Goal: Task Accomplishment & Management: Manage account settings

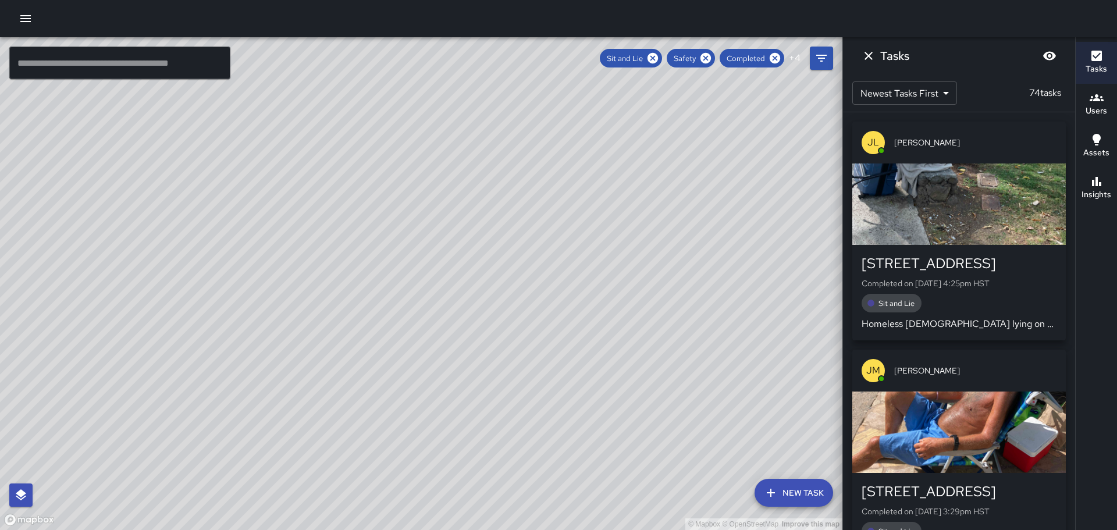
scroll to position [58, 0]
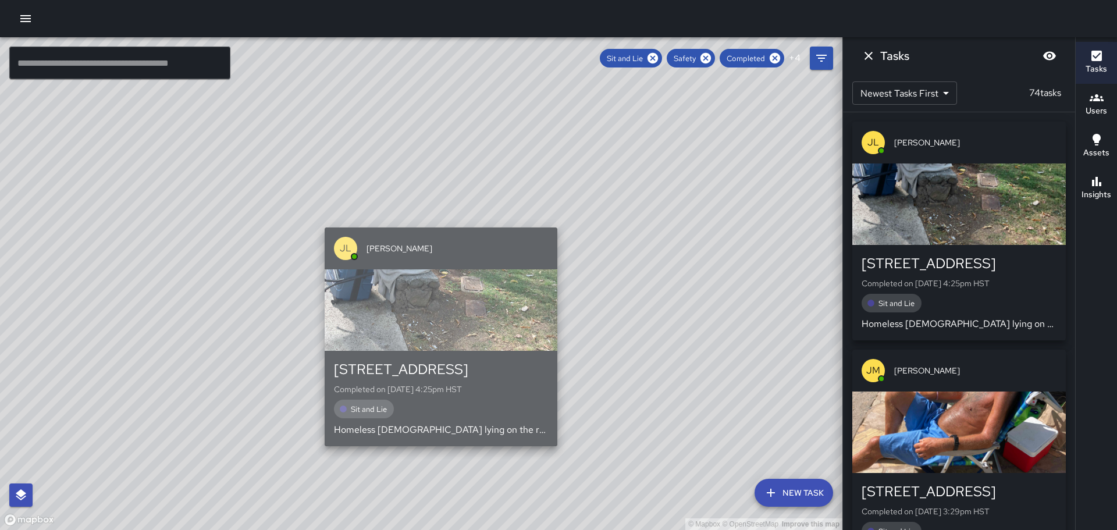
click at [437, 326] on div "button" at bounding box center [441, 309] width 233 height 81
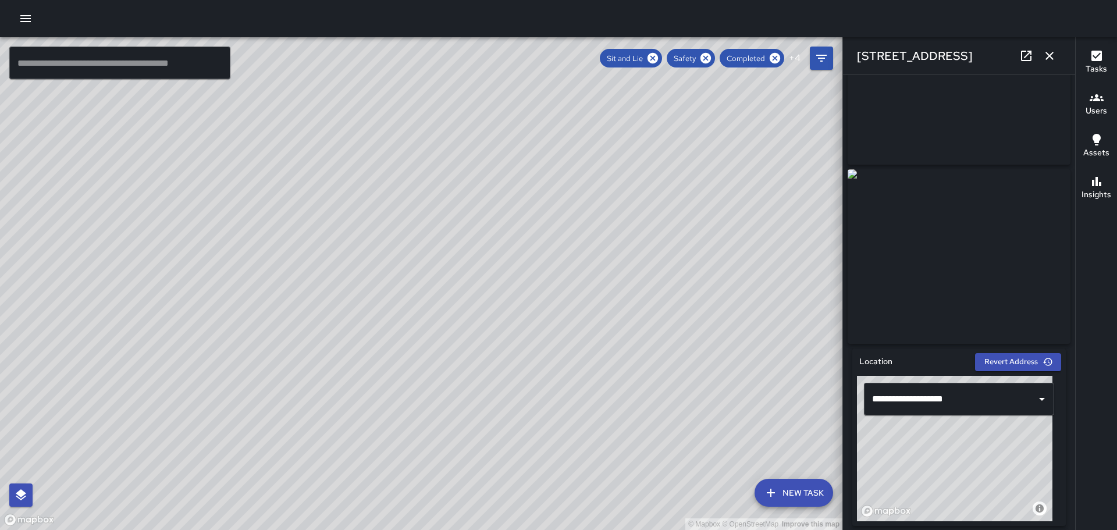
scroll to position [0, 0]
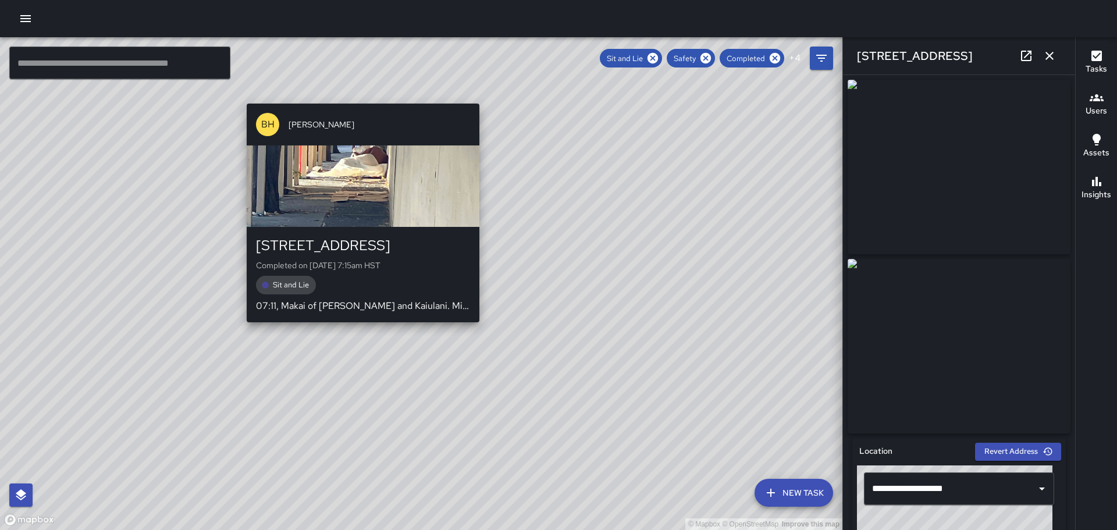
click at [356, 330] on div "© Mapbox © OpenStreetMap Improve this map BH [PERSON_NAME] [STREET_ADDRESS] Com…" at bounding box center [421, 283] width 842 height 493
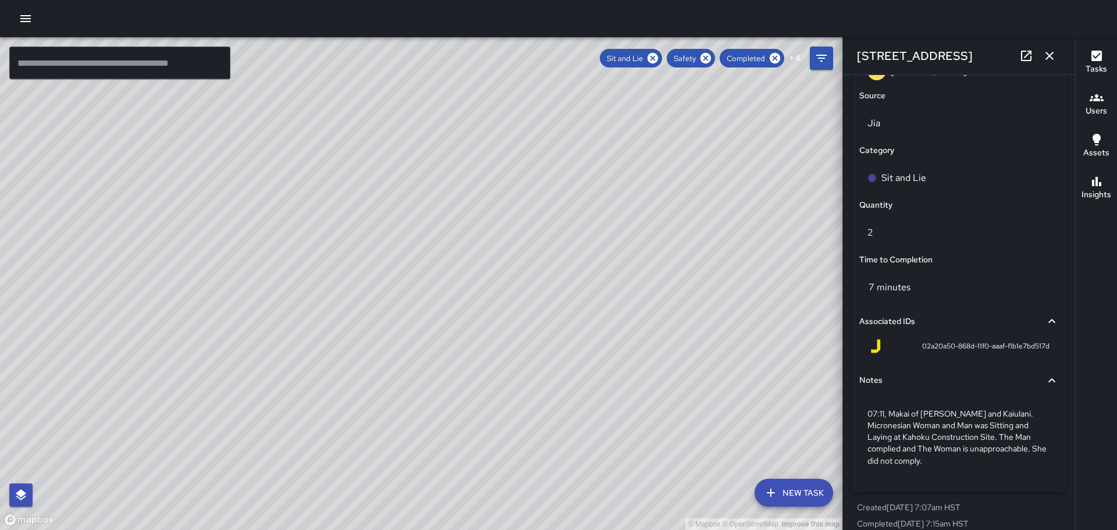
scroll to position [774, 0]
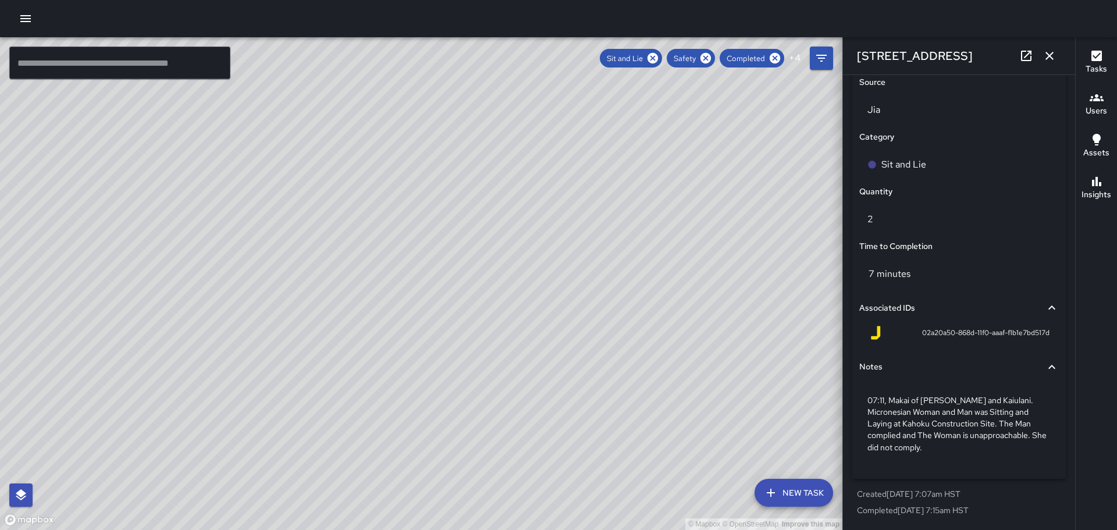
click at [427, 301] on div "© Mapbox © OpenStreetMap Improve this map BH [PERSON_NAME] [STREET_ADDRESS] Com…" at bounding box center [421, 283] width 842 height 493
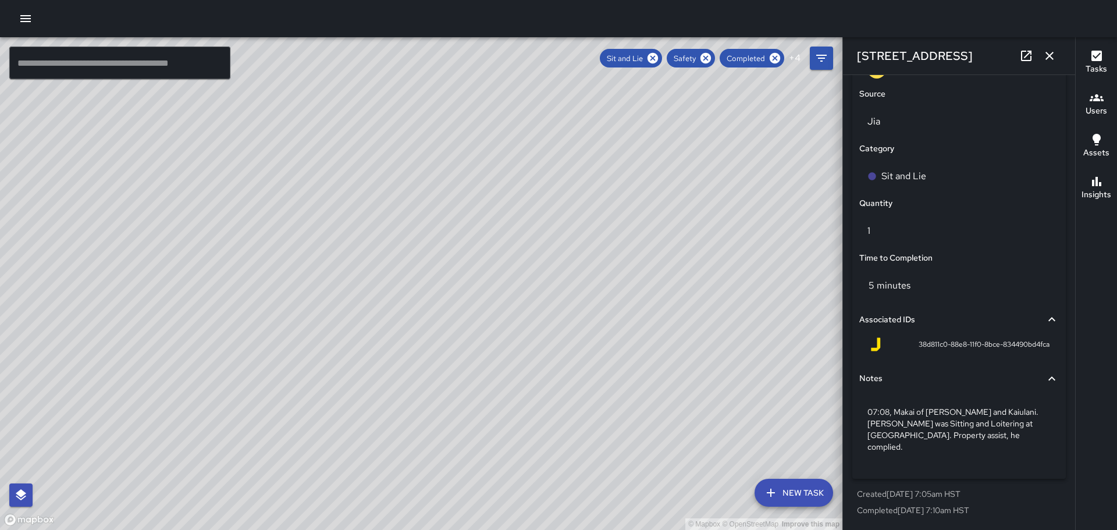
scroll to position [751, 0]
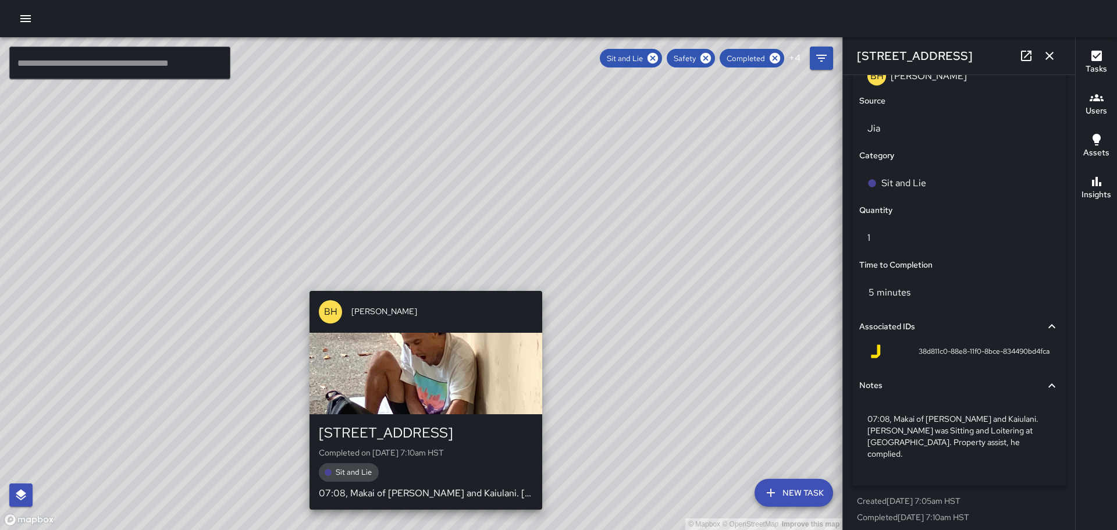
click at [420, 283] on div "© Mapbox © OpenStreetMap Improve this map BH [PERSON_NAME] [STREET_ADDRESS] Com…" at bounding box center [421, 283] width 842 height 493
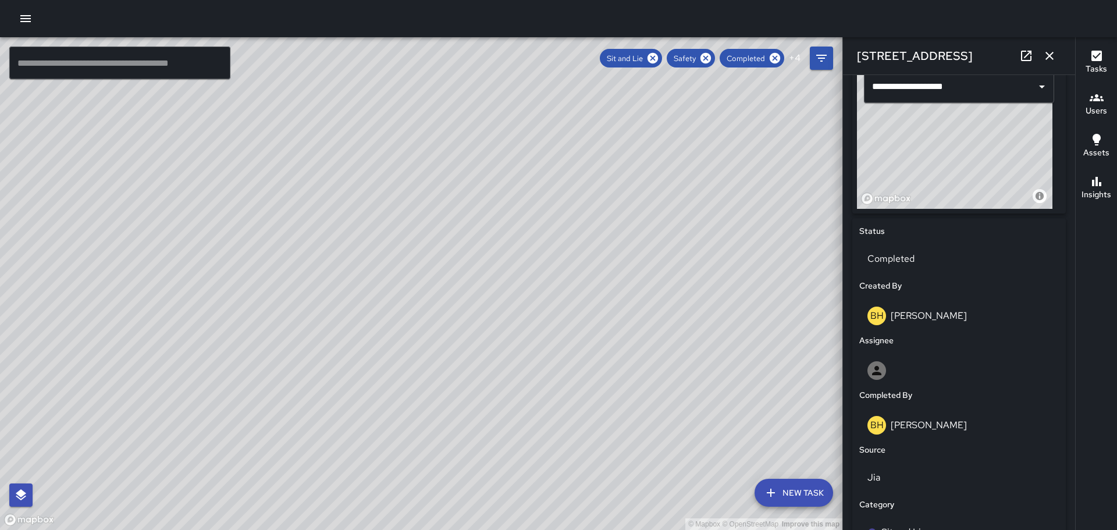
scroll to position [344, 0]
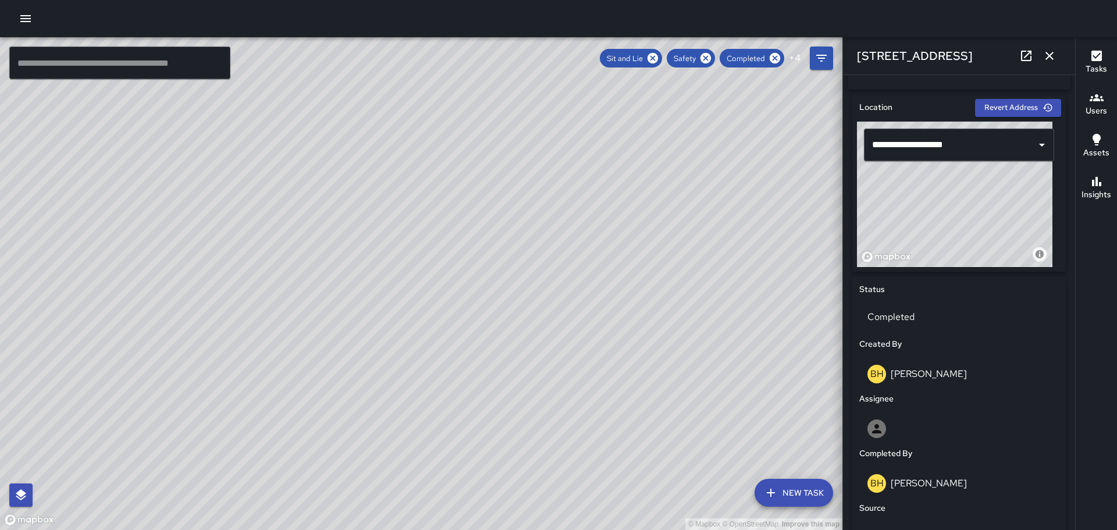
drag, startPoint x: 457, startPoint y: 372, endPoint x: 535, endPoint y: 183, distance: 205.0
click at [545, 181] on div "© Mapbox © OpenStreetMap Improve this map" at bounding box center [421, 283] width 842 height 493
drag, startPoint x: 681, startPoint y: 368, endPoint x: 669, endPoint y: 313, distance: 56.6
click at [669, 313] on div "© Mapbox © OpenStreetMap Improve this map" at bounding box center [421, 283] width 842 height 493
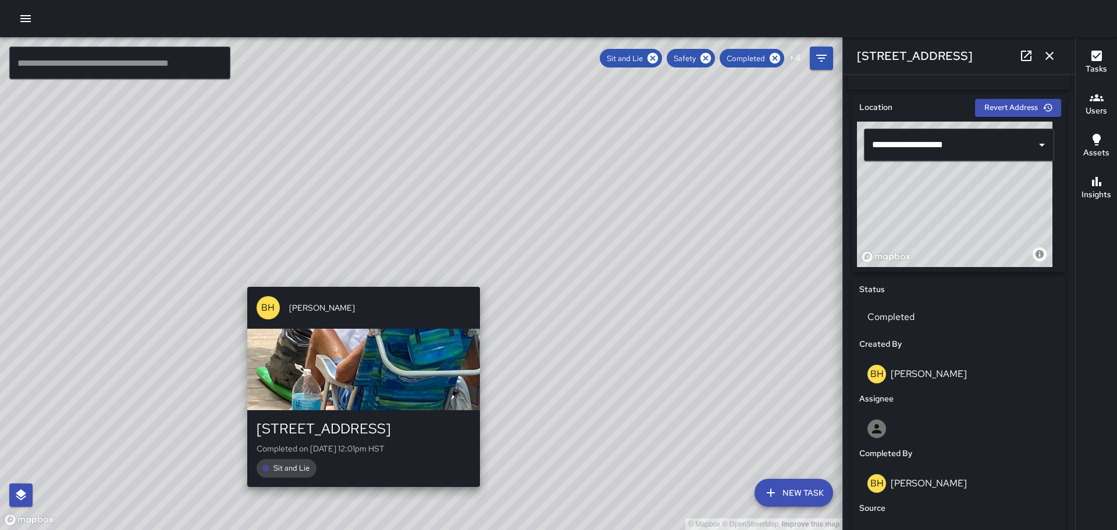
click at [354, 280] on div "© Mapbox © OpenStreetMap Improve this map BH [PERSON_NAME] [STREET_ADDRESS] Com…" at bounding box center [421, 283] width 842 height 493
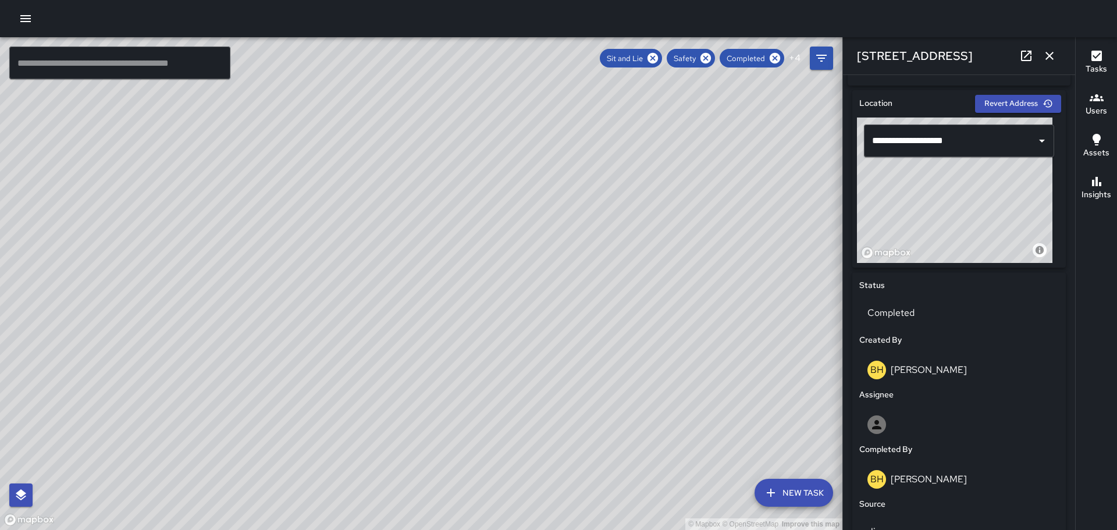
scroll to position [349, 0]
drag, startPoint x: 675, startPoint y: 402, endPoint x: 618, endPoint y: 324, distance: 96.9
click at [618, 324] on div "© Mapbox © OpenStreetMap Improve this map" at bounding box center [421, 283] width 842 height 493
drag, startPoint x: 704, startPoint y: 400, endPoint x: 621, endPoint y: 290, distance: 137.7
click at [621, 290] on div "© Mapbox © OpenStreetMap Improve this map" at bounding box center [421, 283] width 842 height 493
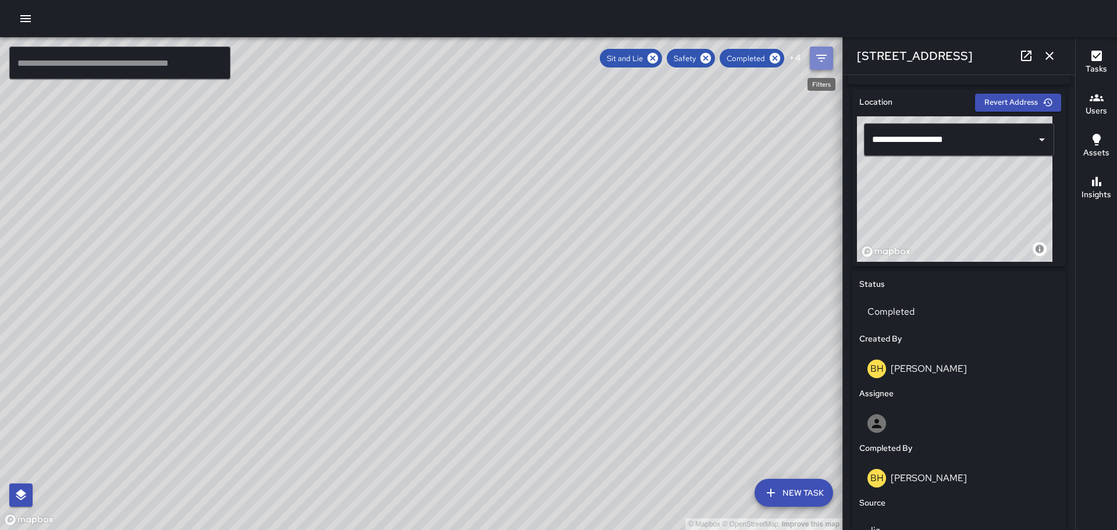
click at [821, 65] on button "Filters" at bounding box center [821, 58] width 23 height 23
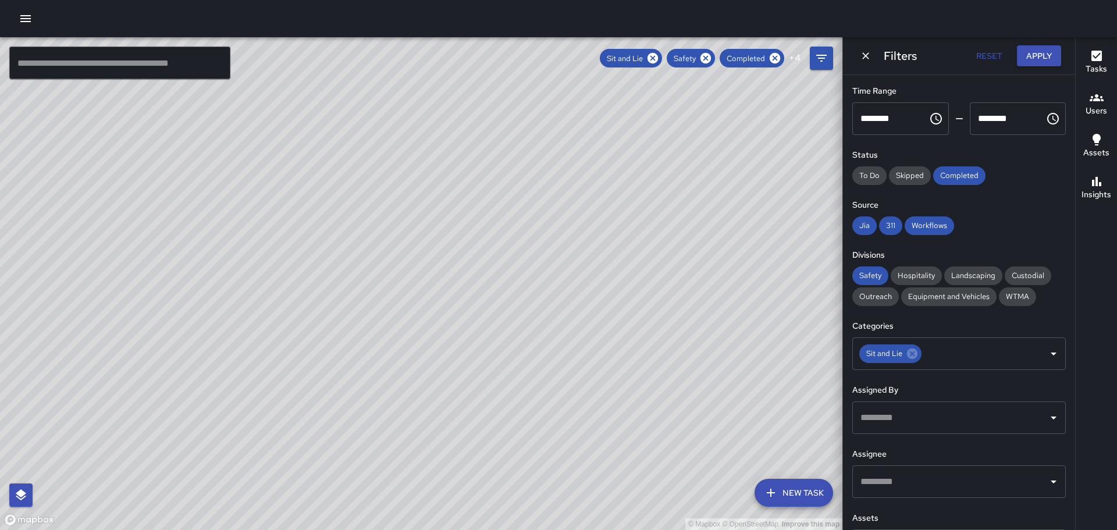
click at [786, 131] on div "© Mapbox © OpenStreetMap Improve this map" at bounding box center [421, 283] width 842 height 493
click at [821, 60] on icon "Filters" at bounding box center [821, 58] width 14 height 14
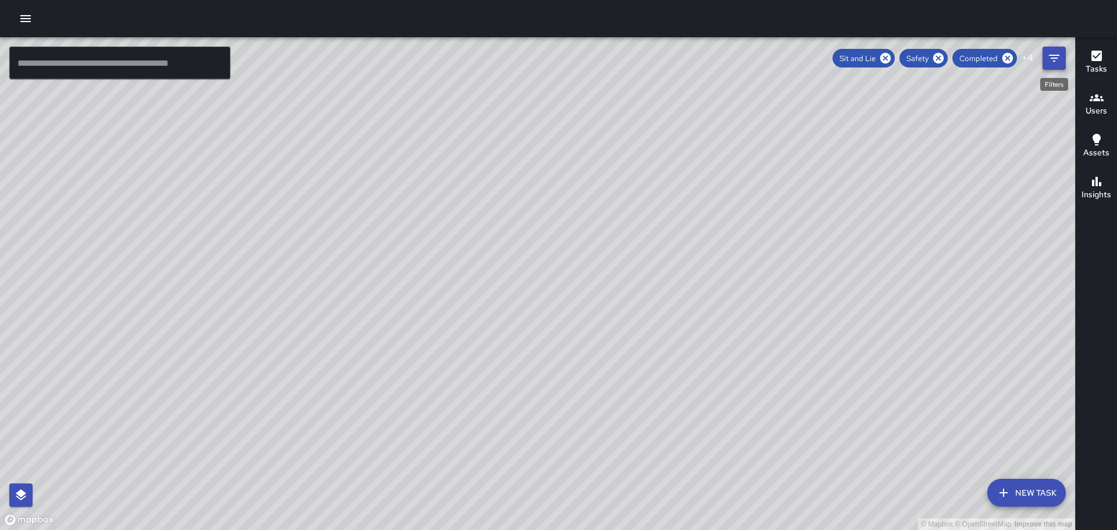
click at [1054, 63] on icon "Filters" at bounding box center [1054, 58] width 14 height 14
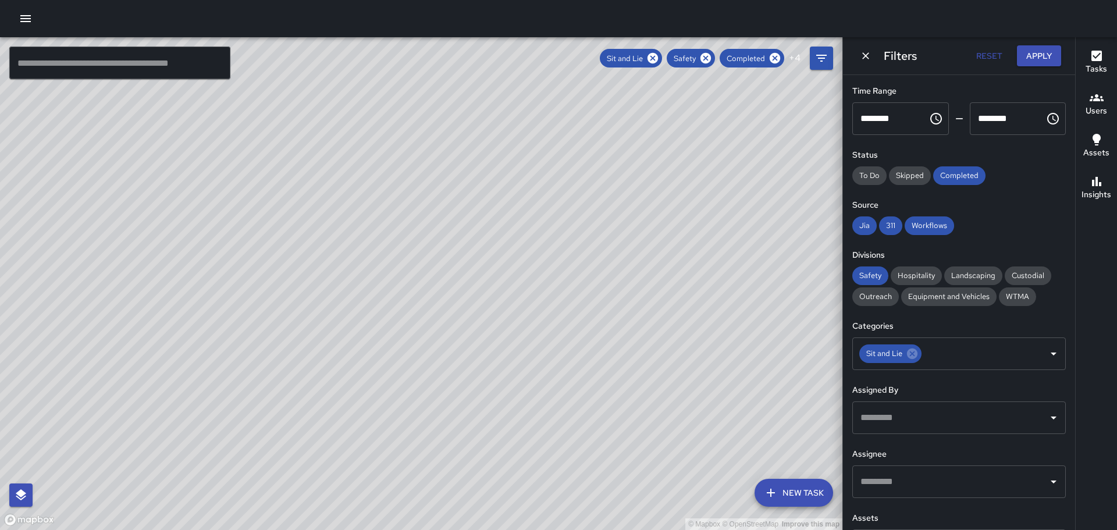
drag, startPoint x: 1062, startPoint y: 165, endPoint x: 1058, endPoint y: 124, distance: 40.3
click at [1057, 124] on div "© Mapbox © OpenStreetMap Improve this map ​ New Task Sit and Lie Safety Complet…" at bounding box center [558, 283] width 1117 height 493
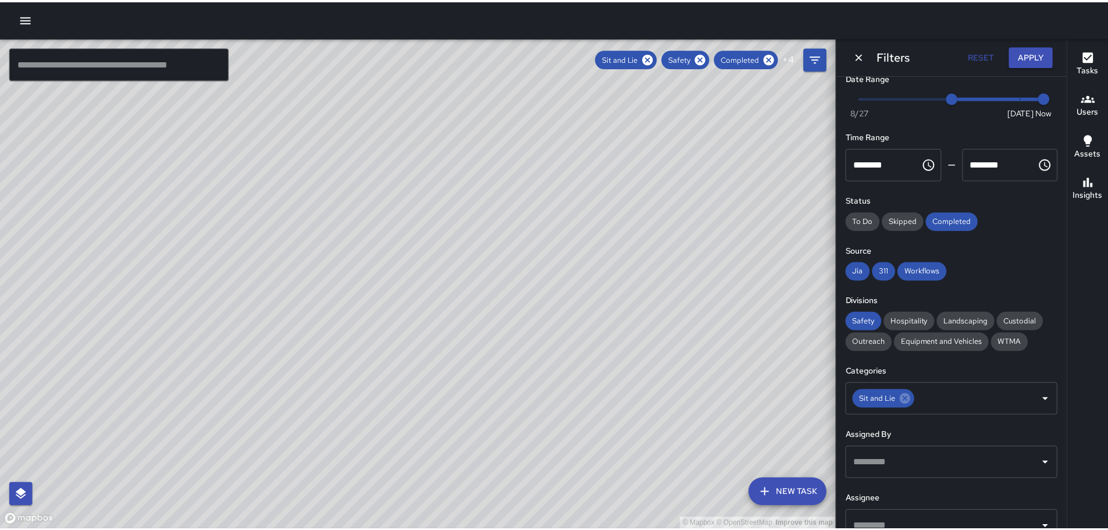
scroll to position [0, 0]
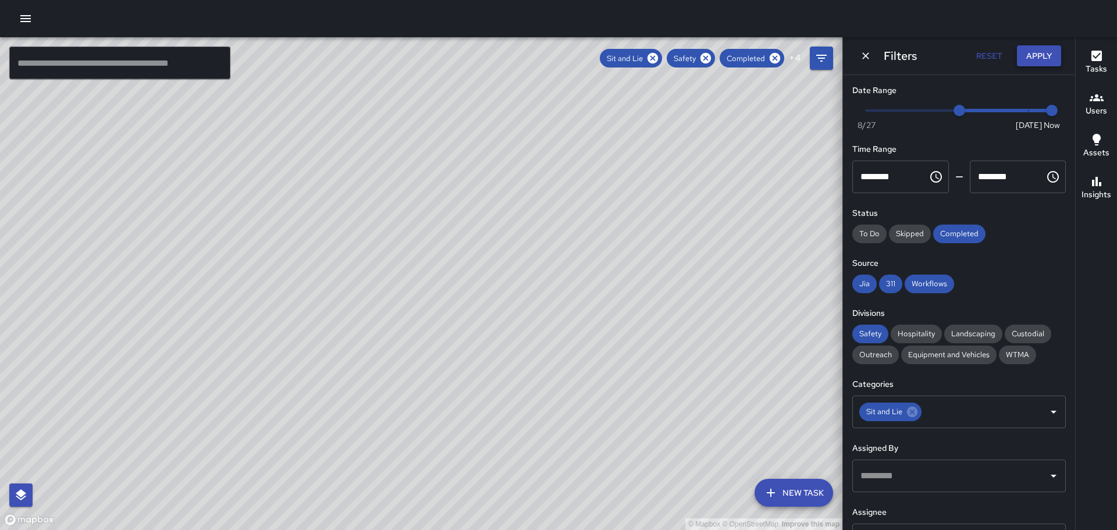
click at [1048, 52] on button "Apply" at bounding box center [1039, 56] width 44 height 22
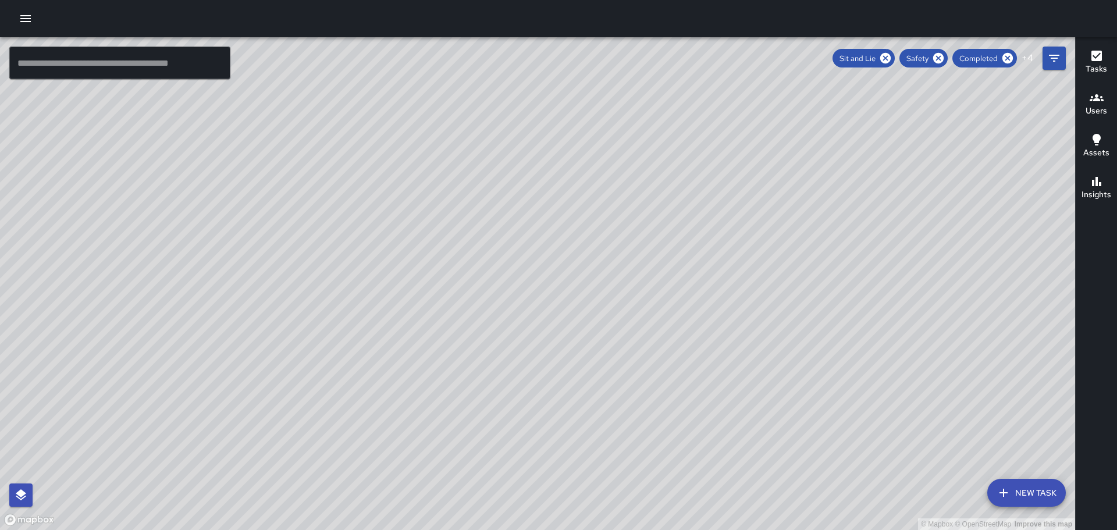
drag, startPoint x: 852, startPoint y: 254, endPoint x: 800, endPoint y: 241, distance: 52.6
click at [802, 242] on div "© Mapbox © OpenStreetMap Improve this map" at bounding box center [537, 283] width 1075 height 493
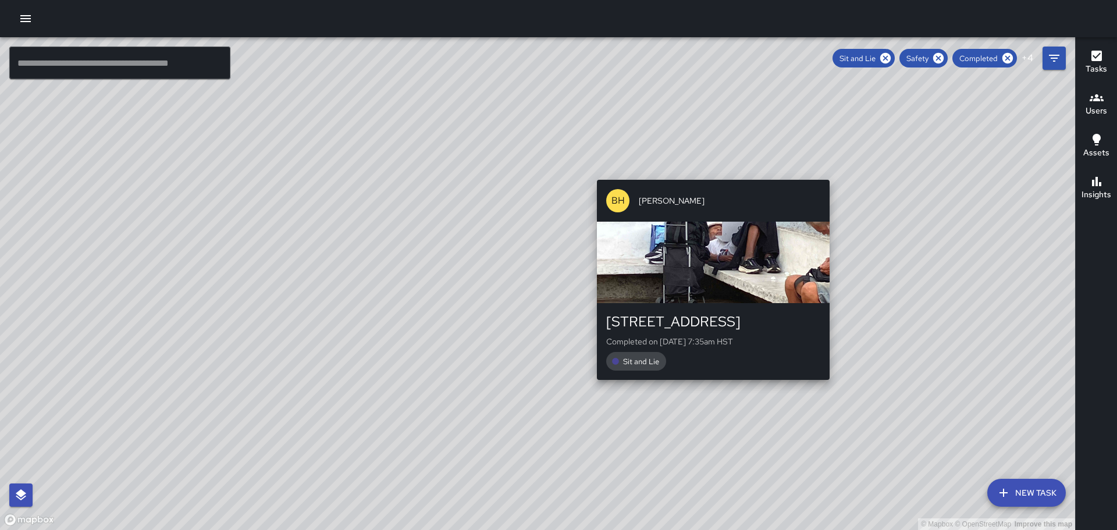
click at [832, 382] on div "BH [PERSON_NAME] [STREET_ADDRESS][PERSON_NAME] Completed on [DATE] 7:35am HST S…" at bounding box center [713, 279] width 242 height 209
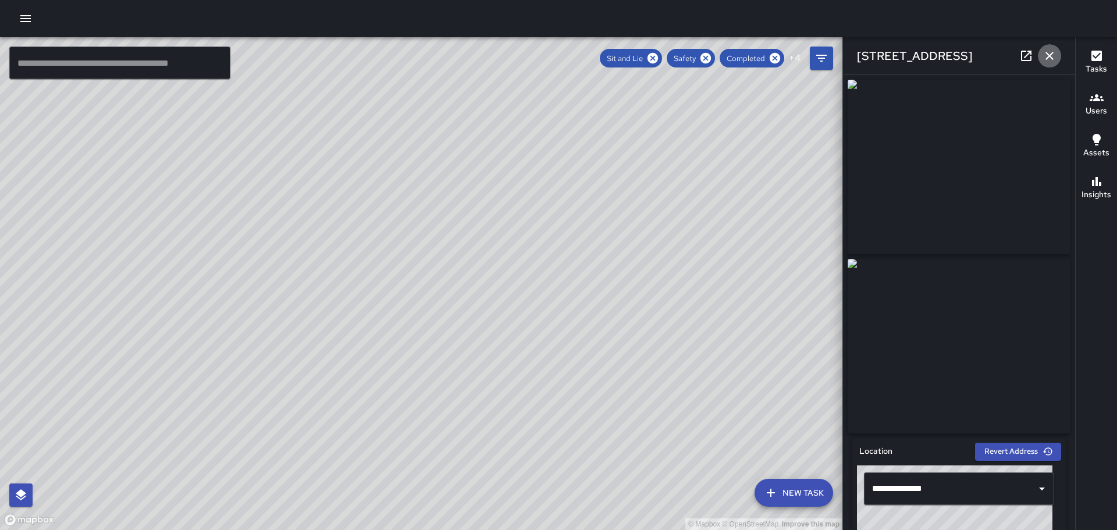
click at [1043, 54] on icon "button" at bounding box center [1049, 56] width 14 height 14
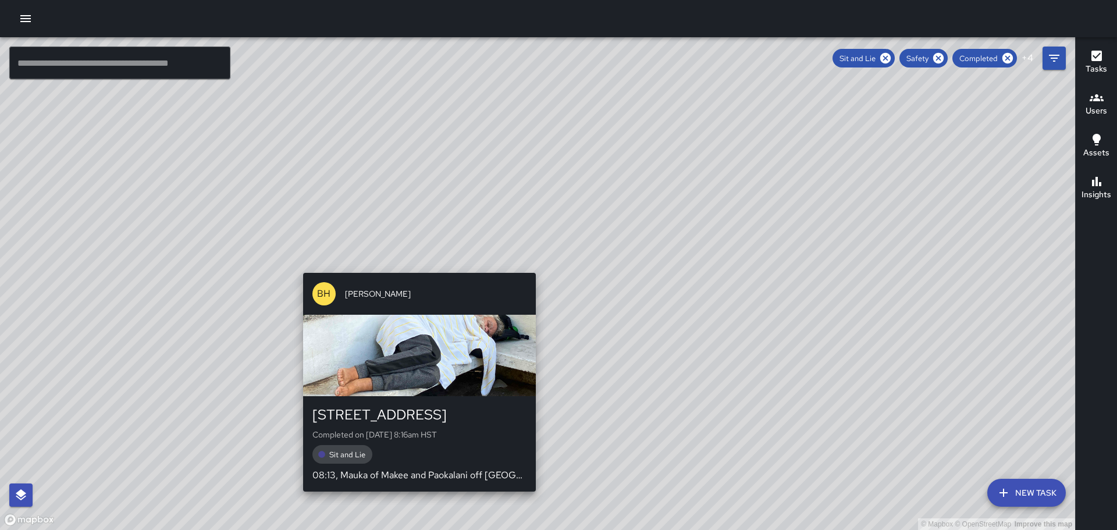
click at [533, 268] on div "© Mapbox © OpenStreetMap Improve this map BH [PERSON_NAME] [STREET_ADDRESS][PER…" at bounding box center [537, 283] width 1075 height 493
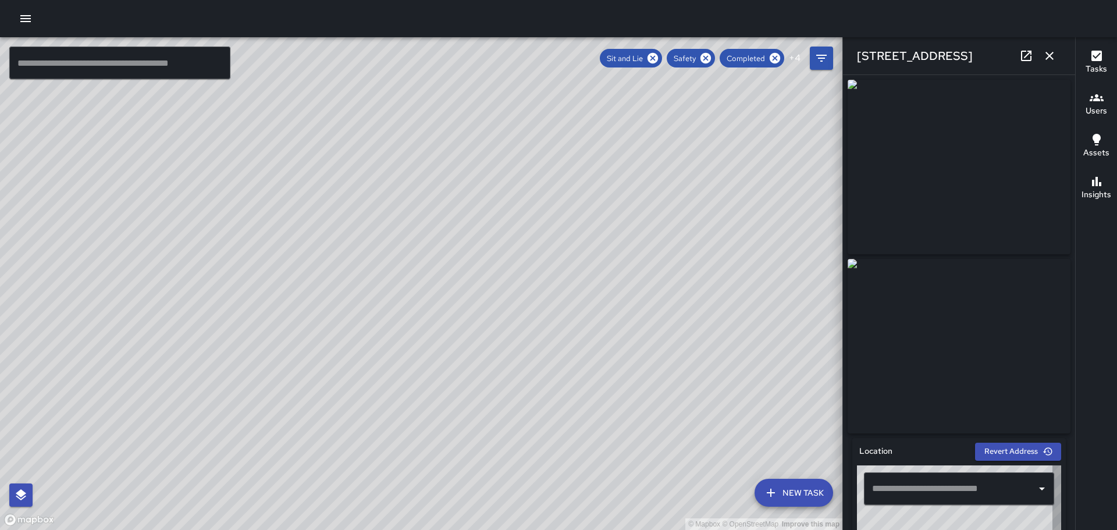
type input "**********"
click at [1050, 55] on icon "button" at bounding box center [1049, 56] width 8 height 8
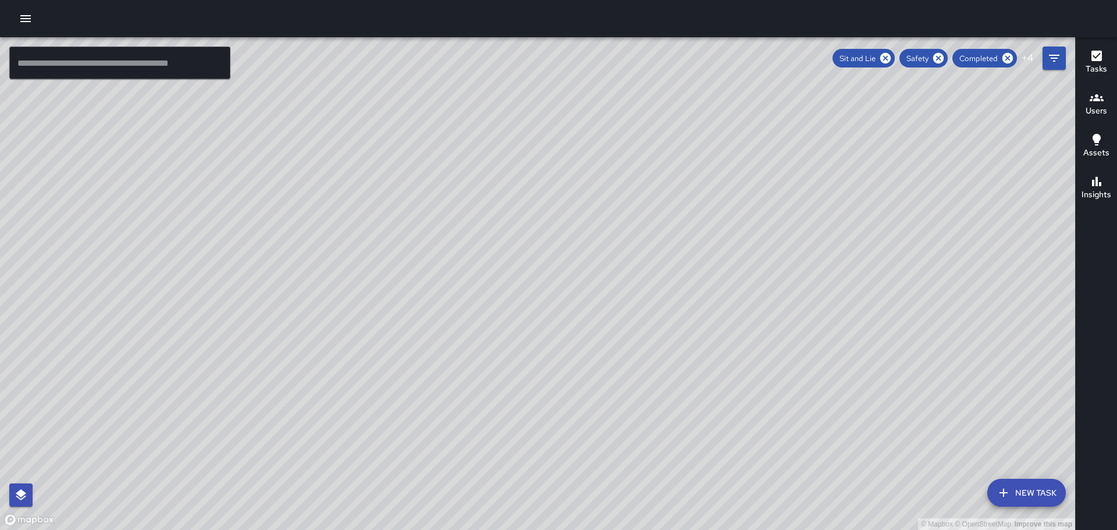
drag, startPoint x: 437, startPoint y: 233, endPoint x: 518, endPoint y: 286, distance: 96.6
click at [518, 286] on div "© Mapbox © OpenStreetMap Improve this map" at bounding box center [537, 283] width 1075 height 493
drag, startPoint x: 494, startPoint y: 231, endPoint x: 638, endPoint y: 336, distance: 178.2
click at [629, 346] on div "© Mapbox © OpenStreetMap Improve this map" at bounding box center [537, 283] width 1075 height 493
click at [30, 14] on icon "button" at bounding box center [26, 19] width 14 height 14
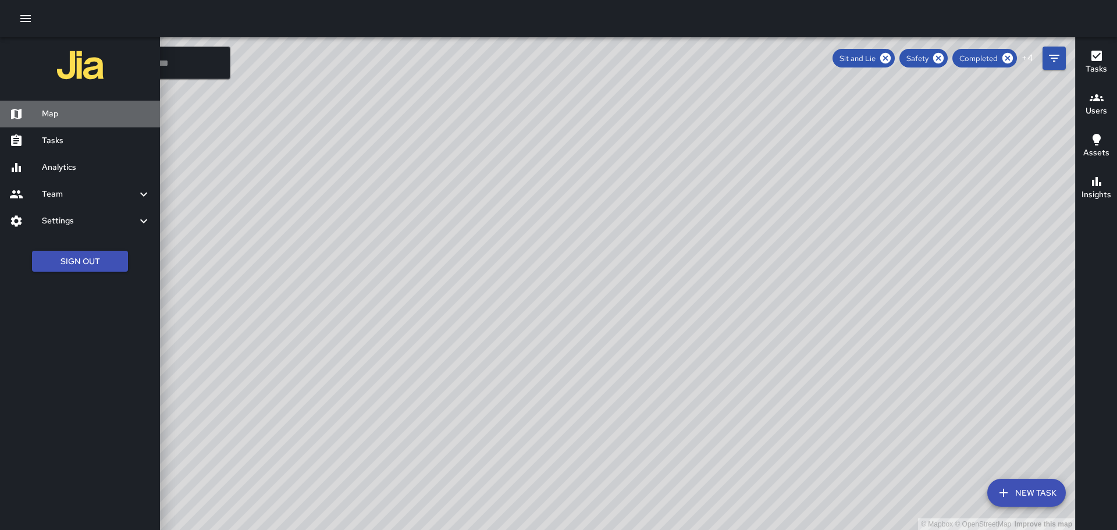
click at [49, 111] on h6 "Map" at bounding box center [96, 114] width 109 height 13
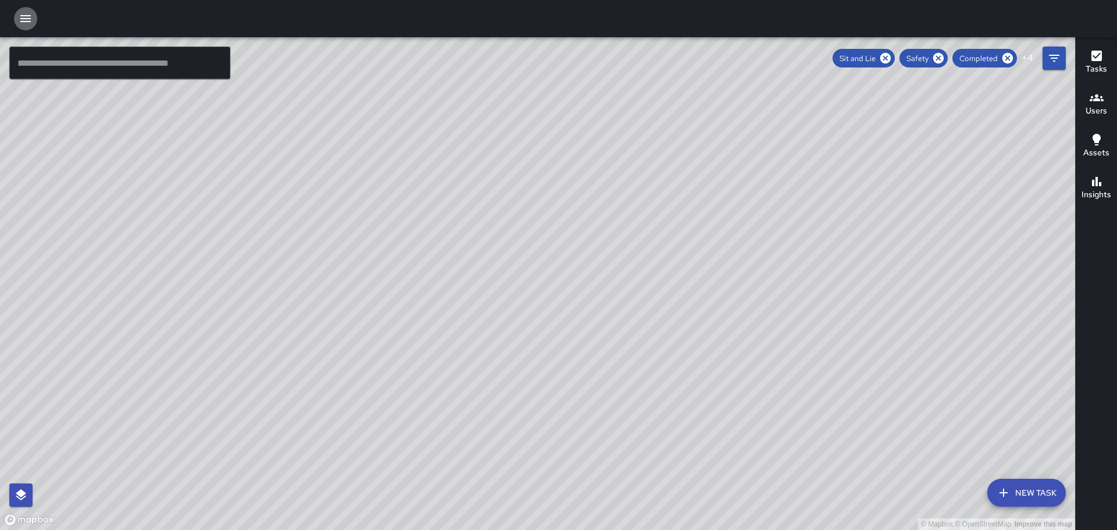
click at [23, 14] on icon "button" at bounding box center [26, 19] width 14 height 14
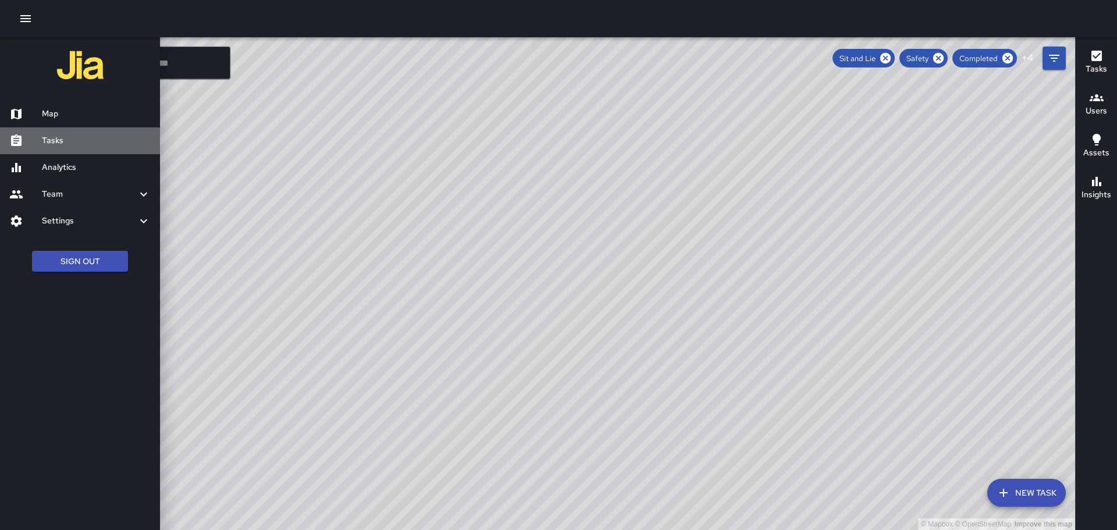
click at [61, 140] on h6 "Tasks" at bounding box center [96, 140] width 109 height 13
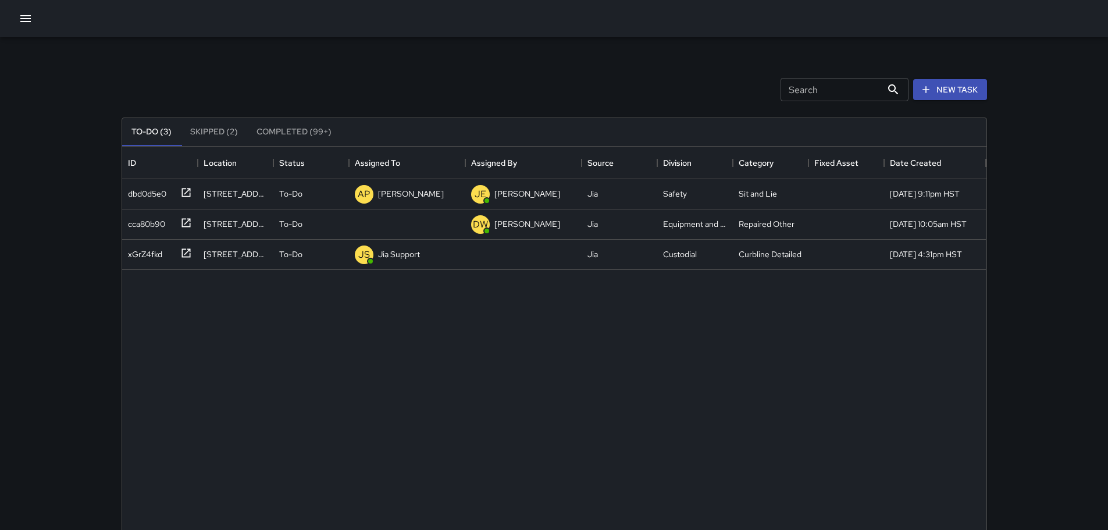
click at [27, 20] on icon "button" at bounding box center [26, 19] width 14 height 14
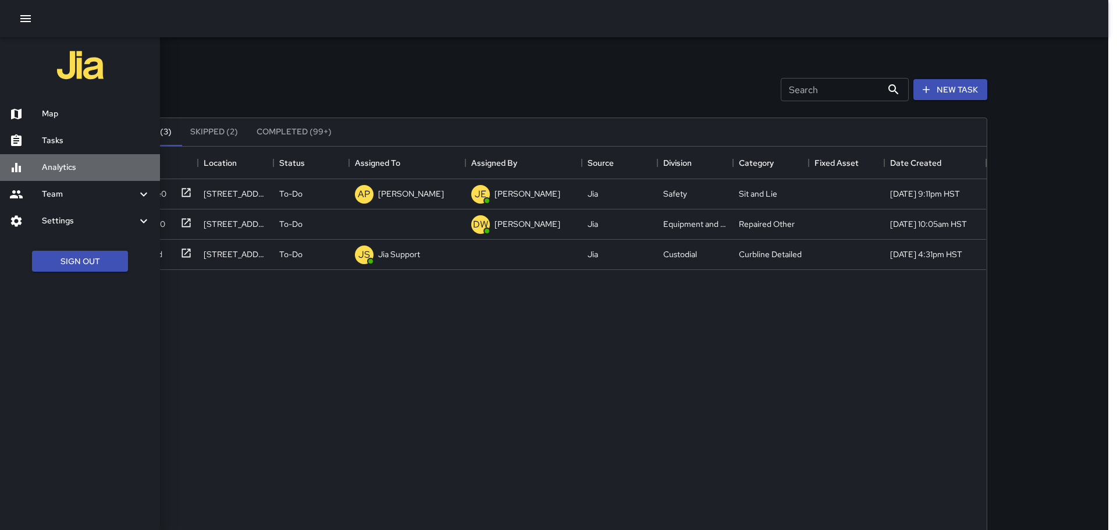
click at [51, 170] on h6 "Analytics" at bounding box center [96, 167] width 109 height 13
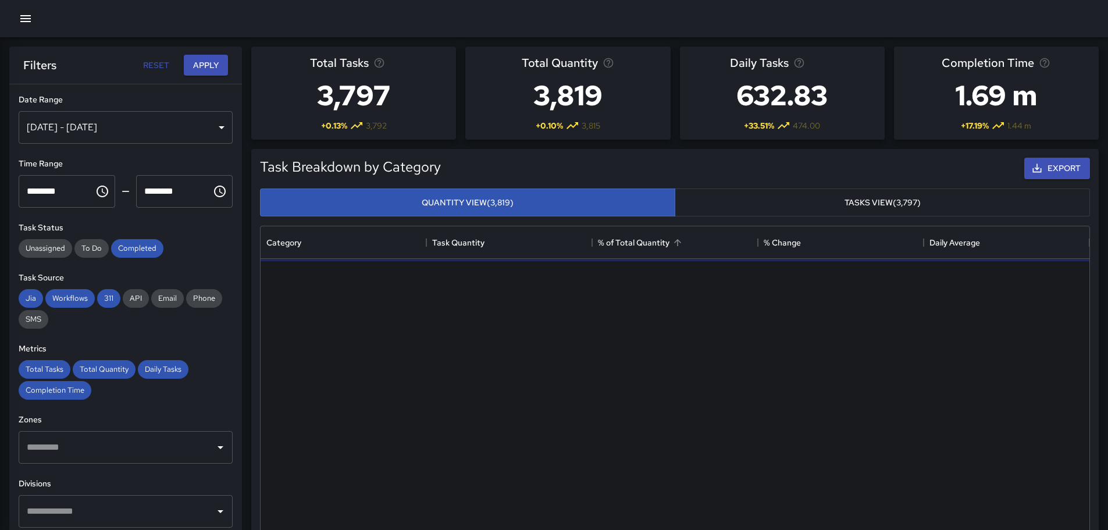
scroll to position [339, 820]
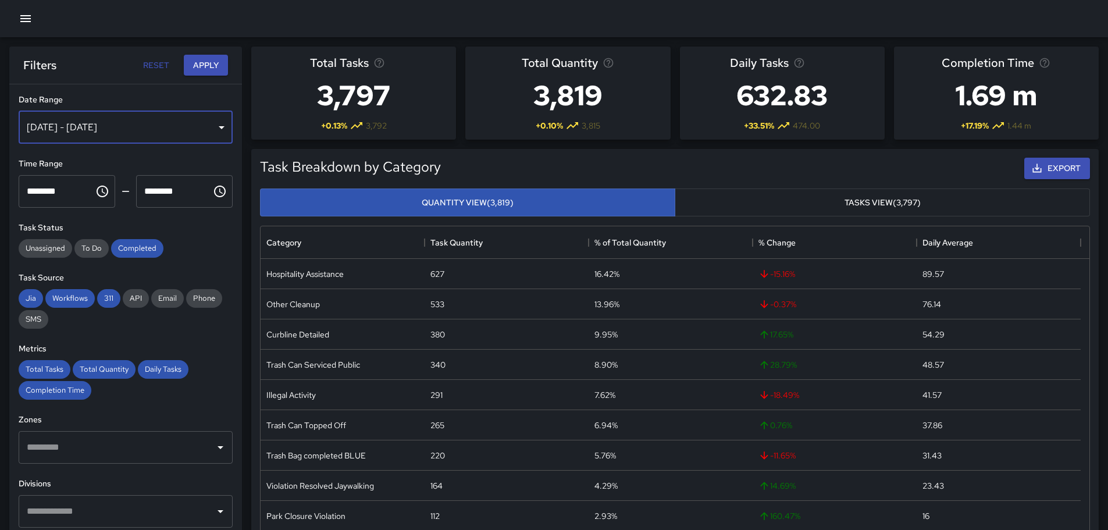
click at [213, 120] on div "[DATE] - [DATE]" at bounding box center [126, 127] width 214 height 33
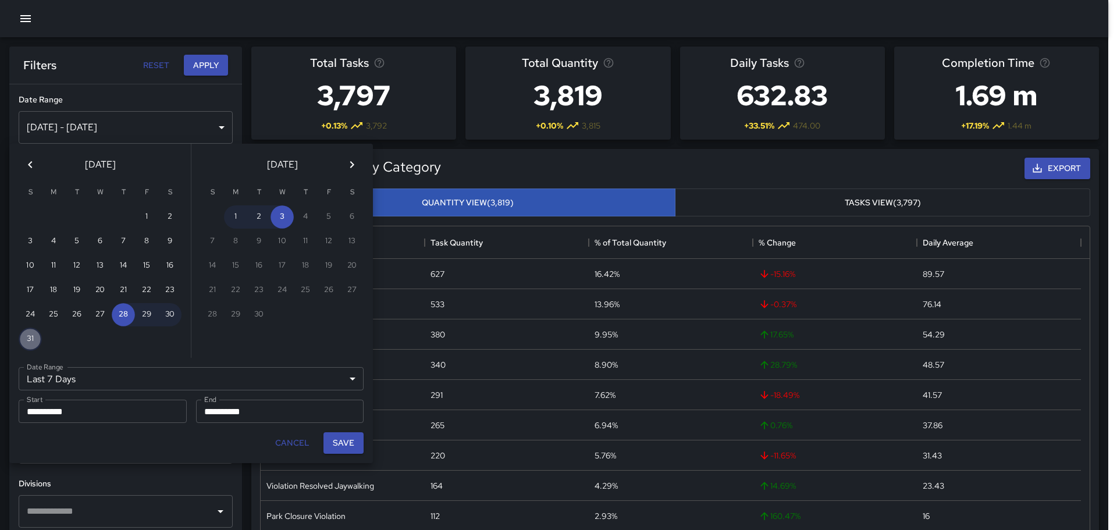
click at [30, 338] on button "31" at bounding box center [30, 338] width 23 height 23
type input "******"
type input "**********"
click at [360, 444] on button "Save" at bounding box center [343, 443] width 40 height 22
type input "**********"
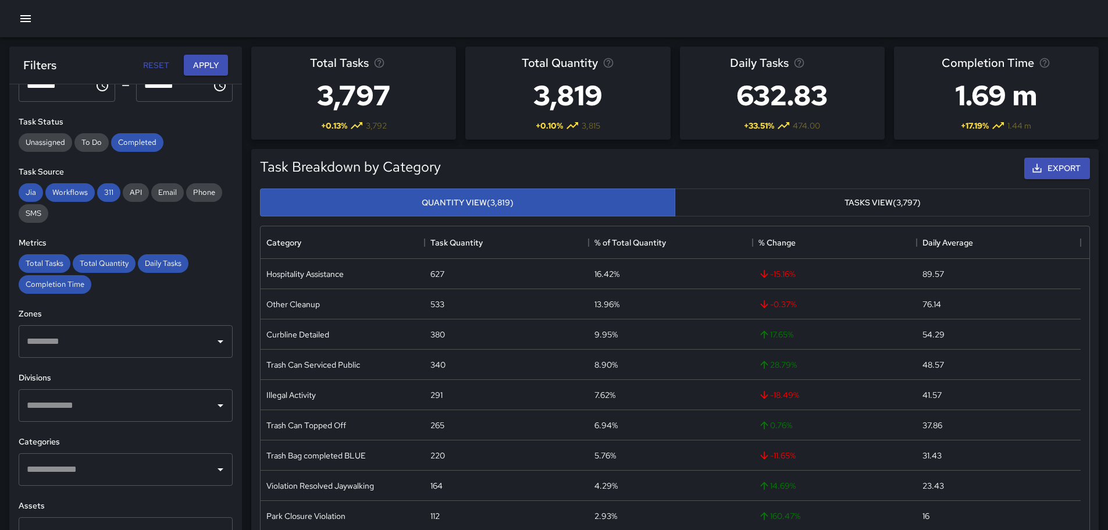
scroll to position [116, 0]
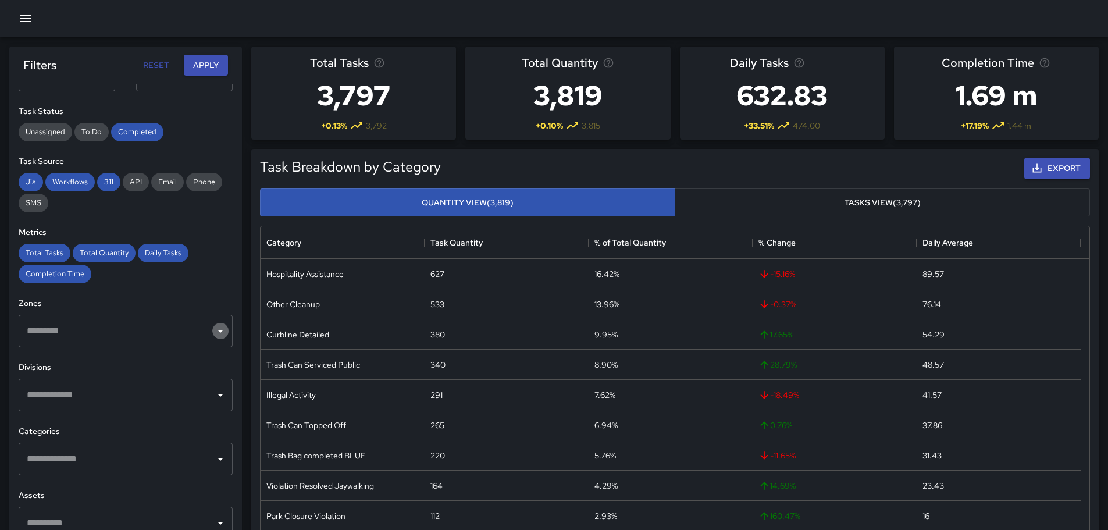
click at [213, 332] on icon "Open" at bounding box center [220, 331] width 14 height 14
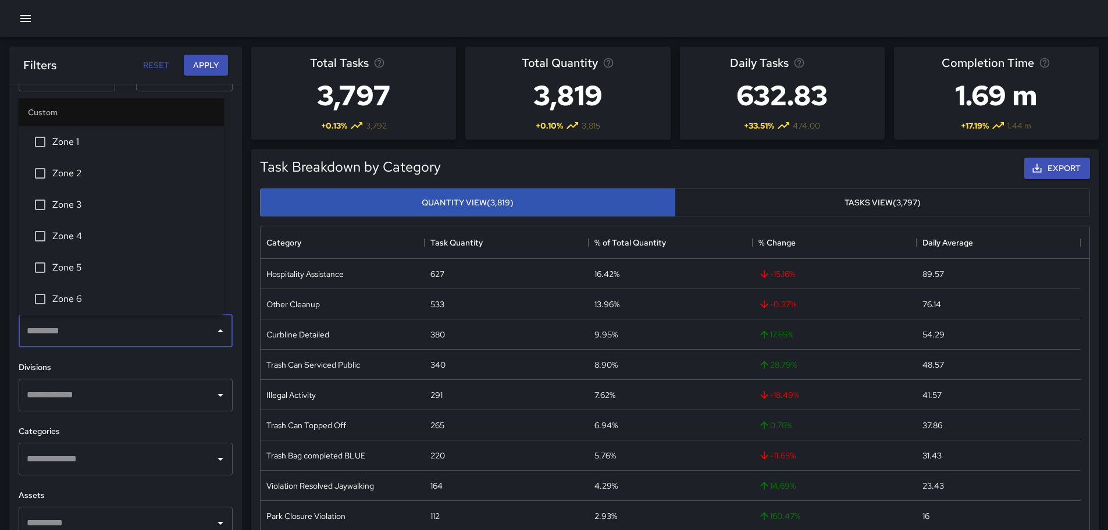
click at [213, 327] on icon "Close" at bounding box center [220, 331] width 14 height 14
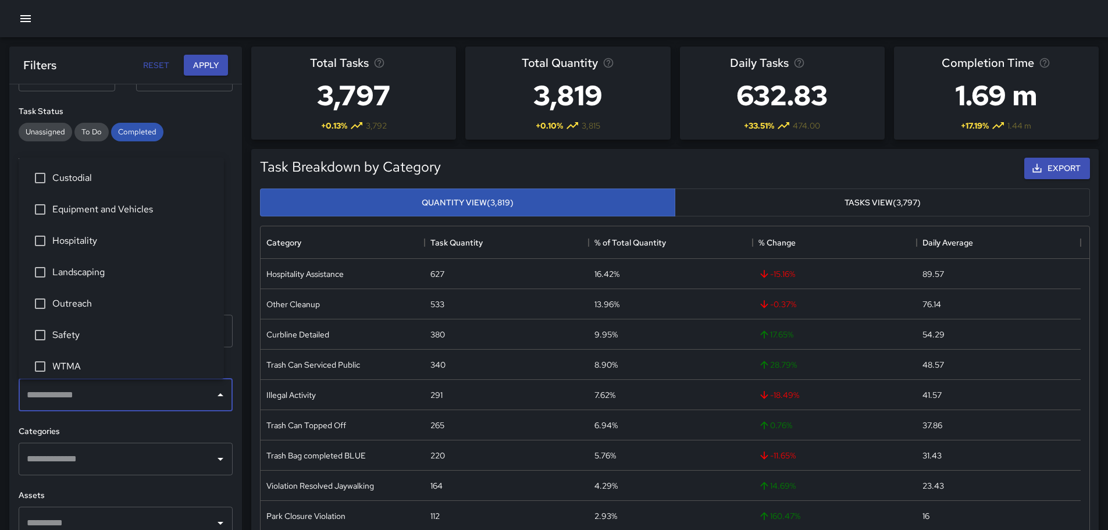
click at [131, 397] on input "text" at bounding box center [117, 395] width 186 height 22
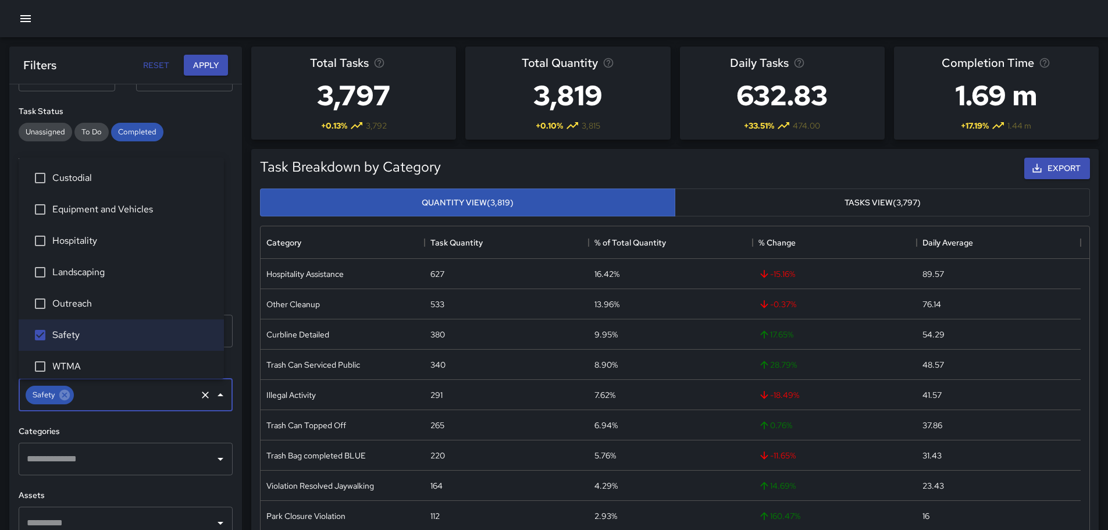
click at [213, 393] on icon "Close" at bounding box center [220, 395] width 14 height 14
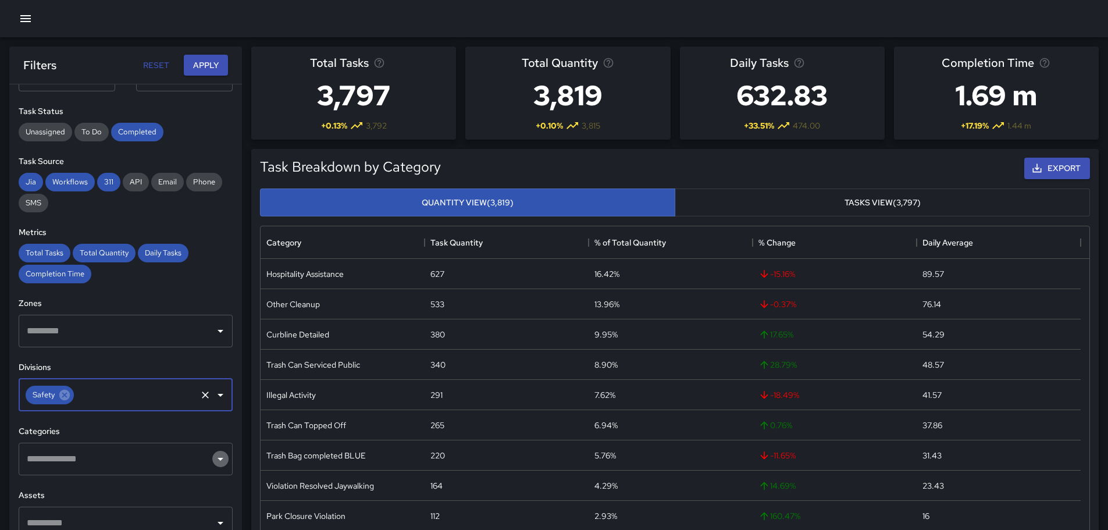
click at [213, 460] on icon "Open" at bounding box center [220, 459] width 14 height 14
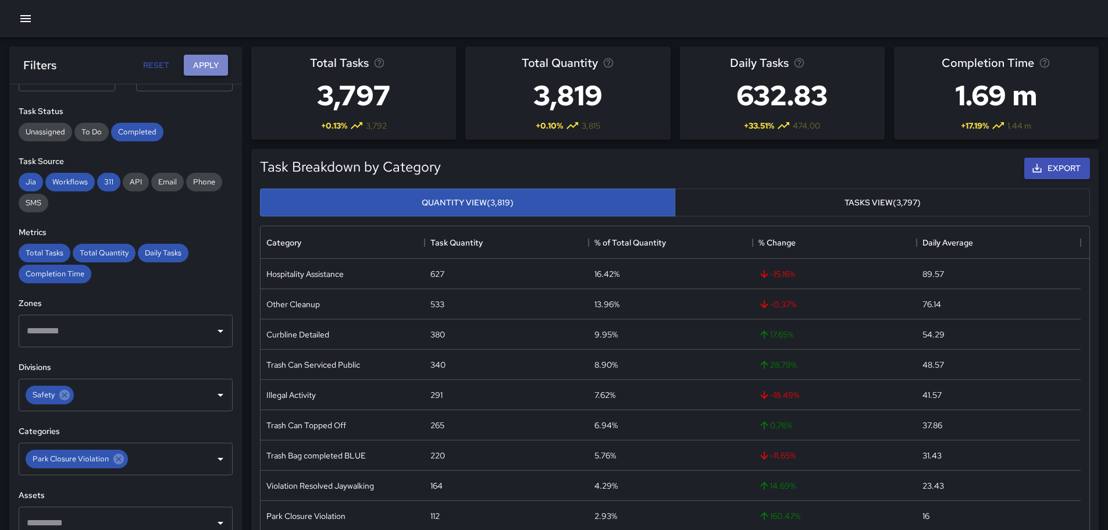
click at [191, 70] on button "Apply" at bounding box center [206, 66] width 44 height 22
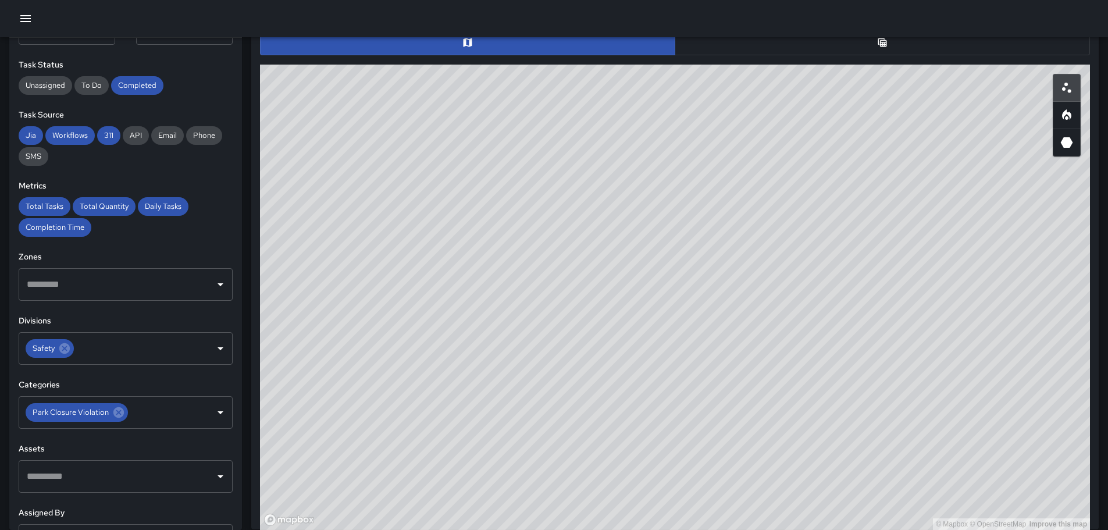
scroll to position [630, 0]
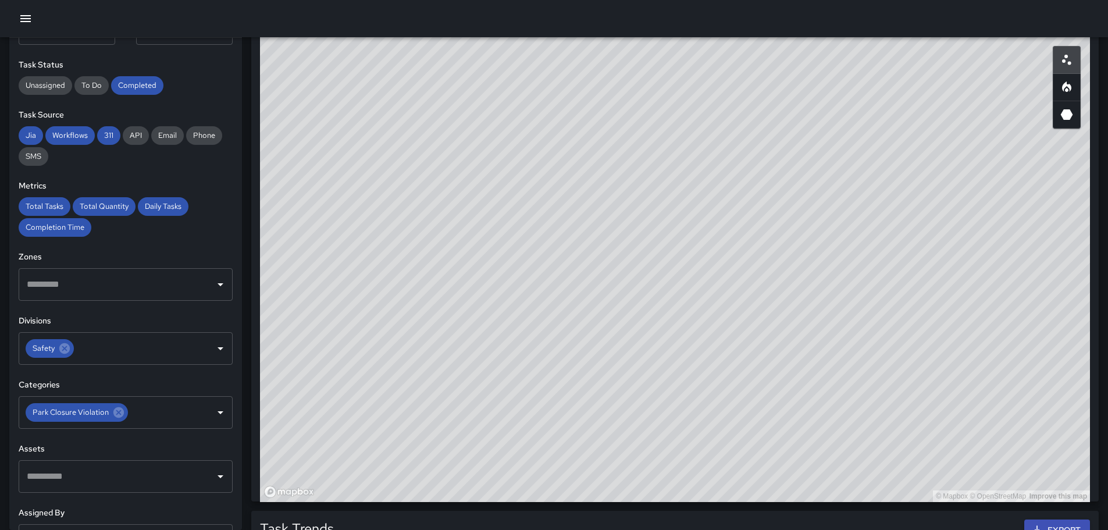
drag, startPoint x: 483, startPoint y: 227, endPoint x: 865, endPoint y: 394, distance: 417.5
click at [865, 394] on div "© Mapbox © OpenStreetMap Improve this map" at bounding box center [675, 269] width 830 height 465
drag, startPoint x: 710, startPoint y: 301, endPoint x: 832, endPoint y: 337, distance: 127.5
click at [832, 337] on div "© Mapbox © OpenStreetMap Improve this map" at bounding box center [675, 269] width 830 height 465
drag, startPoint x: 408, startPoint y: 186, endPoint x: 231, endPoint y: -17, distance: 270.0
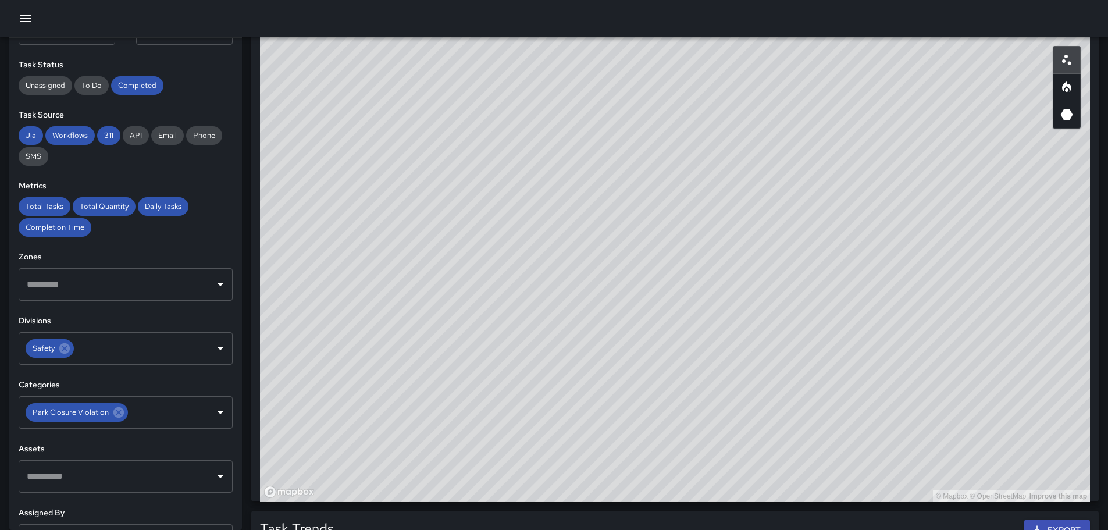
click at [231, 0] on html "**********" at bounding box center [554, 192] width 1108 height 1644
drag, startPoint x: 571, startPoint y: 211, endPoint x: 316, endPoint y: 149, distance: 261.4
click at [319, 151] on div "© Mapbox © OpenStreetMap Improve this map" at bounding box center [675, 269] width 830 height 465
drag, startPoint x: 781, startPoint y: 261, endPoint x: 592, endPoint y: 398, distance: 233.3
click at [593, 410] on div "© Mapbox © OpenStreetMap Improve this map" at bounding box center [675, 269] width 830 height 465
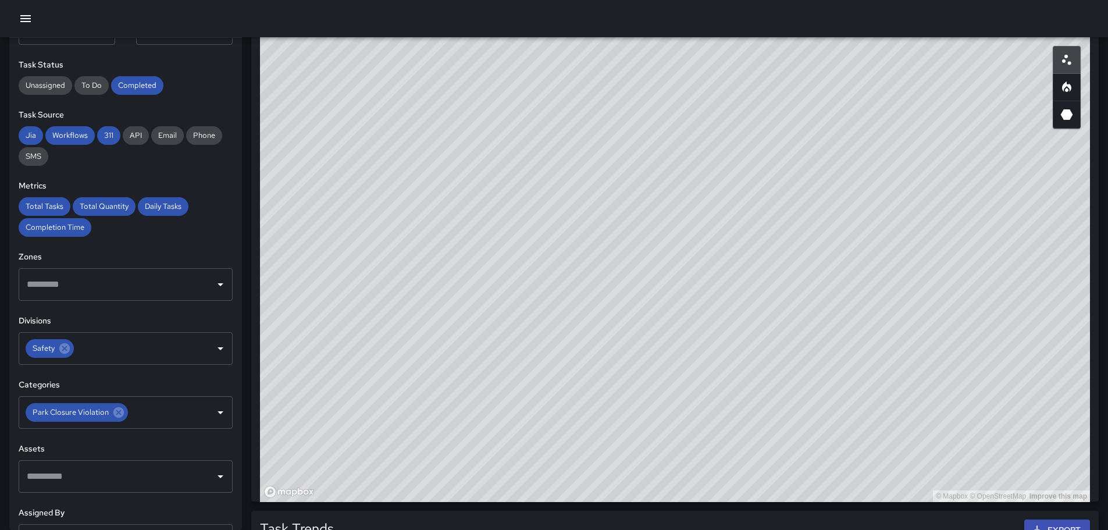
drag, startPoint x: 507, startPoint y: 307, endPoint x: 696, endPoint y: 133, distance: 257.3
click at [690, 129] on div "© Mapbox © OpenStreetMap Improve this map" at bounding box center [675, 269] width 830 height 465
drag, startPoint x: 560, startPoint y: 273, endPoint x: 685, endPoint y: 165, distance: 165.4
click at [679, 167] on div "© Mapbox © OpenStreetMap Improve this map" at bounding box center [675, 269] width 830 height 465
drag, startPoint x: 558, startPoint y: 345, endPoint x: 668, endPoint y: 187, distance: 192.5
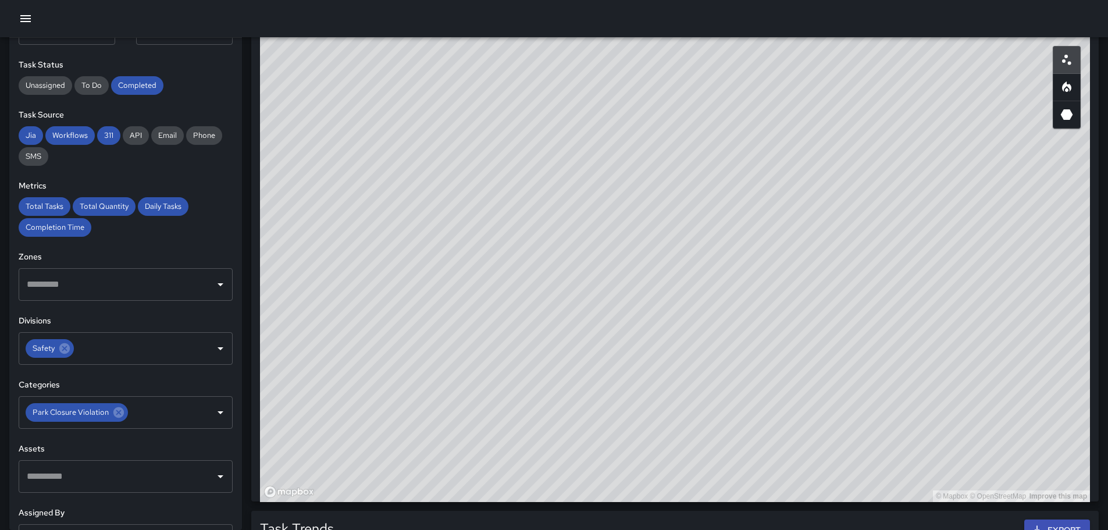
click at [661, 198] on div "© Mapbox © OpenStreetMap Improve this map" at bounding box center [675, 269] width 830 height 465
click at [1064, 90] on icon "Heatmap" at bounding box center [1067, 87] width 14 height 14
drag, startPoint x: 882, startPoint y: 339, endPoint x: 797, endPoint y: 258, distance: 116.8
click at [799, 258] on div "© Mapbox © OpenStreetMap Improve this map" at bounding box center [675, 269] width 830 height 465
click at [1068, 63] on circle "Scatterplot" at bounding box center [1069, 62] width 3 height 3
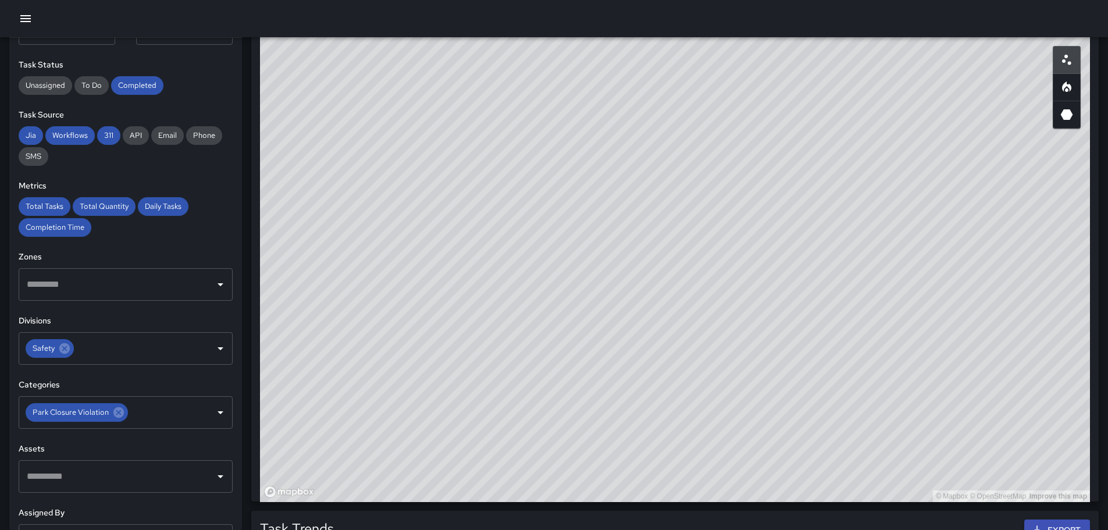
drag, startPoint x: 482, startPoint y: 267, endPoint x: 588, endPoint y: 188, distance: 132.1
click at [588, 188] on div "© Mapbox © OpenStreetMap Improve this map" at bounding box center [675, 269] width 830 height 465
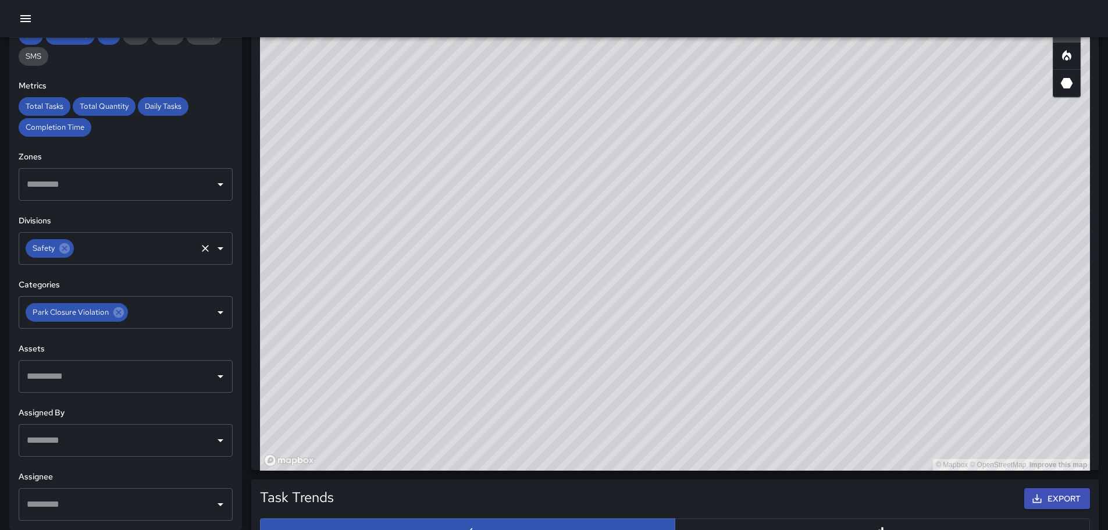
scroll to position [689, 0]
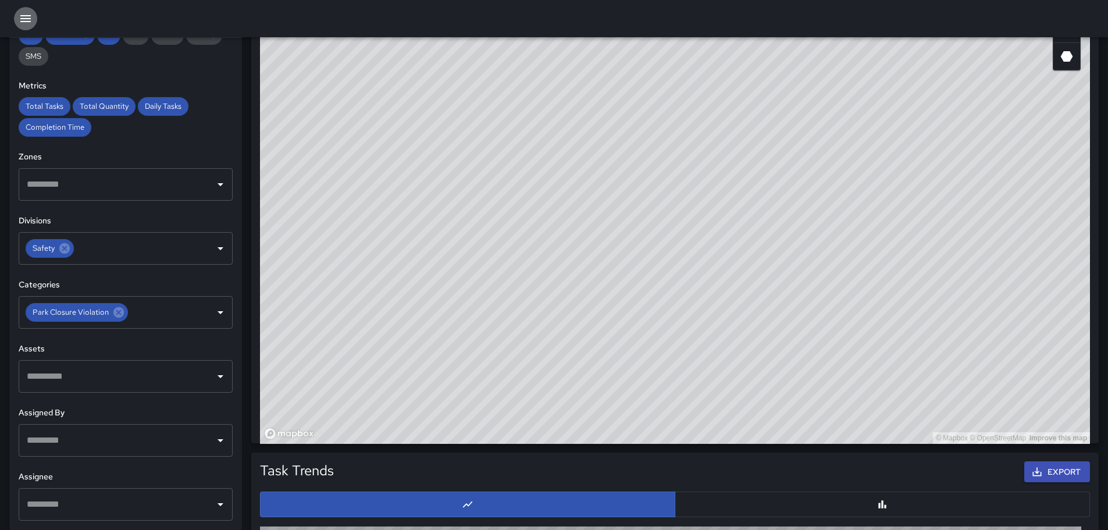
click at [26, 21] on icon "button" at bounding box center [25, 18] width 10 height 7
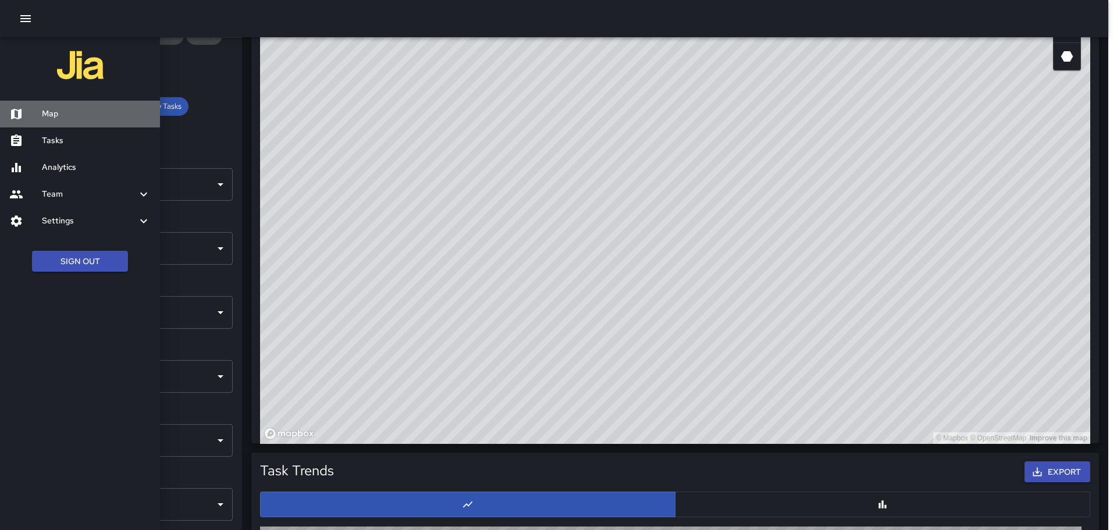
click at [48, 111] on h6 "Map" at bounding box center [96, 114] width 109 height 13
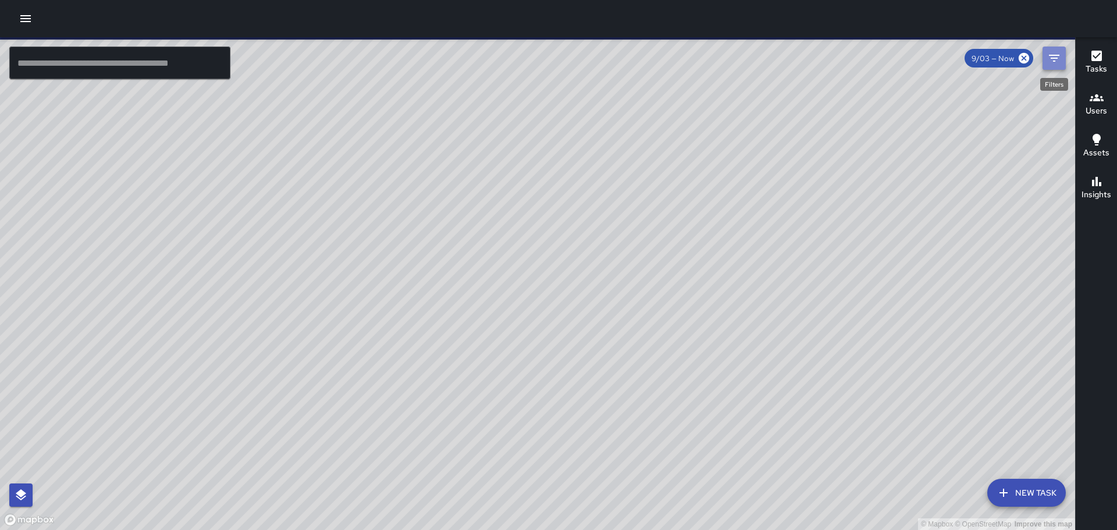
click at [1049, 60] on icon "Filters" at bounding box center [1054, 58] width 14 height 14
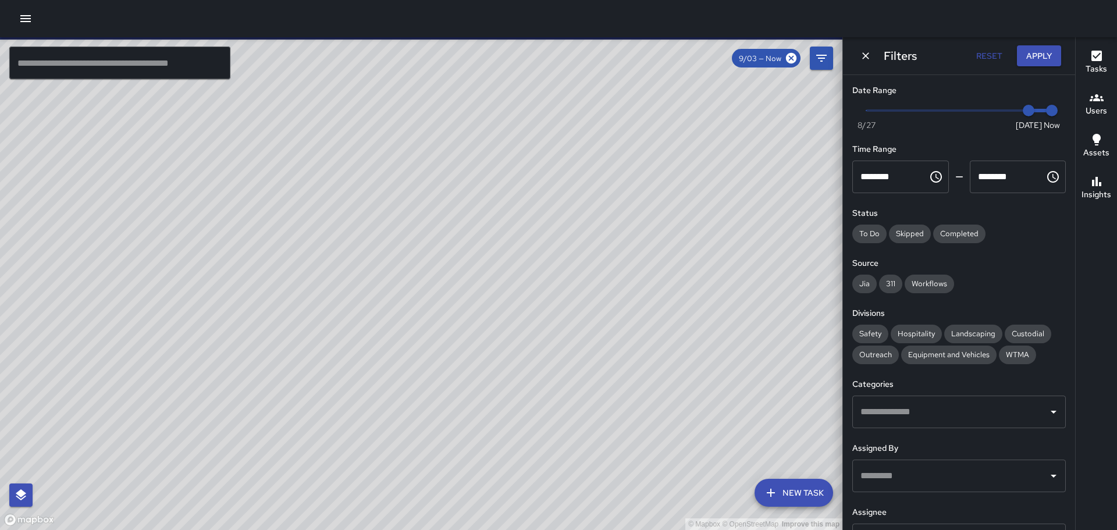
click at [969, 108] on span "Now [DATE] [DATE] 9:27 pm" at bounding box center [959, 110] width 186 height 17
type input "*"
click at [955, 109] on span "Now [DATE] [DATE] 9:27 pm" at bounding box center [959, 110] width 186 height 17
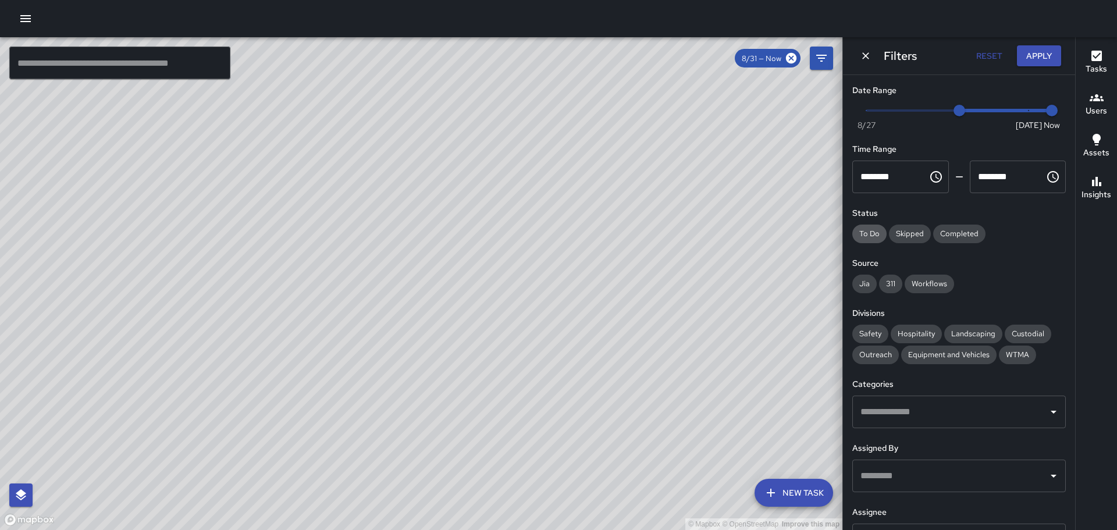
click at [874, 234] on span "To Do" at bounding box center [869, 234] width 34 height 10
click at [907, 229] on span "Skipped" at bounding box center [910, 234] width 42 height 10
click at [895, 230] on span "Skipped" at bounding box center [910, 234] width 42 height 10
click at [965, 228] on div "Completed" at bounding box center [959, 234] width 52 height 19
click at [935, 282] on span "Workflows" at bounding box center [928, 284] width 49 height 10
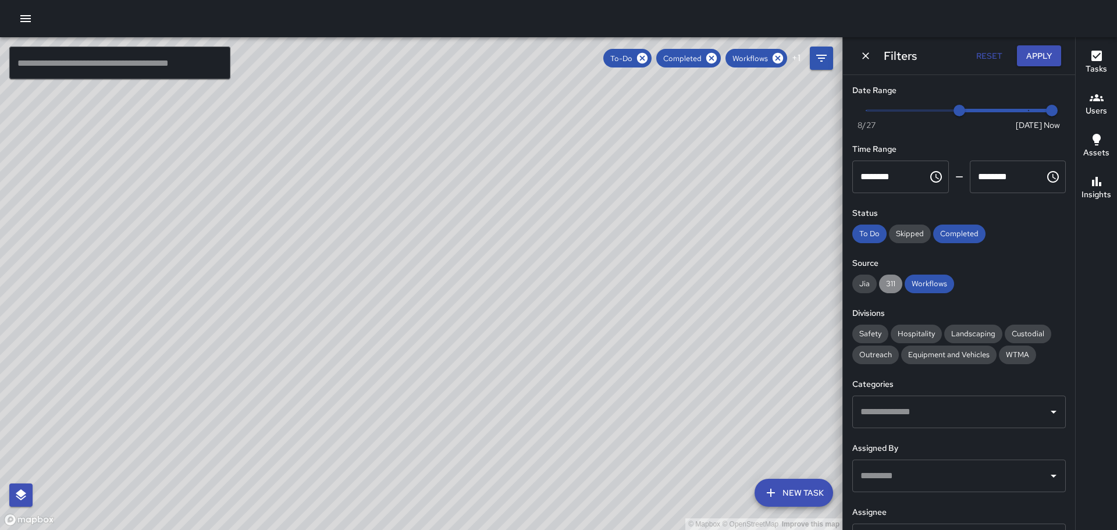
click at [890, 282] on span "311" at bounding box center [890, 284] width 23 height 10
click at [861, 284] on span "Jia" at bounding box center [864, 284] width 24 height 10
click at [872, 335] on span "Safety" at bounding box center [870, 334] width 36 height 10
click at [1046, 411] on icon "Open" at bounding box center [1053, 412] width 14 height 14
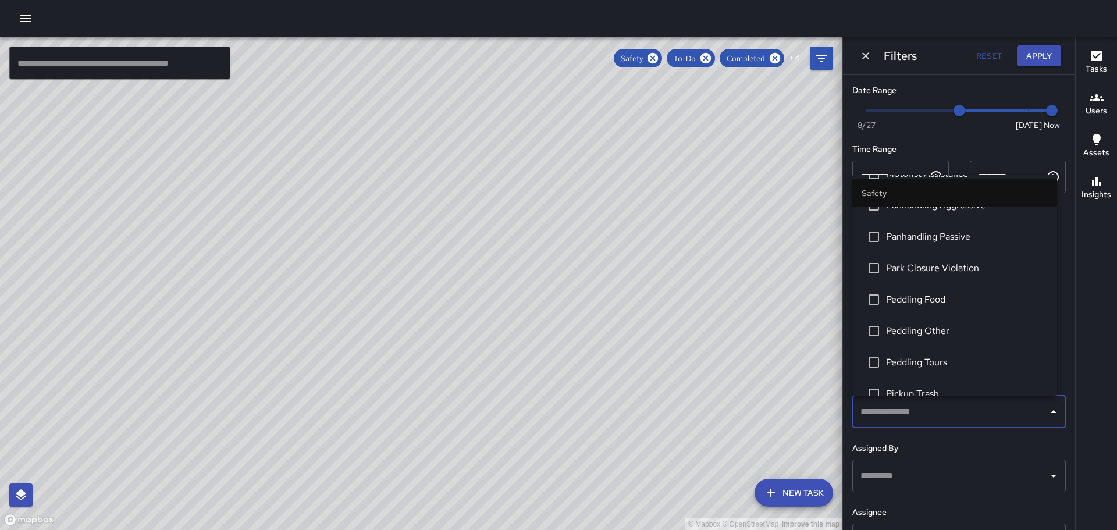
scroll to position [116, 0]
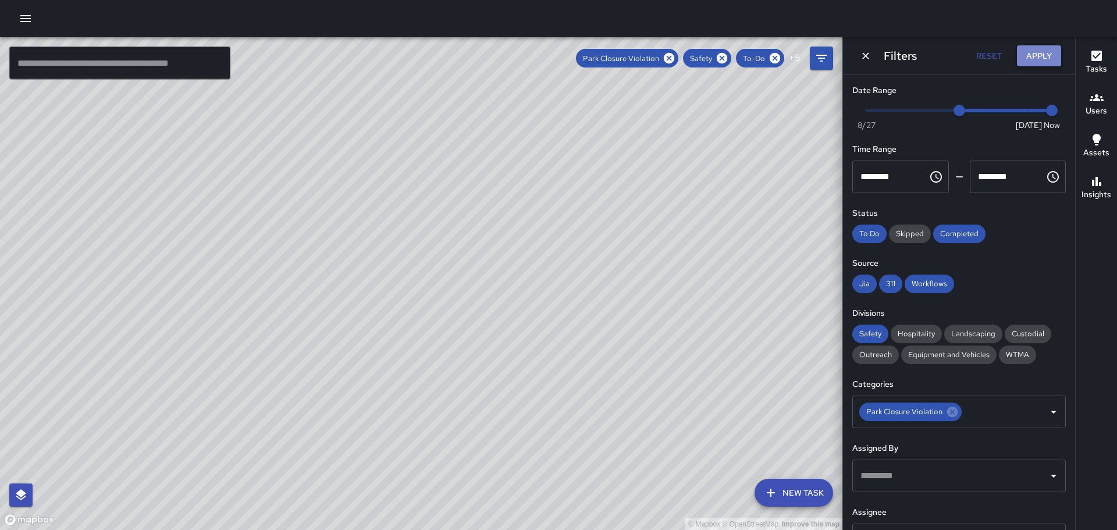
click at [1049, 52] on button "Apply" at bounding box center [1039, 56] width 44 height 22
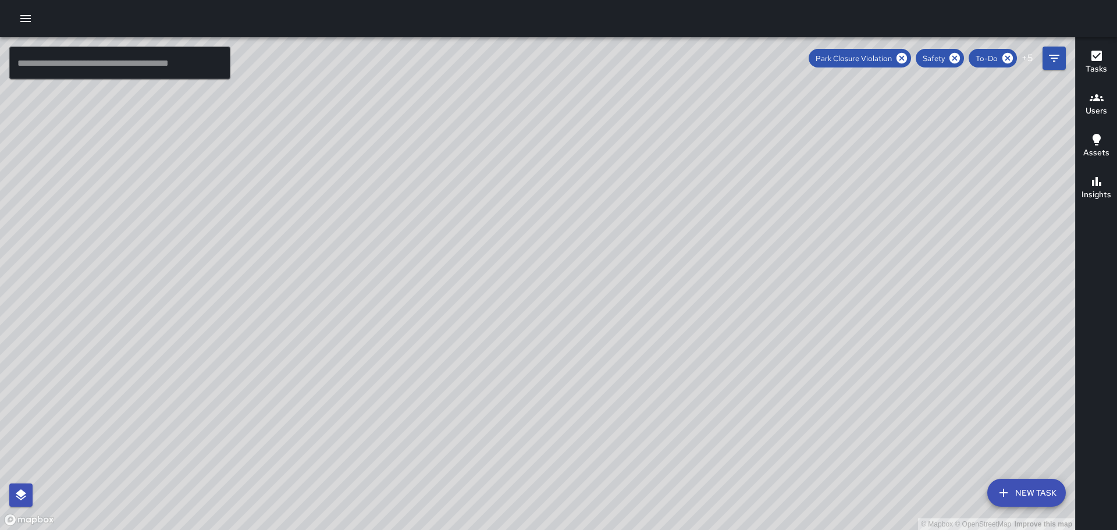
drag, startPoint x: 884, startPoint y: 327, endPoint x: 762, endPoint y: 214, distance: 166.3
click at [762, 214] on div "© Mapbox © OpenStreetMap Improve this map" at bounding box center [537, 283] width 1075 height 493
drag, startPoint x: 948, startPoint y: 363, endPoint x: 681, endPoint y: 263, distance: 284.9
click at [683, 268] on div "© Mapbox © OpenStreetMap Improve this map" at bounding box center [537, 283] width 1075 height 493
drag, startPoint x: 375, startPoint y: 249, endPoint x: 550, endPoint y: 257, distance: 175.3
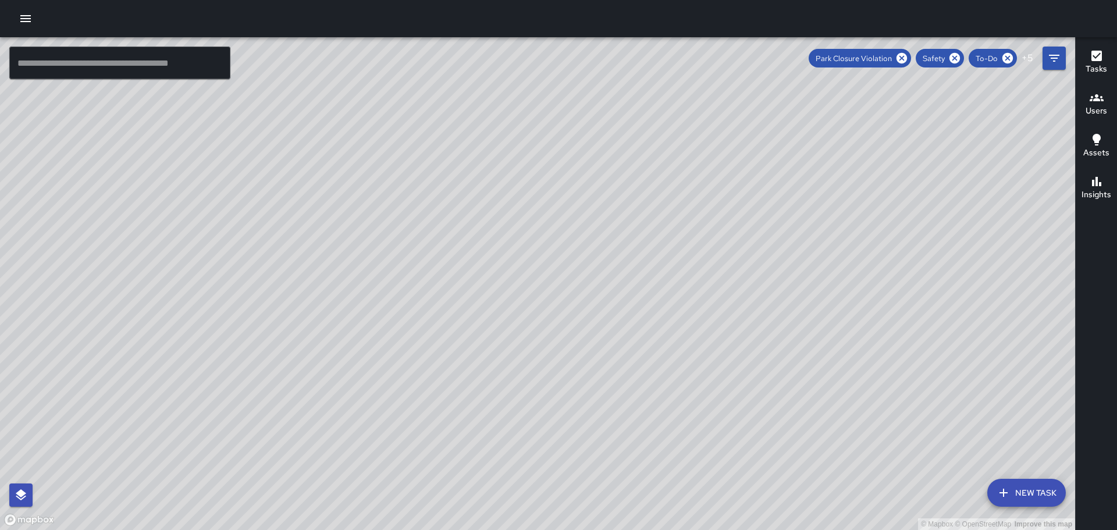
click at [550, 257] on div "© Mapbox © OpenStreetMap Improve this map" at bounding box center [537, 283] width 1075 height 493
drag, startPoint x: 256, startPoint y: 276, endPoint x: 632, endPoint y: 131, distance: 402.9
click at [629, 136] on div "© Mapbox © OpenStreetMap Improve this map" at bounding box center [537, 283] width 1075 height 493
drag, startPoint x: 422, startPoint y: 114, endPoint x: 535, endPoint y: 245, distance: 173.2
click at [535, 245] on div "© Mapbox © OpenStreetMap Improve this map" at bounding box center [537, 283] width 1075 height 493
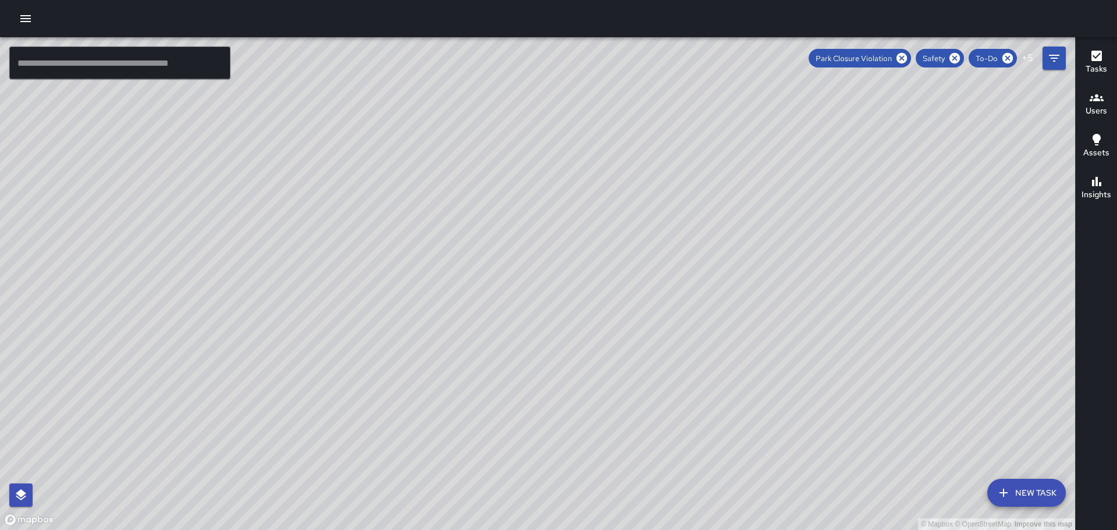
drag, startPoint x: 474, startPoint y: 304, endPoint x: 480, endPoint y: 101, distance: 203.1
click at [480, 101] on div "© Mapbox © OpenStreetMap Improve this map" at bounding box center [537, 283] width 1075 height 493
drag, startPoint x: 553, startPoint y: 366, endPoint x: 542, endPoint y: 209, distance: 156.9
click at [542, 211] on div "© Mapbox © OpenStreetMap Improve this map" at bounding box center [537, 283] width 1075 height 493
drag, startPoint x: 571, startPoint y: 370, endPoint x: 548, endPoint y: 244, distance: 128.3
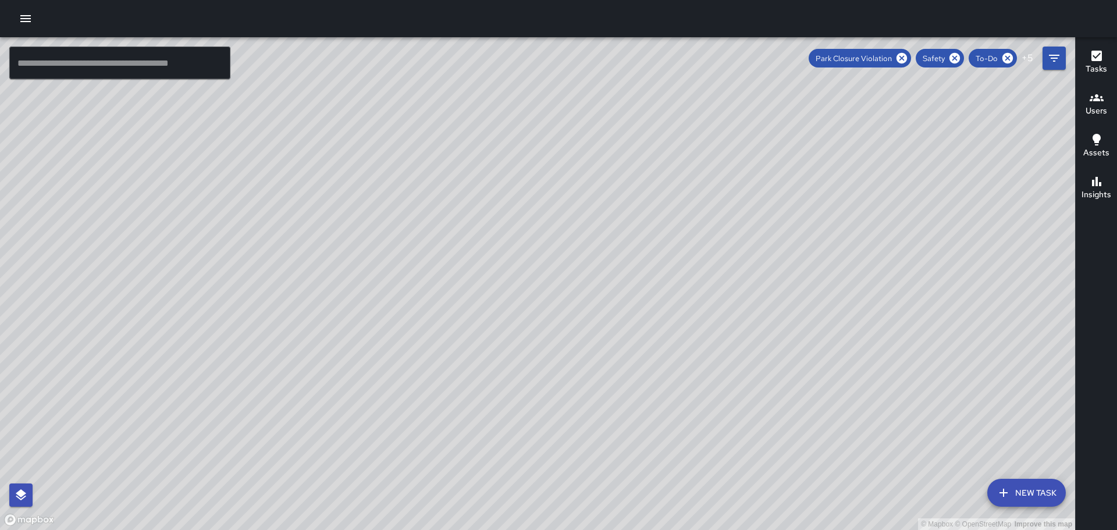
click at [548, 268] on div "© Mapbox © OpenStreetMap Improve this map" at bounding box center [537, 283] width 1075 height 493
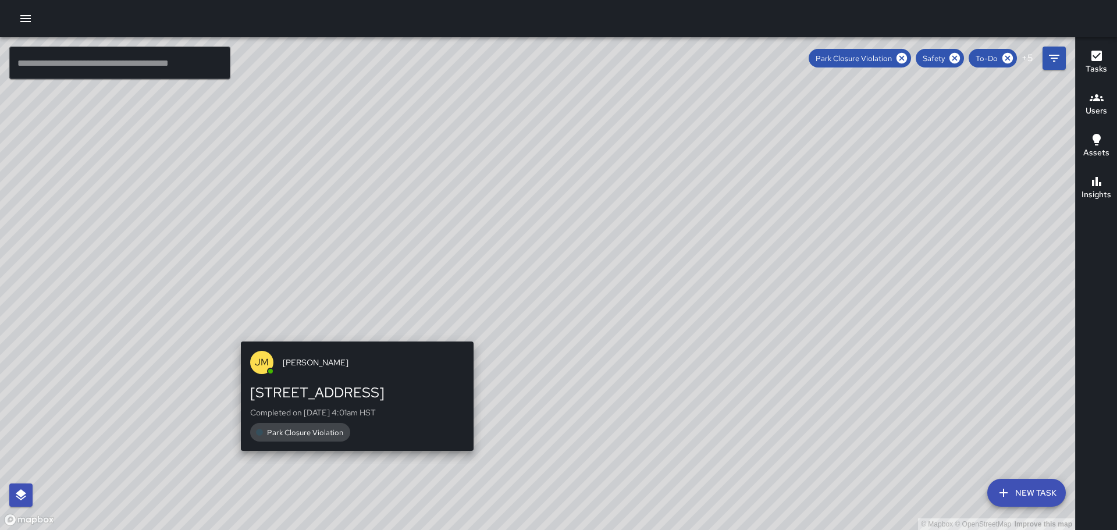
click at [352, 332] on div "© Mapbox © OpenStreetMap Improve this map [PERSON_NAME] [PERSON_NAME] [STREET_A…" at bounding box center [537, 283] width 1075 height 493
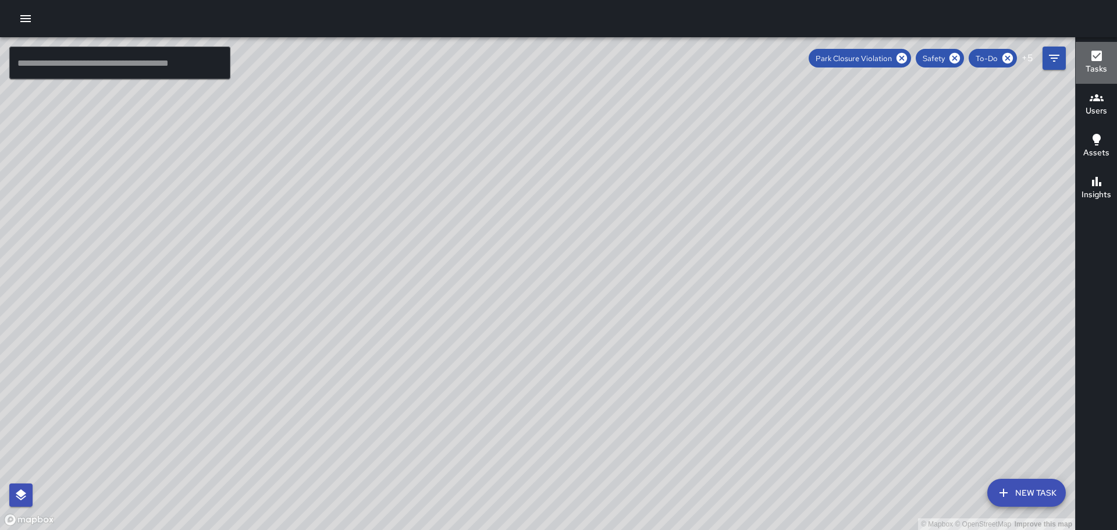
click at [1085, 55] on div "Tasks" at bounding box center [1096, 62] width 22 height 27
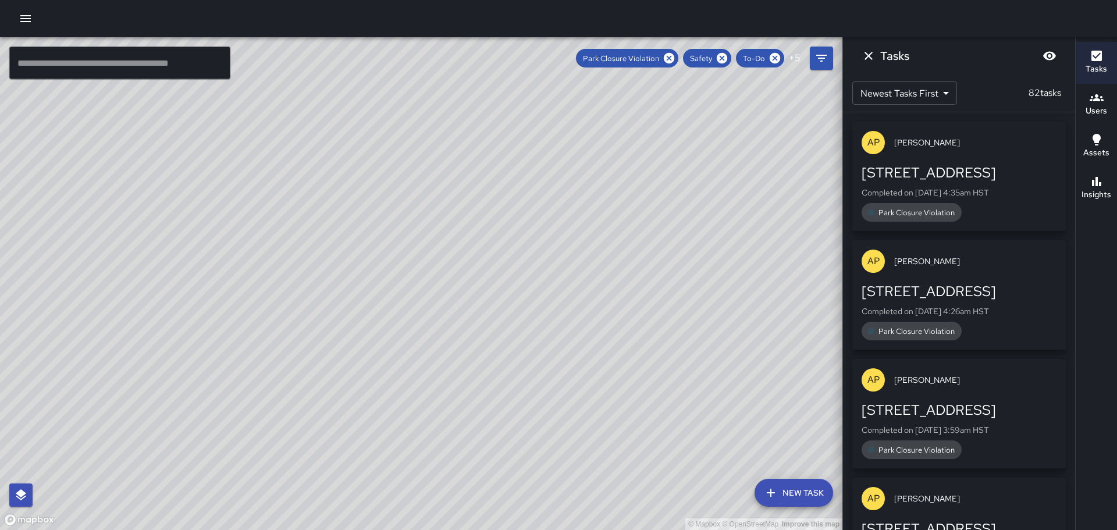
click at [929, 174] on div "[STREET_ADDRESS]" at bounding box center [958, 172] width 195 height 19
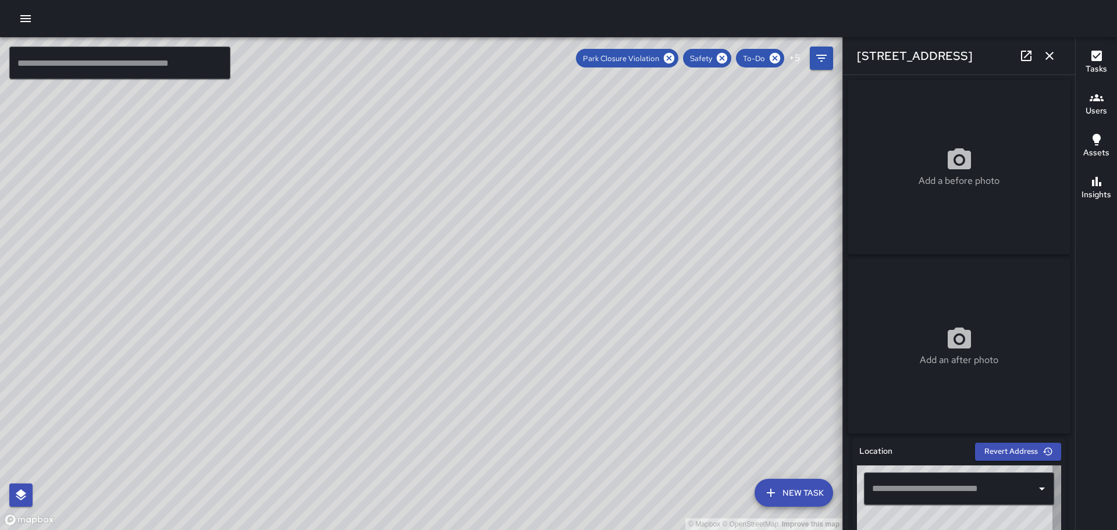
type input "**********"
click at [1102, 52] on icon "button" at bounding box center [1096, 56] width 14 height 14
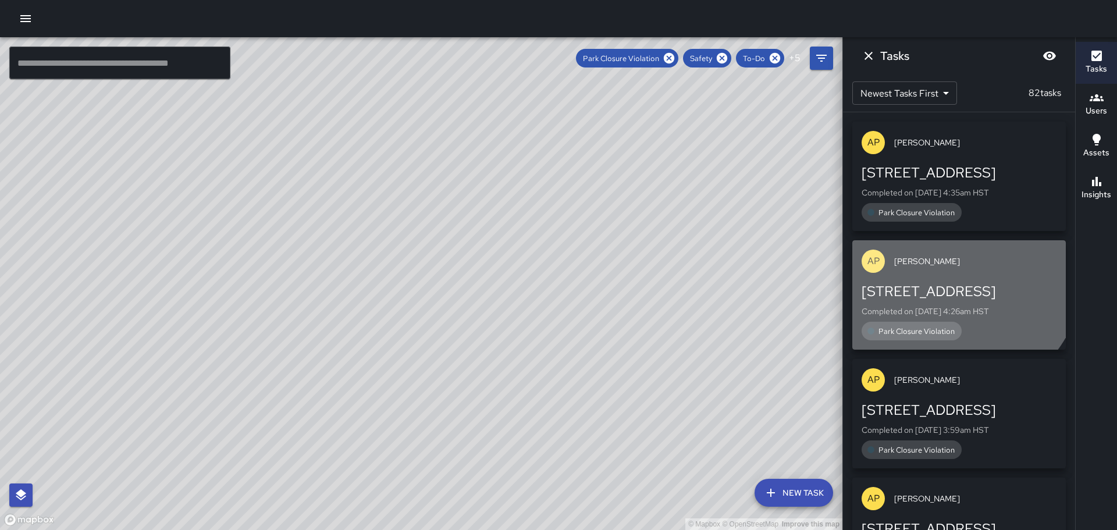
click at [946, 268] on div "AP [PERSON_NAME]" at bounding box center [958, 261] width 213 height 42
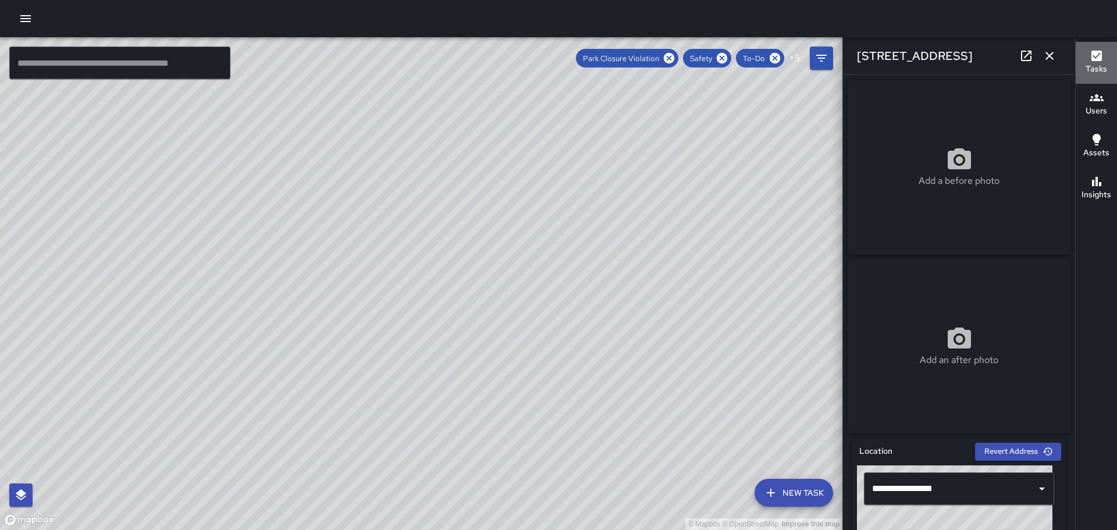
click at [1093, 57] on icon "button" at bounding box center [1096, 56] width 14 height 14
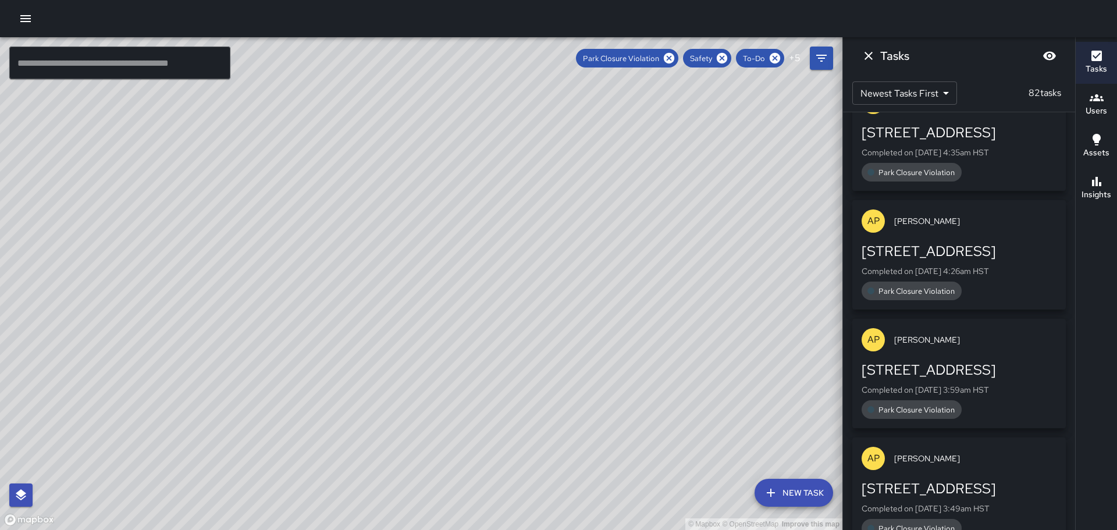
scroll to position [58, 0]
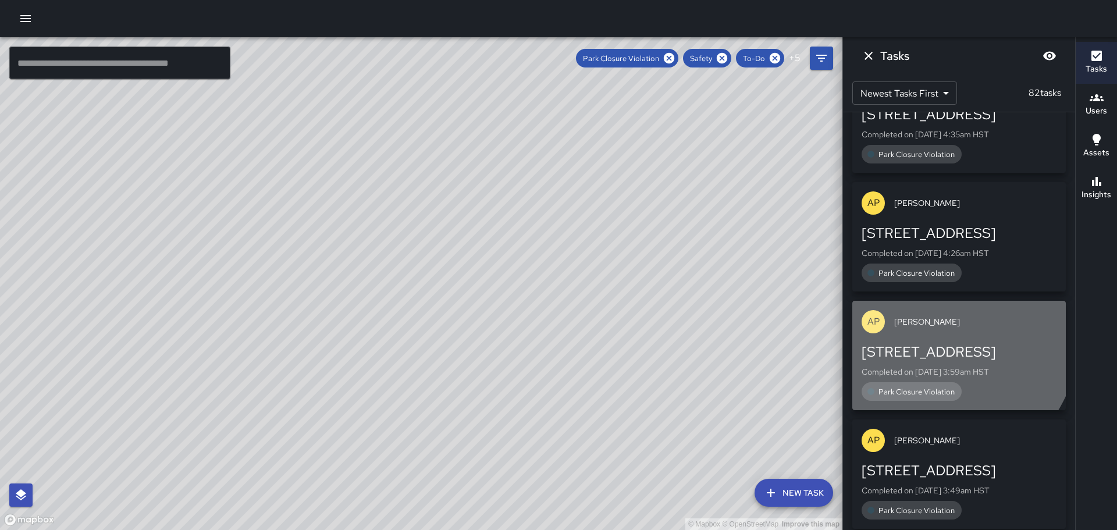
click at [906, 320] on span "[PERSON_NAME]" at bounding box center [975, 322] width 162 height 12
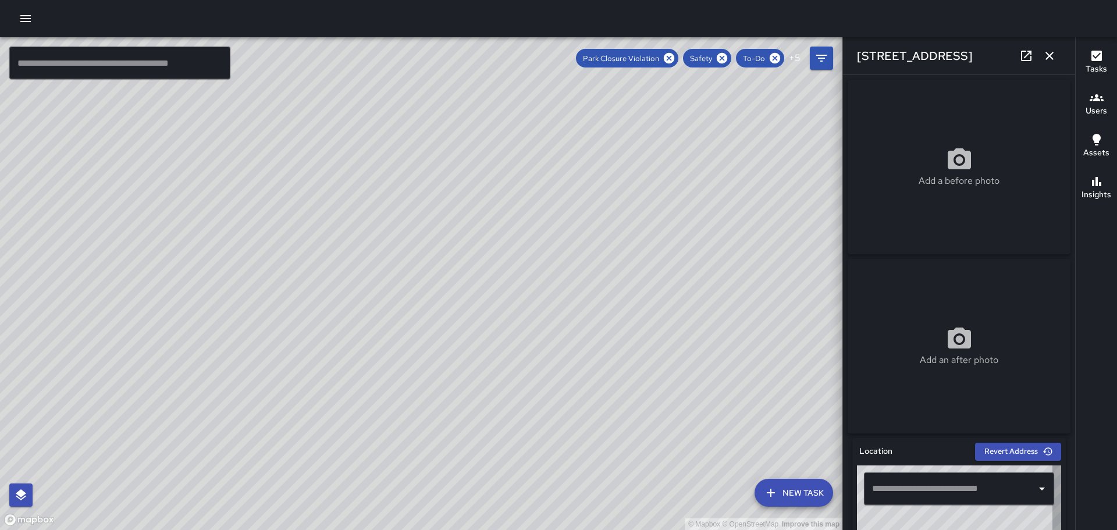
type input "**********"
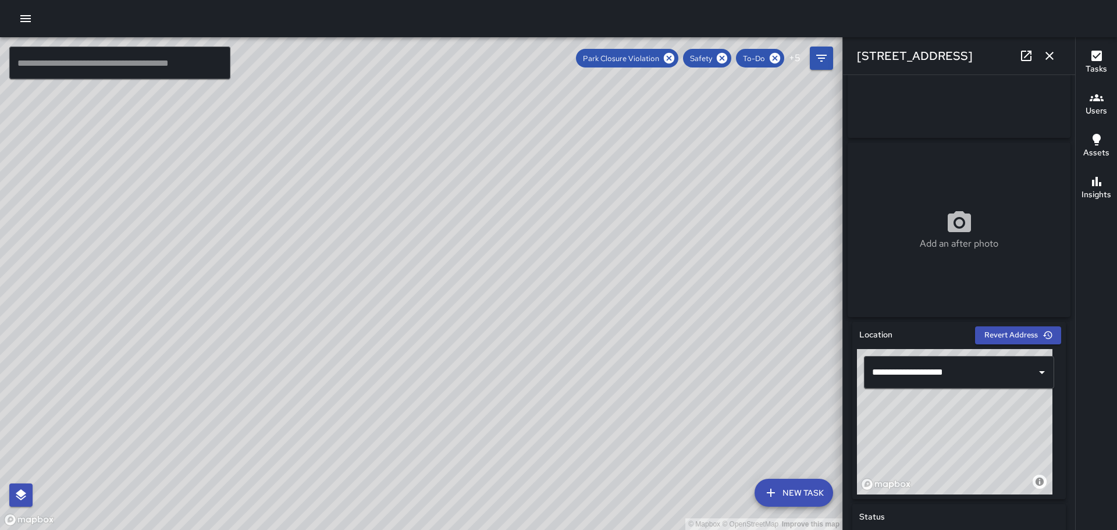
scroll to position [174, 0]
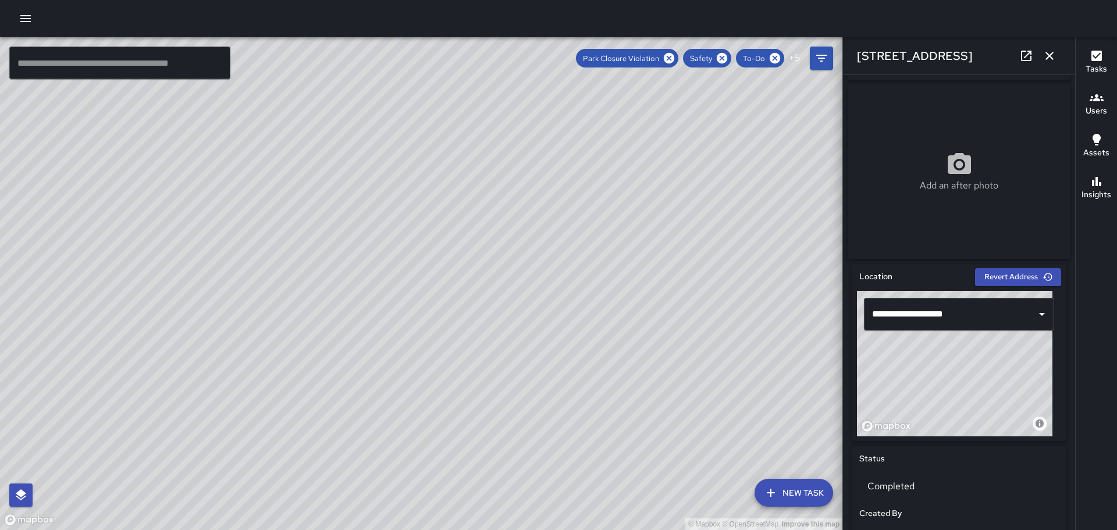
click at [1099, 54] on icon "button" at bounding box center [1096, 56] width 14 height 14
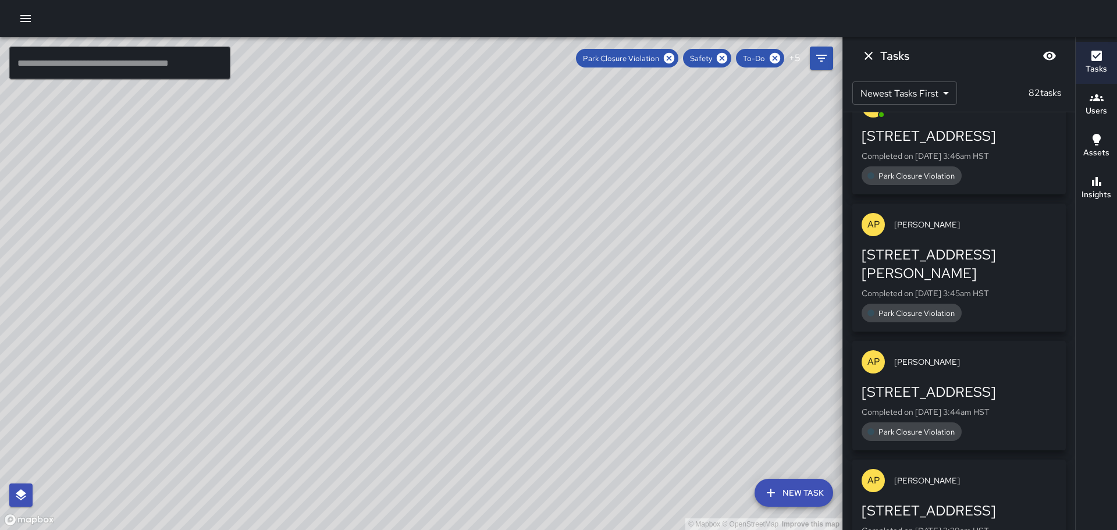
scroll to position [650, 0]
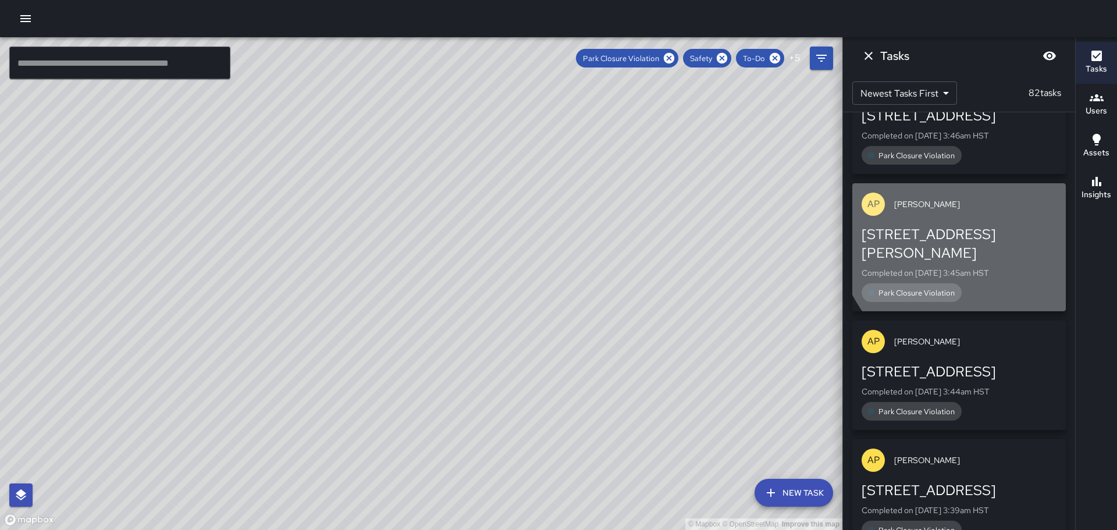
click at [976, 230] on div "[STREET_ADDRESS][PERSON_NAME]" at bounding box center [958, 243] width 195 height 37
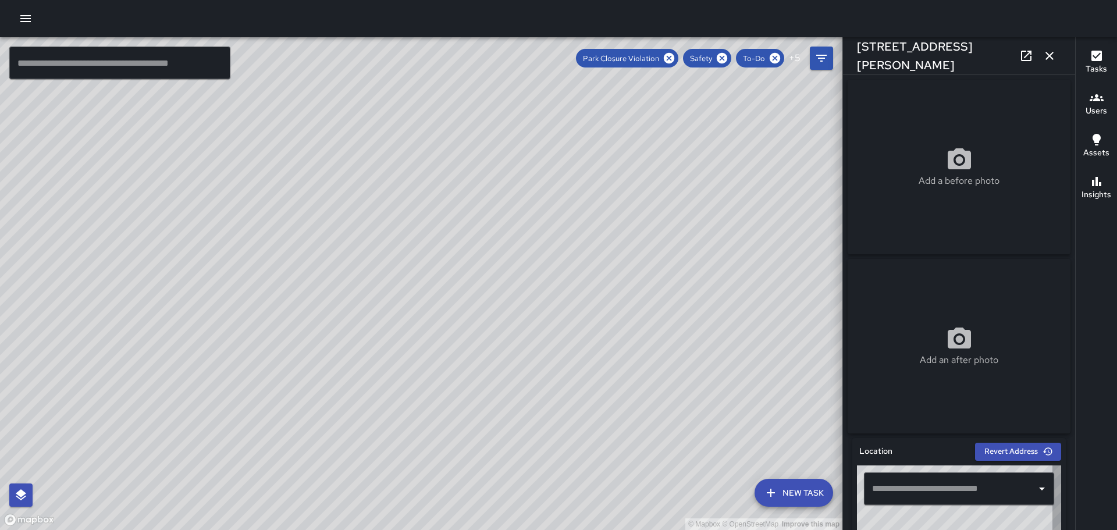
type input "**********"
click at [1100, 55] on icon "button" at bounding box center [1096, 56] width 10 height 10
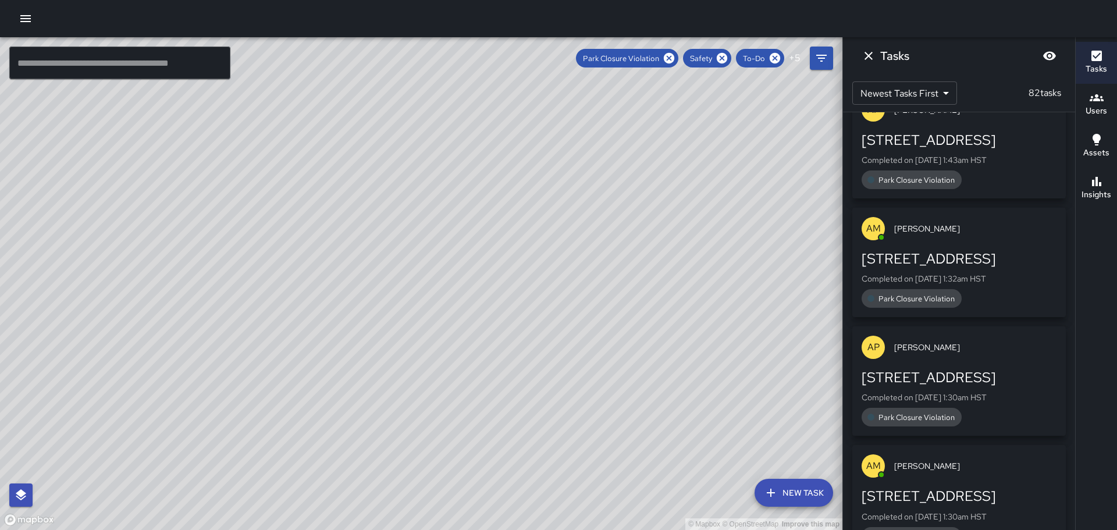
scroll to position [1476, 0]
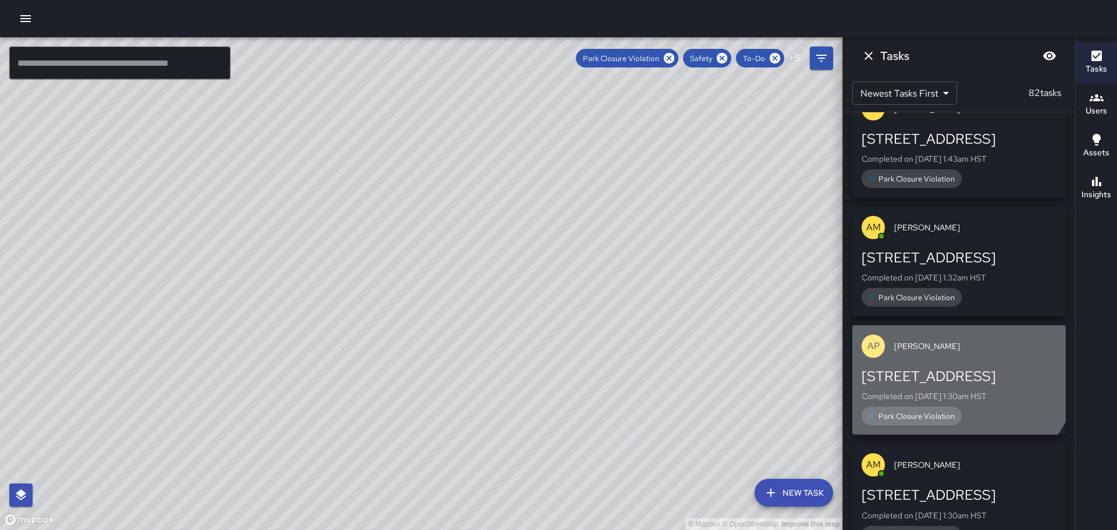
click at [927, 340] on span "[PERSON_NAME]" at bounding box center [975, 346] width 162 height 12
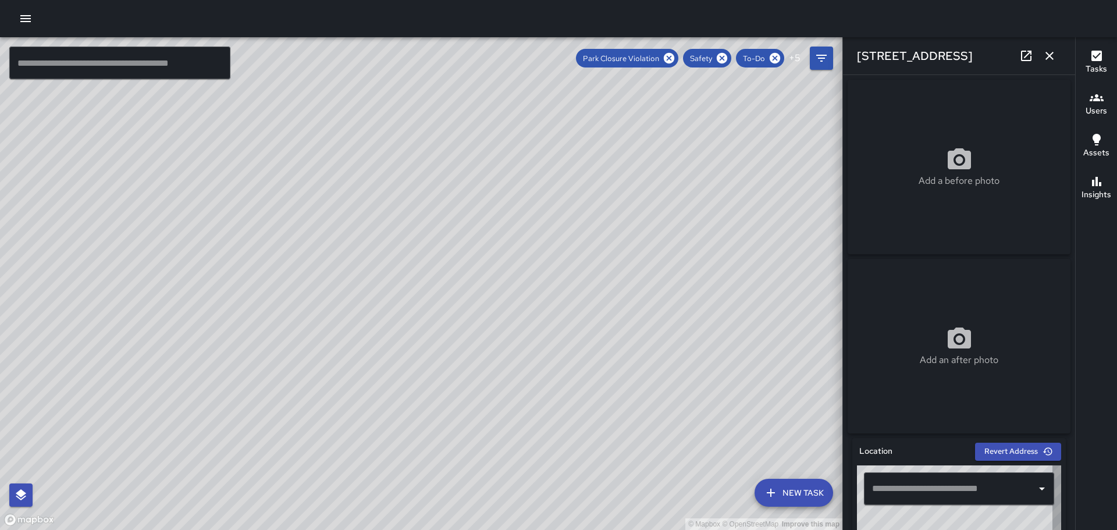
type input "**********"
click at [1099, 54] on icon "button" at bounding box center [1096, 56] width 14 height 14
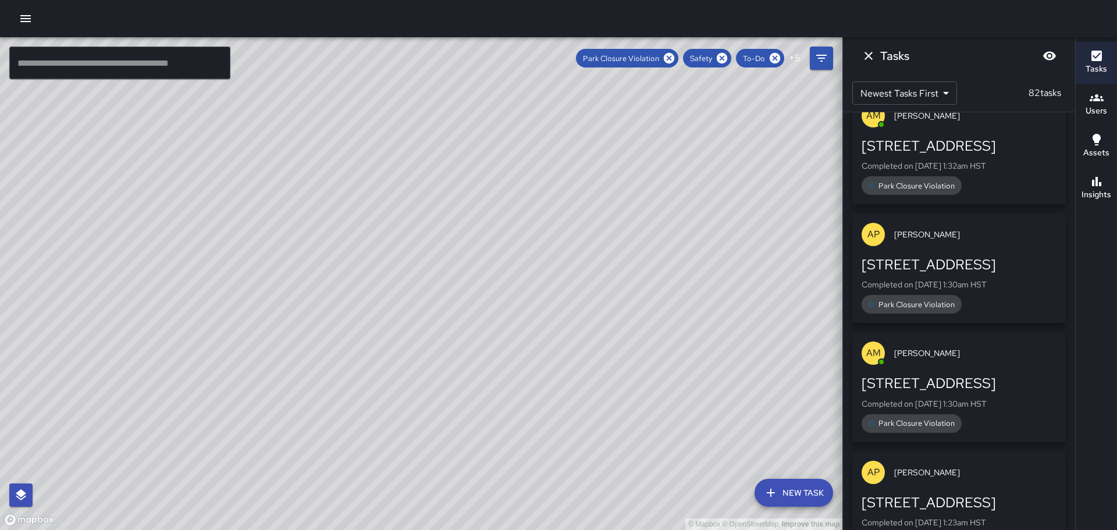
scroll to position [1593, 0]
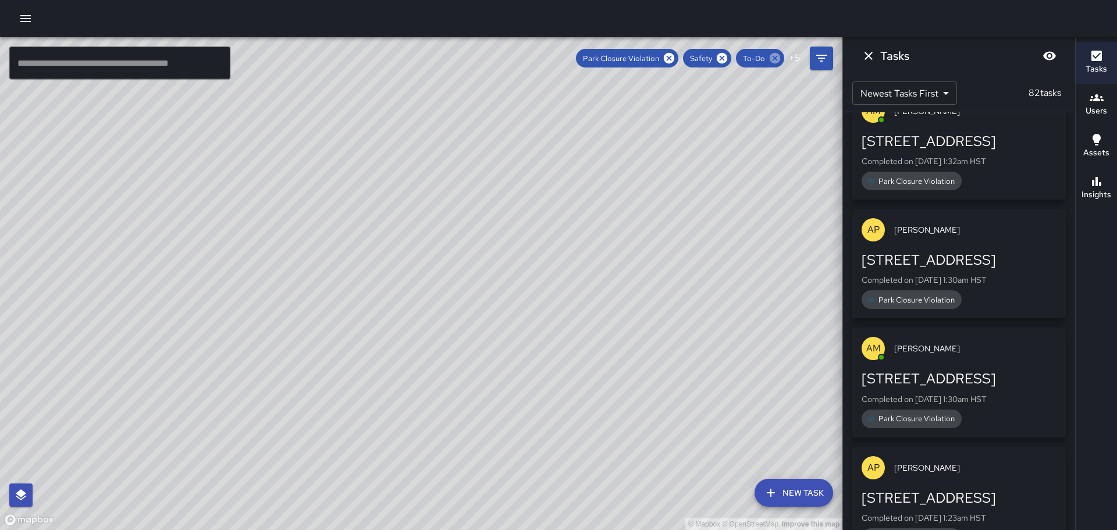
click at [775, 57] on icon at bounding box center [774, 58] width 13 height 13
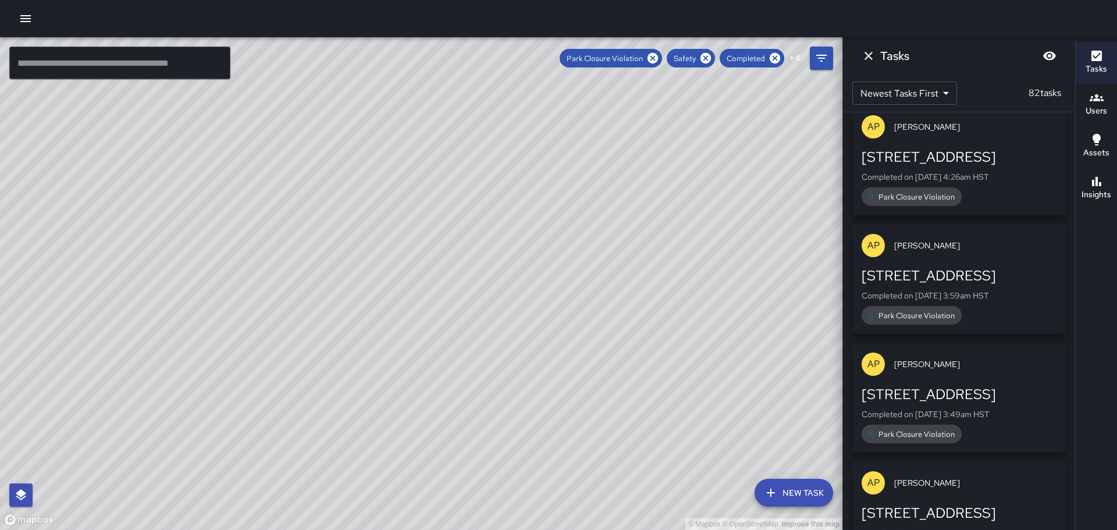
scroll to position [0, 0]
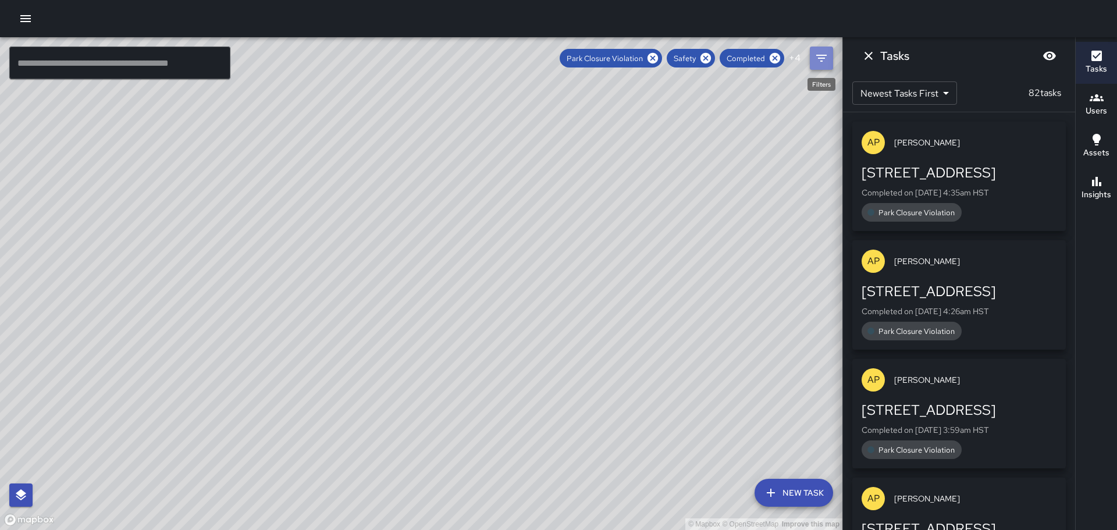
click at [818, 54] on icon "Filters" at bounding box center [821, 58] width 14 height 14
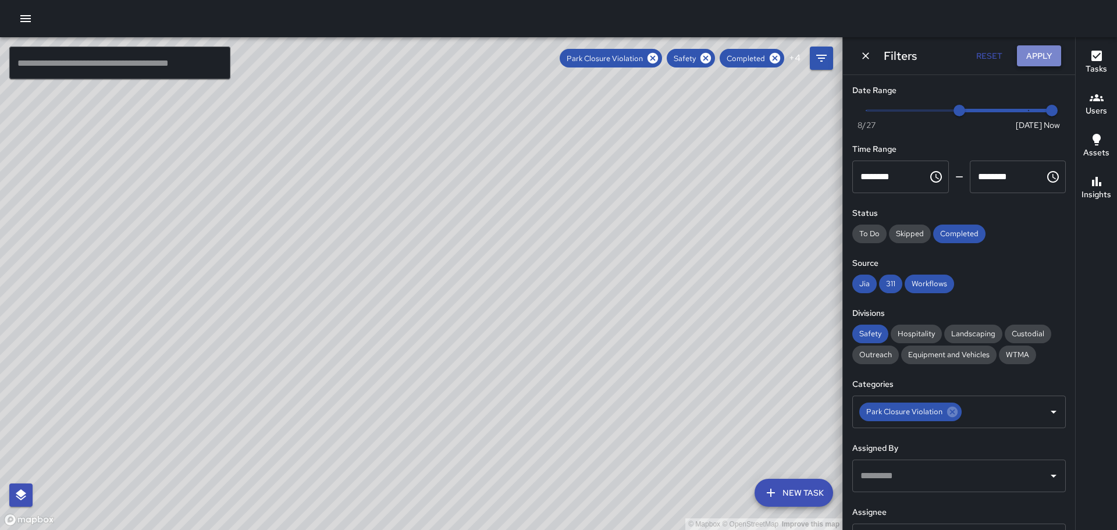
click at [1050, 52] on button "Apply" at bounding box center [1039, 56] width 44 height 22
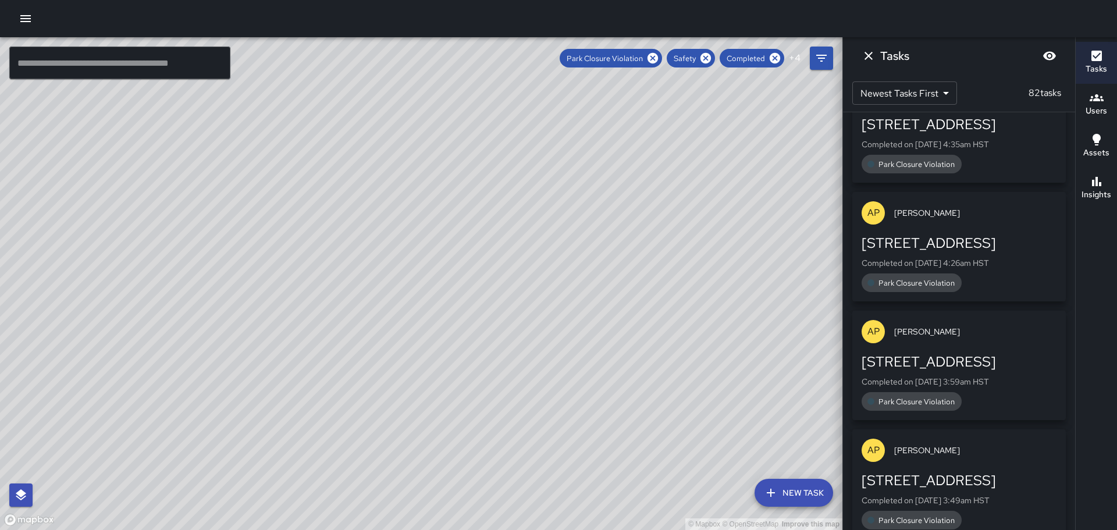
scroll to position [116, 0]
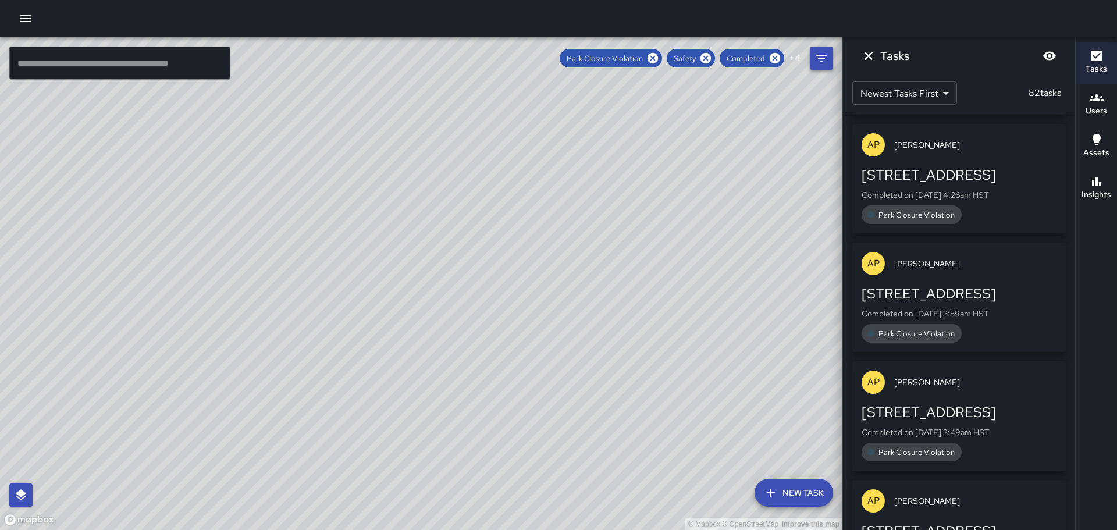
click at [821, 63] on icon "Filters" at bounding box center [821, 58] width 14 height 14
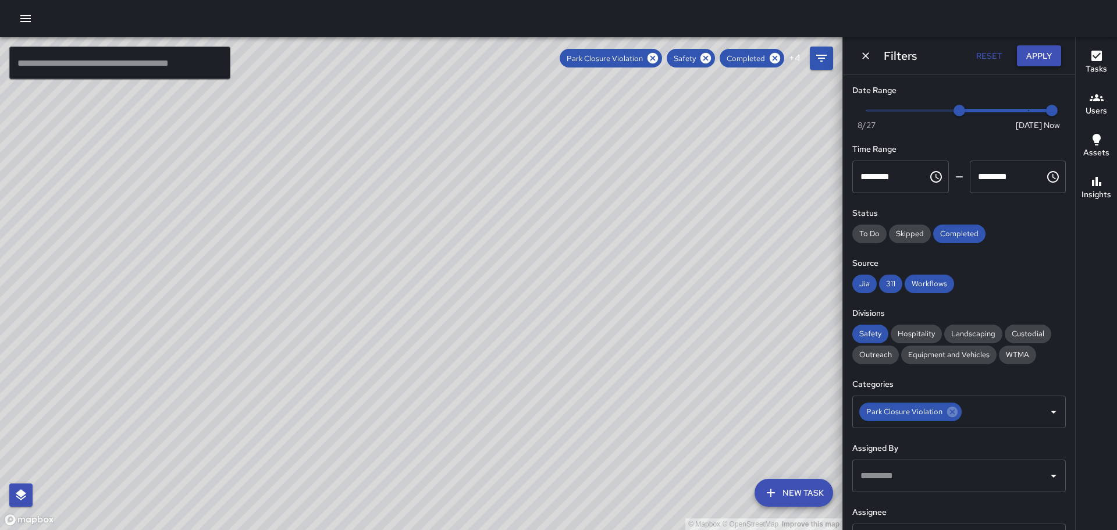
click at [1032, 50] on button "Apply" at bounding box center [1039, 56] width 44 height 22
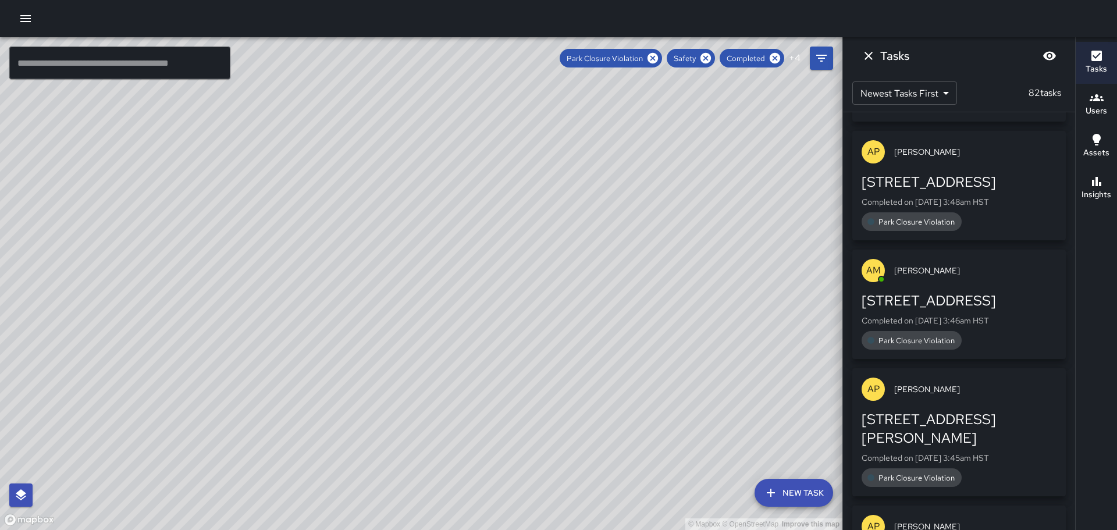
scroll to position [523, 0]
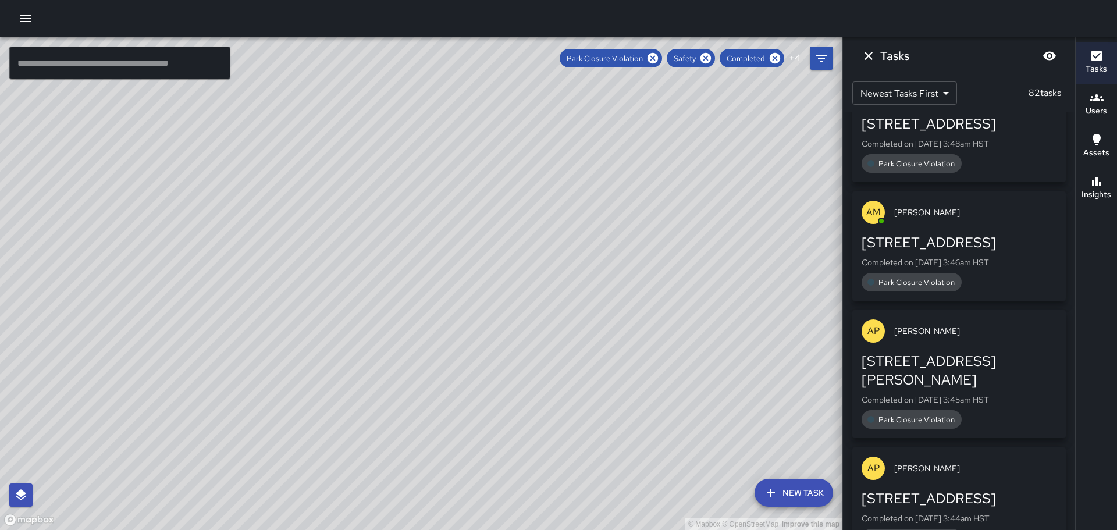
click at [934, 252] on div "[STREET_ADDRESS] Completed on [DATE] 3:46am HST Park Closure Violation" at bounding box center [958, 262] width 195 height 58
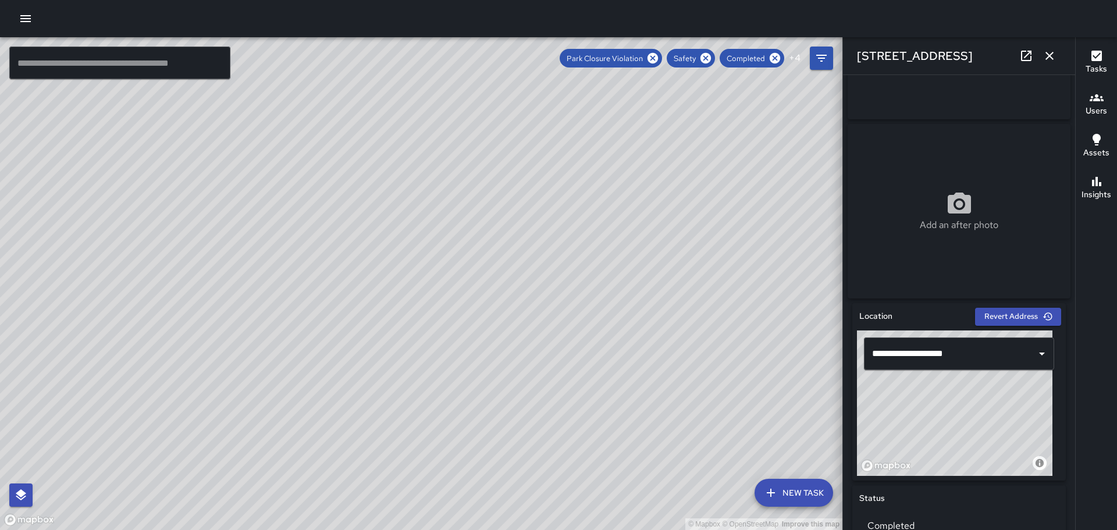
scroll to position [116, 0]
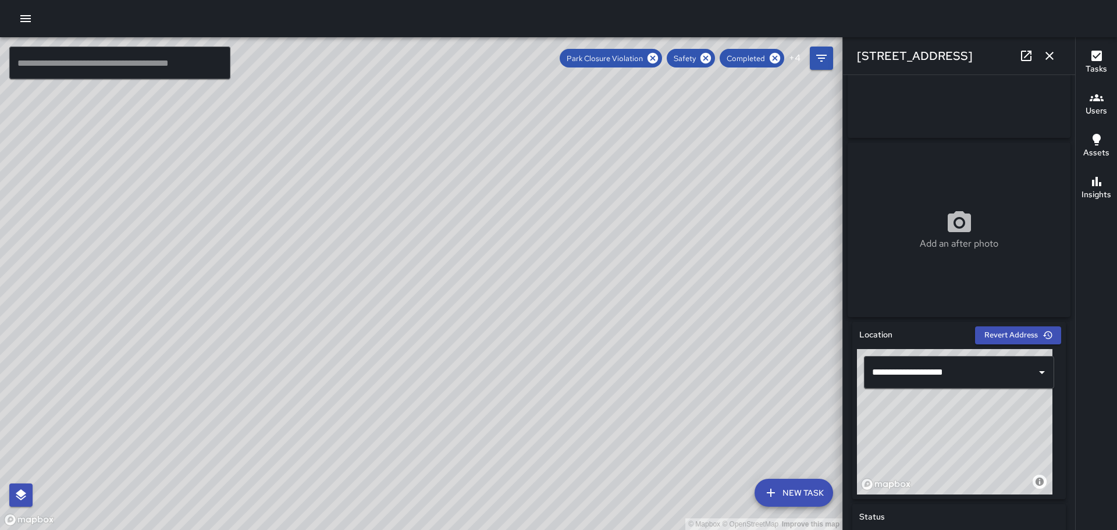
drag, startPoint x: 606, startPoint y: 325, endPoint x: 485, endPoint y: 205, distance: 170.7
click at [485, 205] on div "© Mapbox © OpenStreetMap Improve this map" at bounding box center [421, 283] width 842 height 493
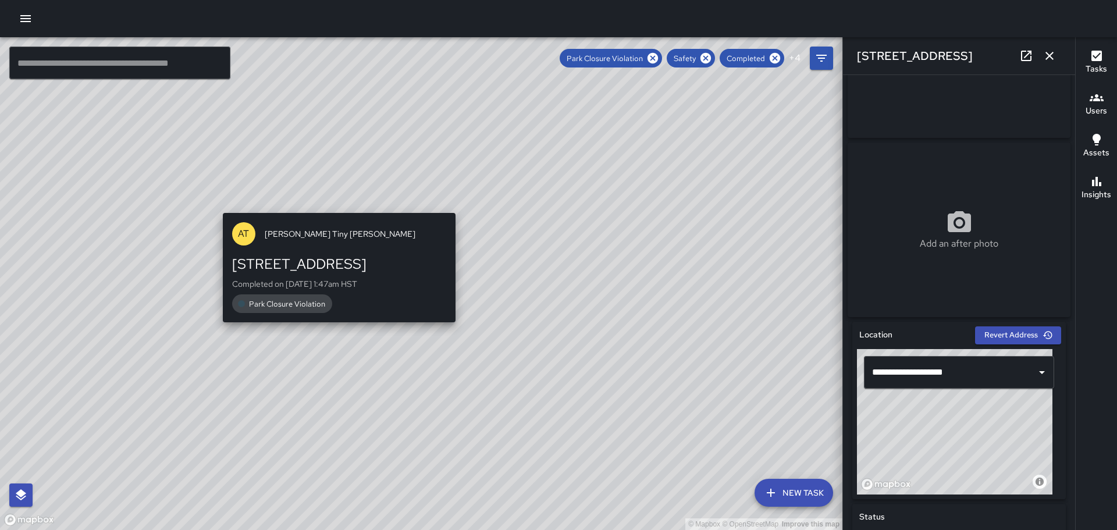
click at [337, 203] on div "© Mapbox © OpenStreetMap Improve this map AT Antonio Tiny [PERSON_NAME] [STREET…" at bounding box center [421, 283] width 842 height 493
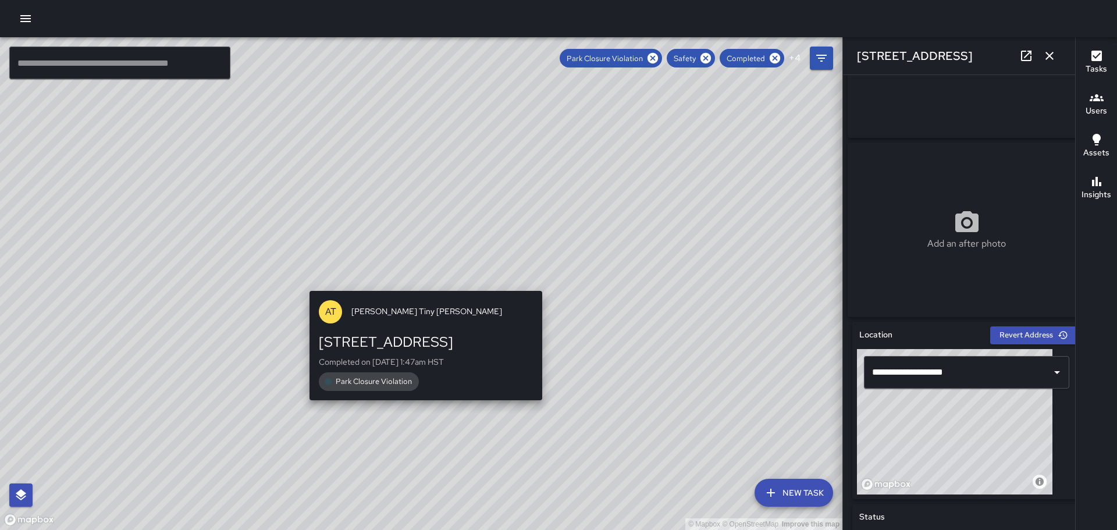
click at [426, 322] on div "AT [PERSON_NAME] Tiny [PERSON_NAME]" at bounding box center [425, 312] width 233 height 42
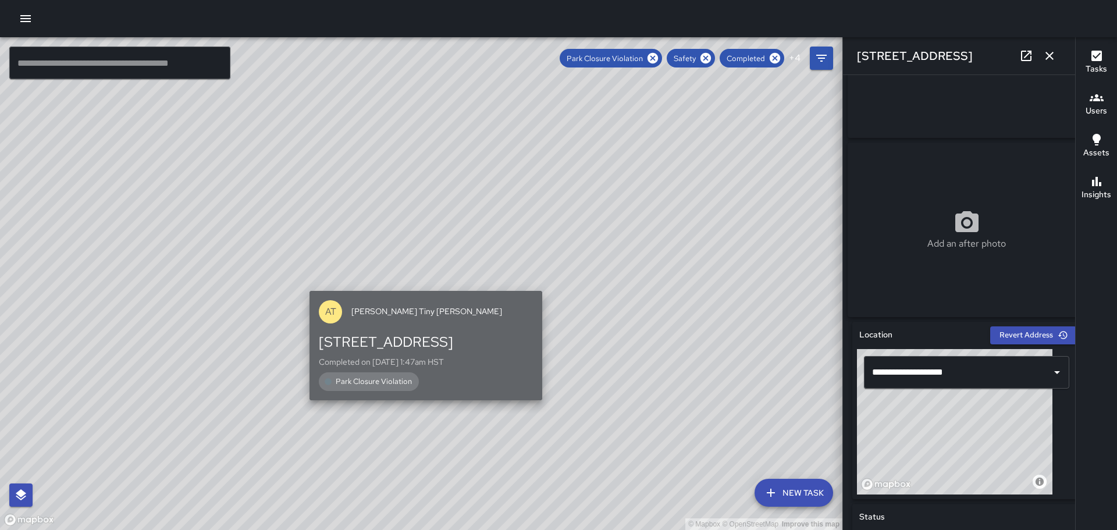
click at [426, 327] on div "AT [PERSON_NAME] Tiny [PERSON_NAME]" at bounding box center [425, 312] width 233 height 42
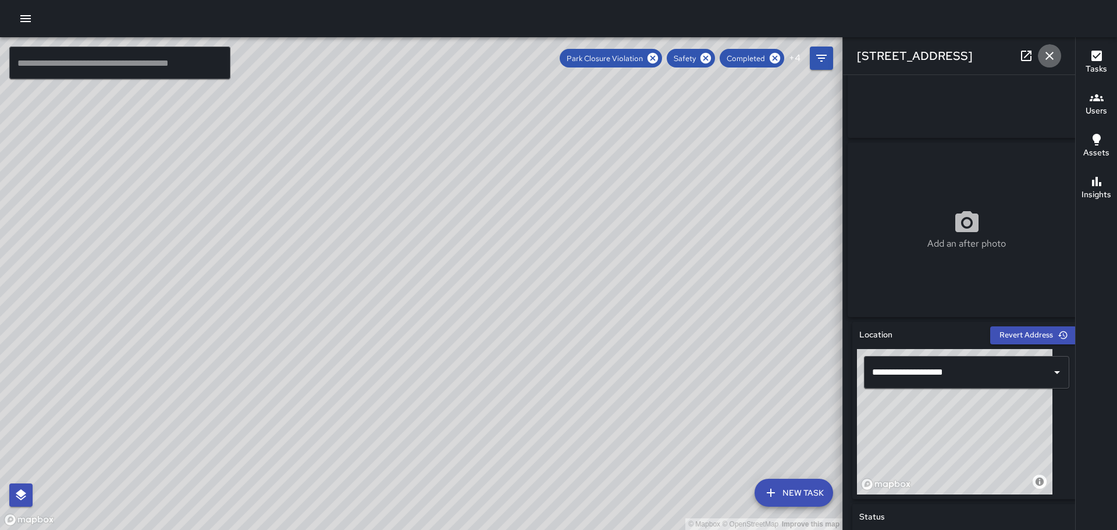
click at [1053, 53] on icon "button" at bounding box center [1049, 56] width 8 height 8
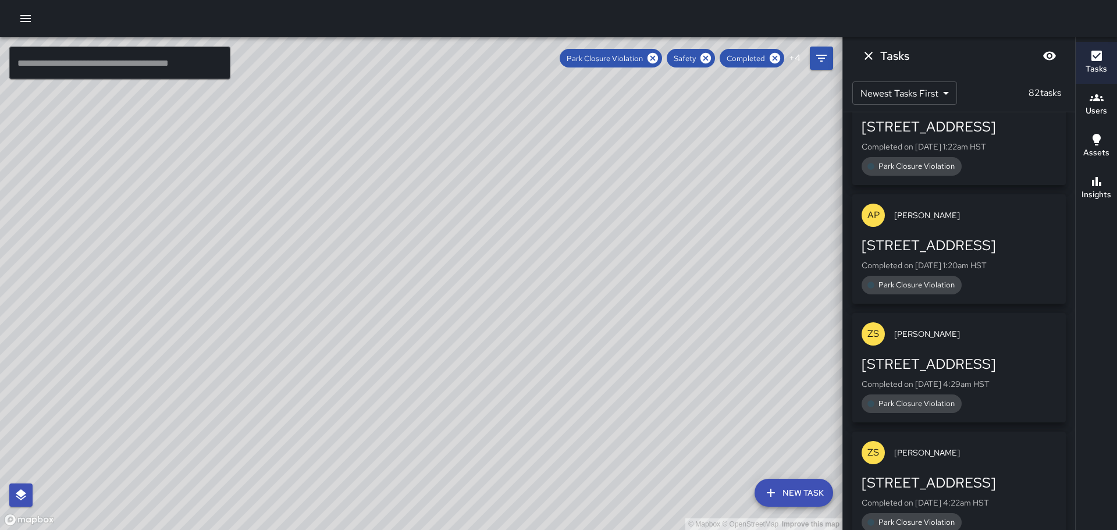
scroll to position [2443, 0]
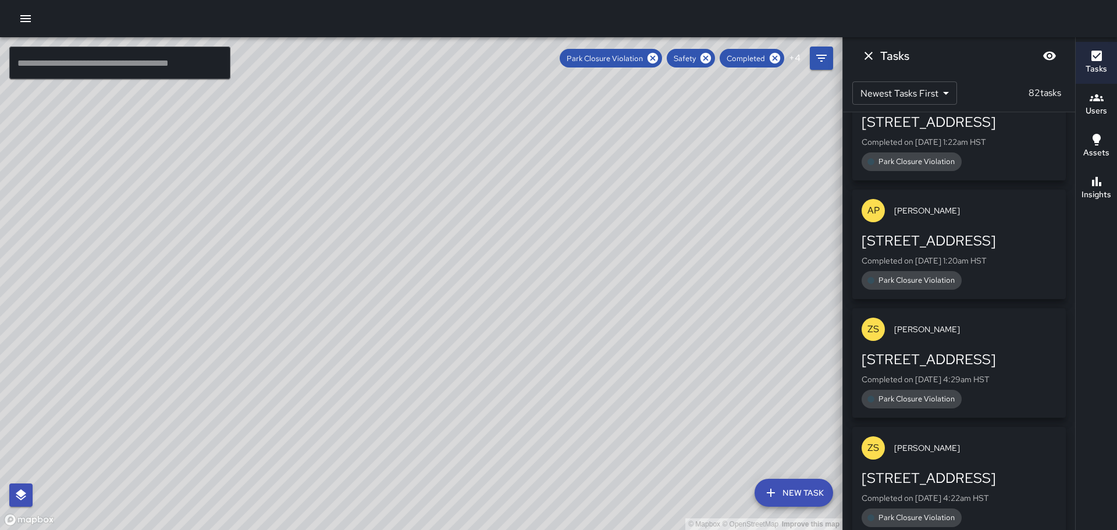
click at [952, 329] on div "ZS [PERSON_NAME]" at bounding box center [958, 329] width 213 height 42
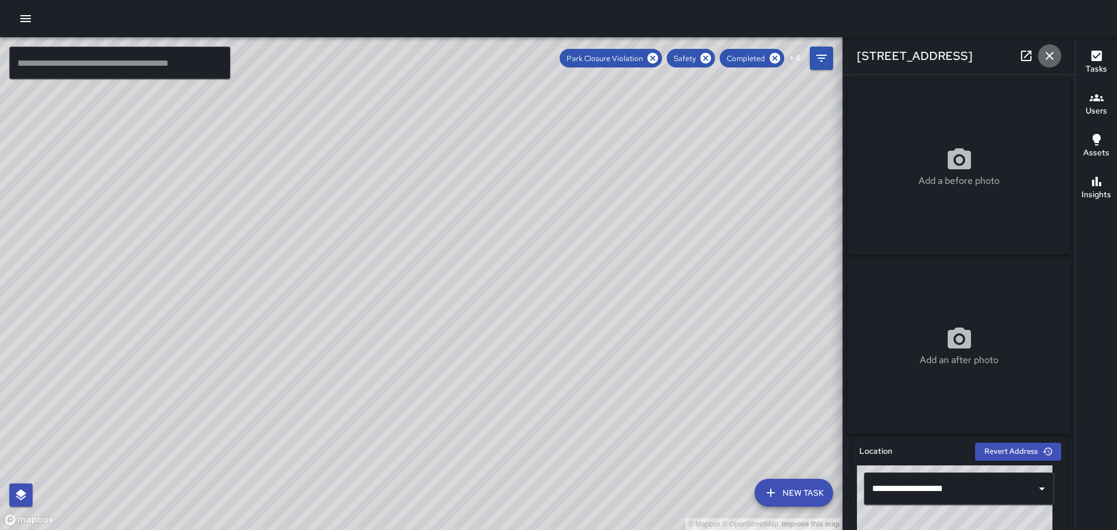
click at [1053, 54] on icon "button" at bounding box center [1049, 56] width 14 height 14
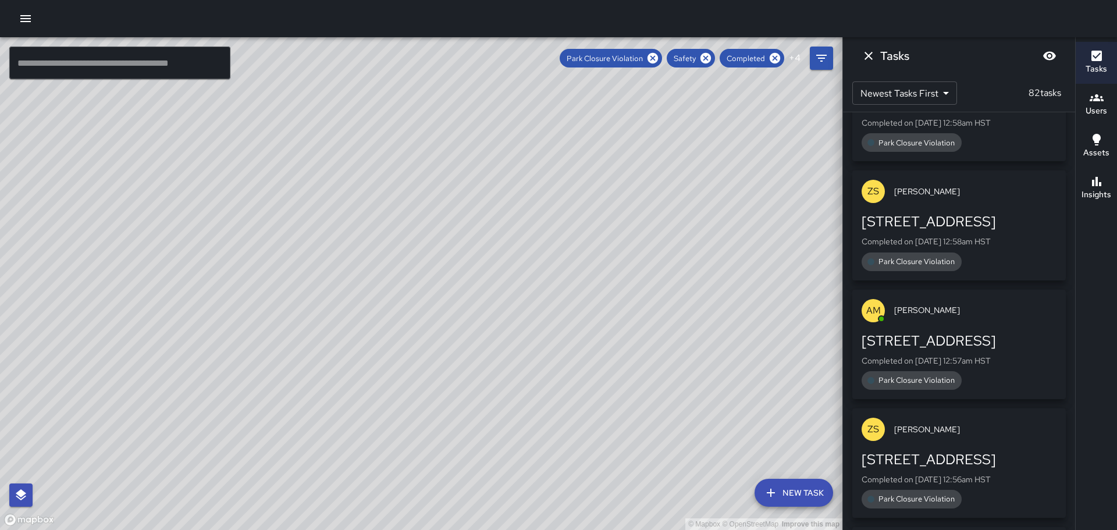
scroll to position [5467, 0]
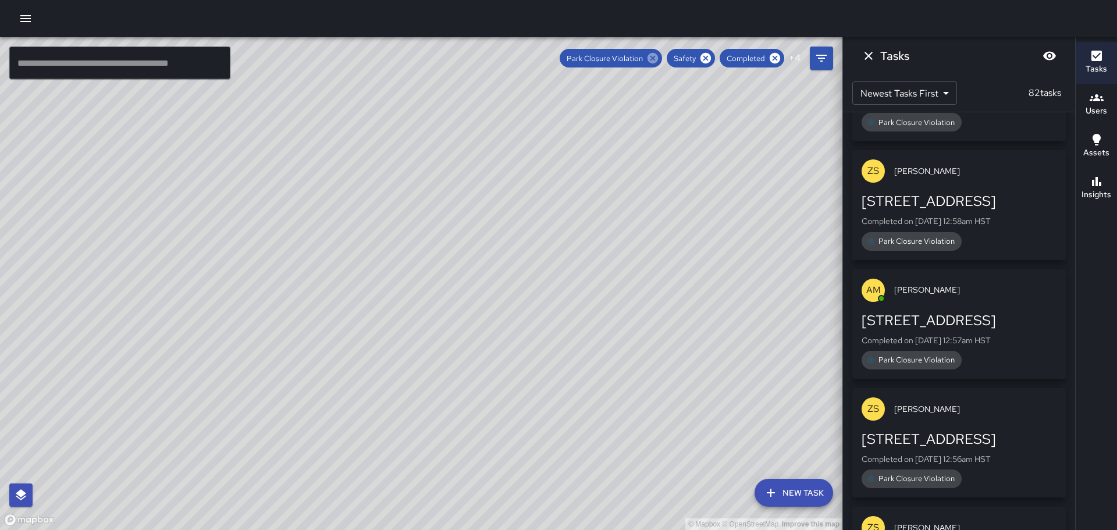
click at [655, 58] on icon at bounding box center [652, 58] width 10 height 10
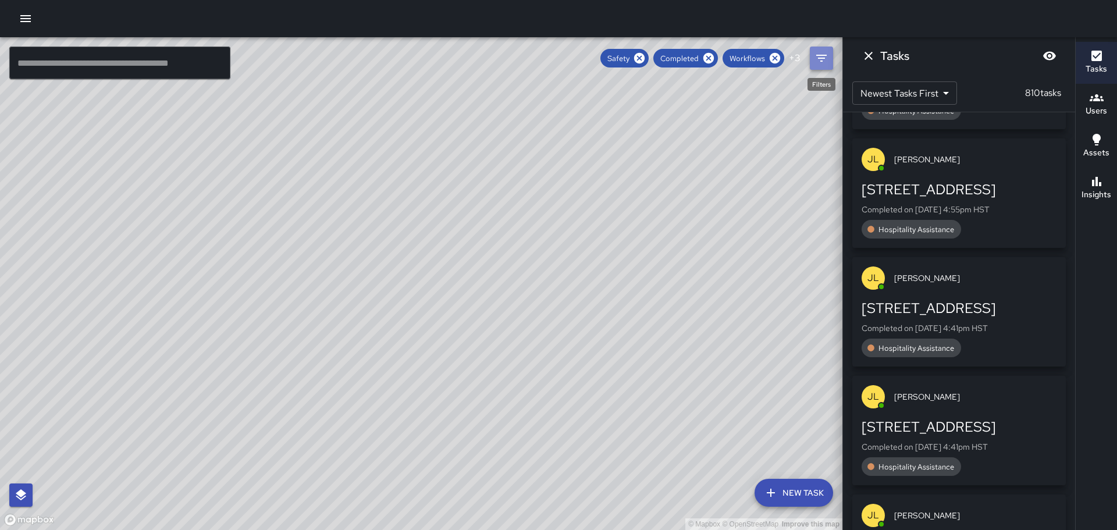
click at [819, 63] on icon "Filters" at bounding box center [821, 58] width 14 height 14
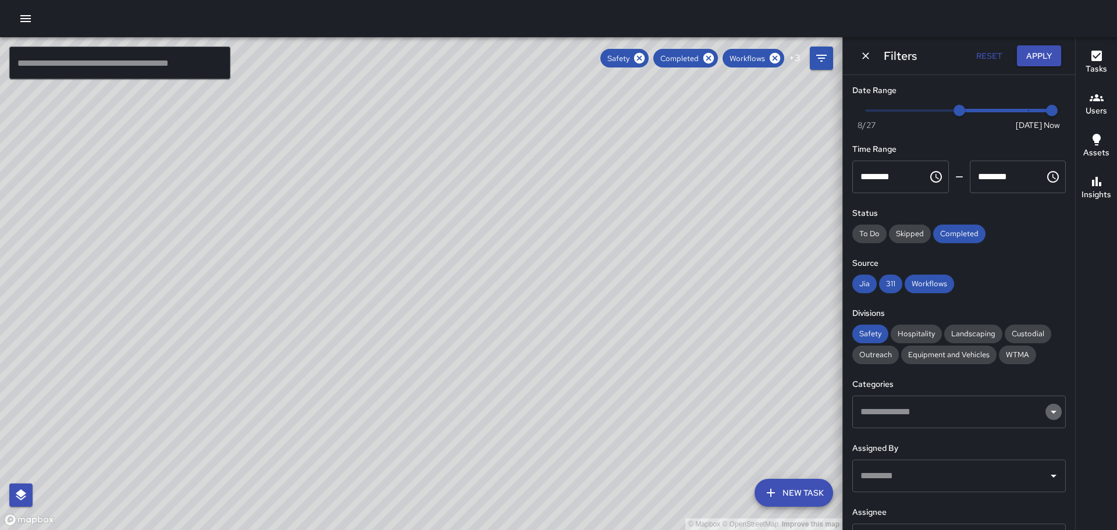
click at [1047, 415] on icon "Open" at bounding box center [1053, 412] width 14 height 14
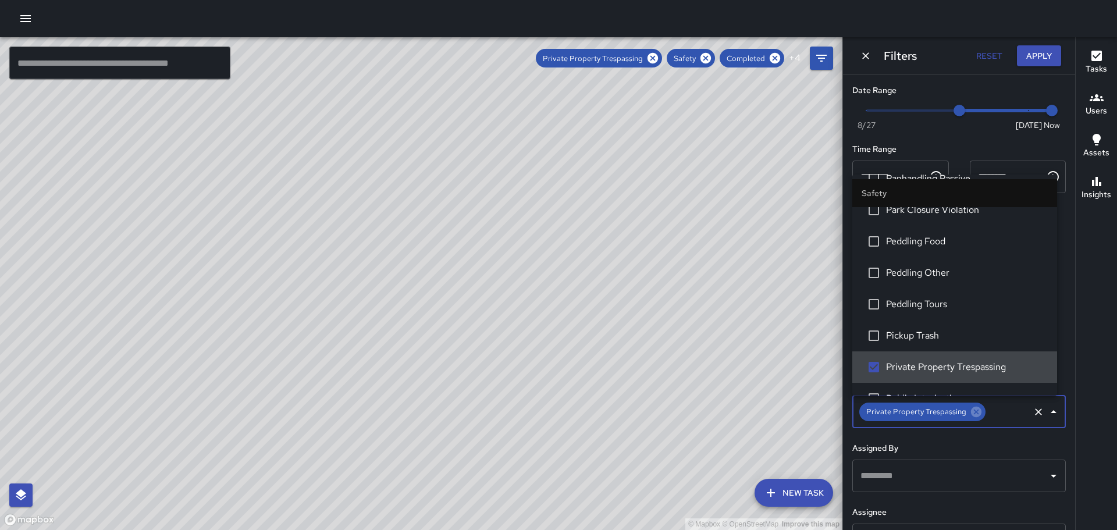
scroll to position [466, 0]
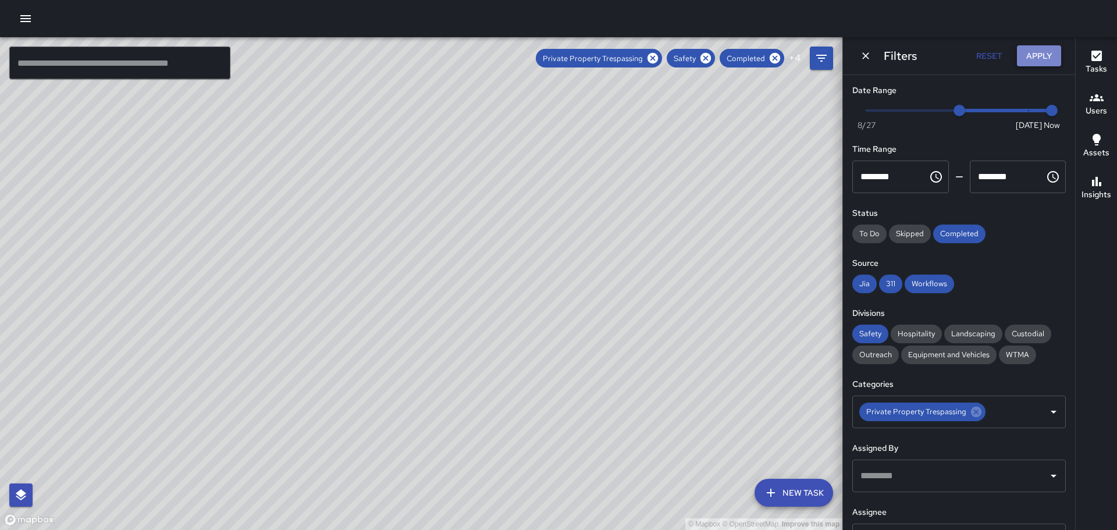
click at [1046, 51] on button "Apply" at bounding box center [1039, 56] width 44 height 22
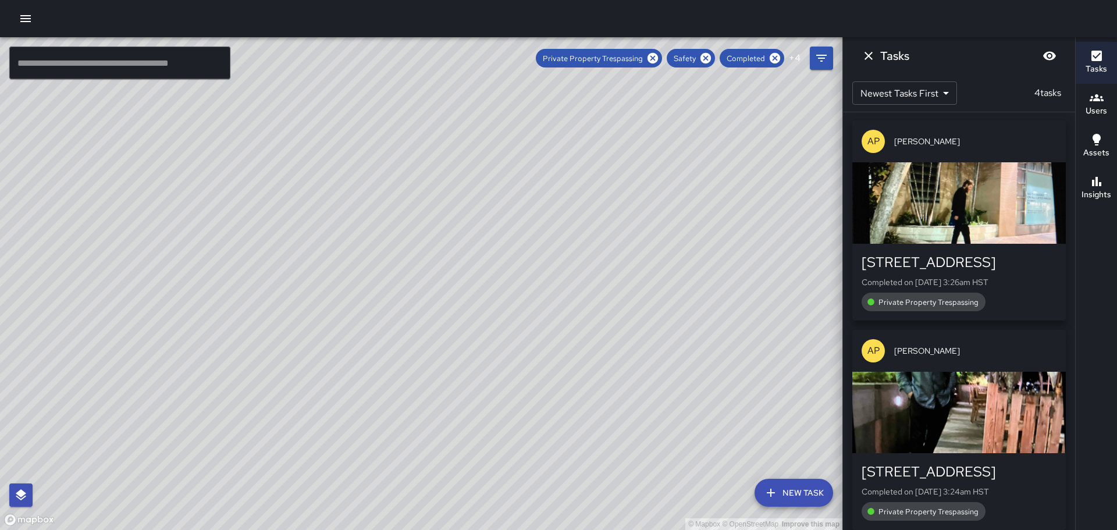
scroll to position [0, 0]
click at [811, 56] on button "Filters" at bounding box center [821, 58] width 23 height 23
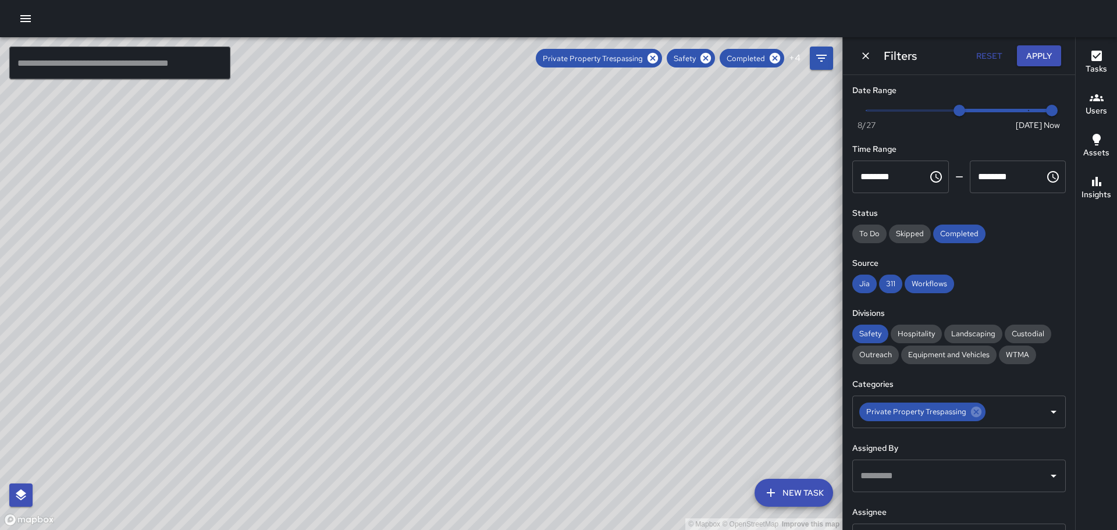
drag, startPoint x: 661, startPoint y: 193, endPoint x: 653, endPoint y: 231, distance: 39.8
click at [653, 231] on div "© Mapbox © OpenStreetMap Improve this map" at bounding box center [421, 283] width 842 height 493
click at [1030, 56] on button "Apply" at bounding box center [1039, 56] width 44 height 22
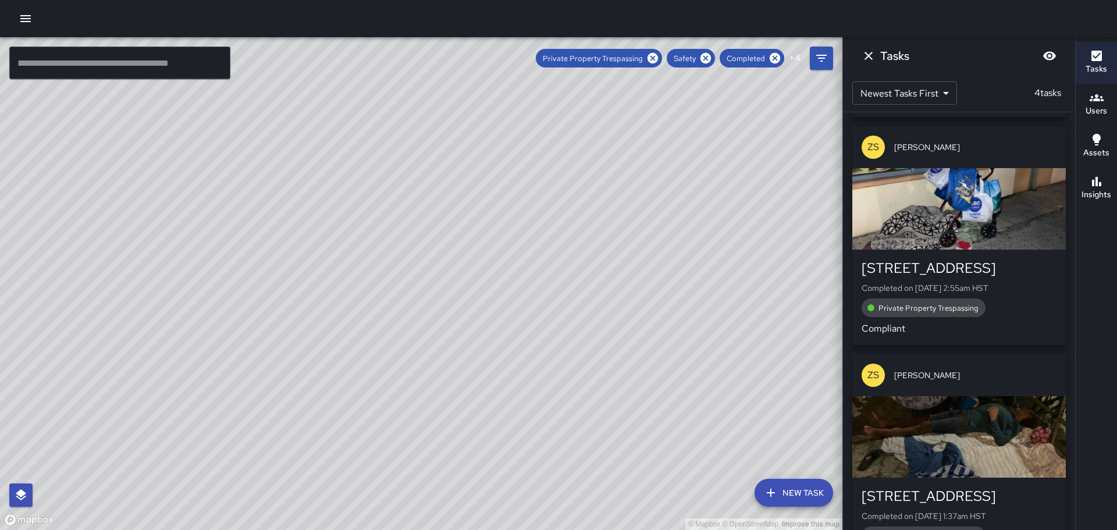
scroll to position [292, 0]
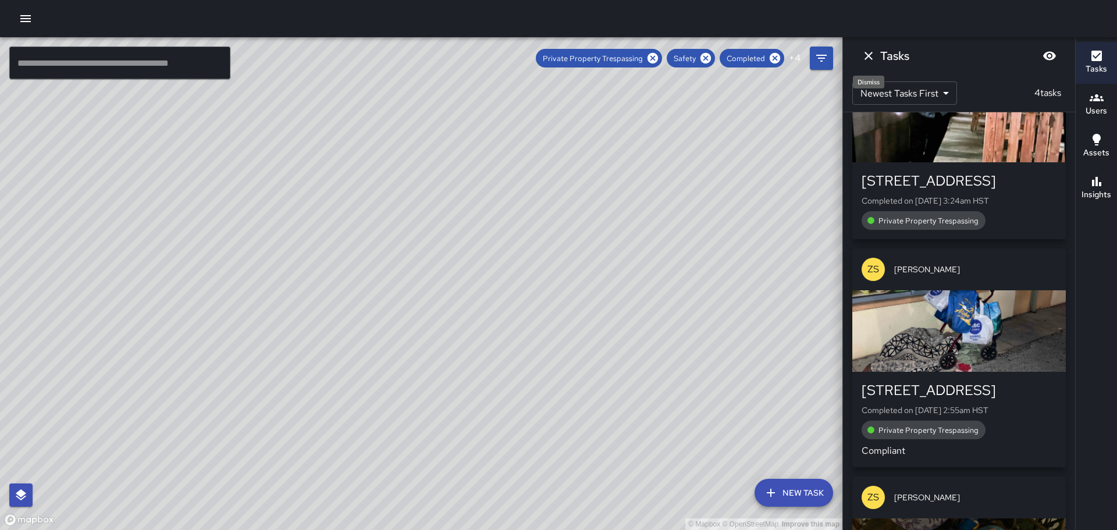
click at [869, 55] on icon "Dismiss" at bounding box center [868, 56] width 8 height 8
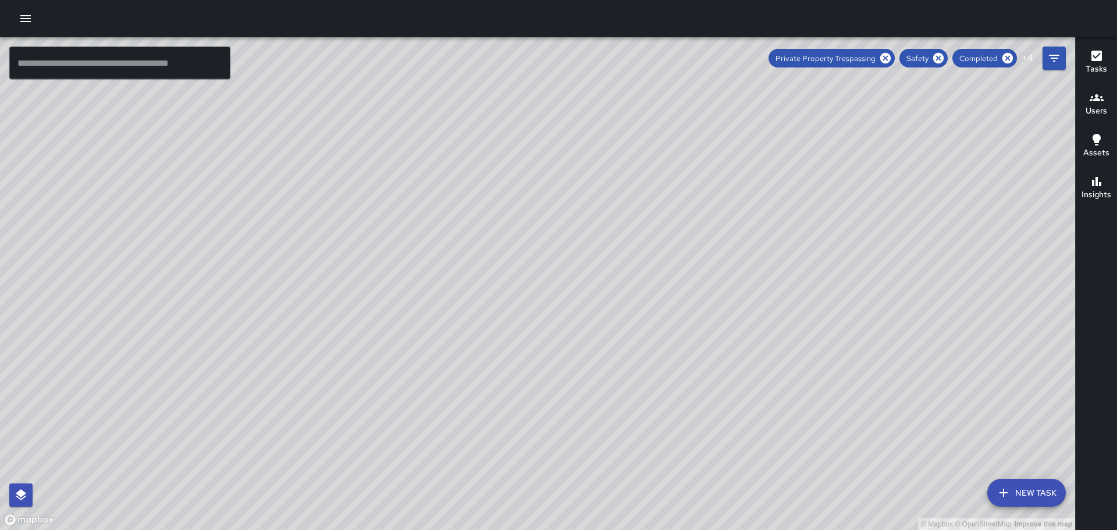
drag, startPoint x: 670, startPoint y: 326, endPoint x: 629, endPoint y: 348, distance: 47.1
click at [642, 386] on div "© Mapbox © OpenStreetMap Improve this map" at bounding box center [537, 283] width 1075 height 493
drag, startPoint x: 617, startPoint y: 276, endPoint x: 625, endPoint y: 273, distance: 8.6
click at [625, 273] on div "© Mapbox © OpenStreetMap Improve this map" at bounding box center [537, 283] width 1075 height 493
click at [619, 455] on div "© Mapbox © OpenStreetMap Improve this map ZA [PERSON_NAME] Ambassador Tasks 0 /…" at bounding box center [537, 283] width 1075 height 493
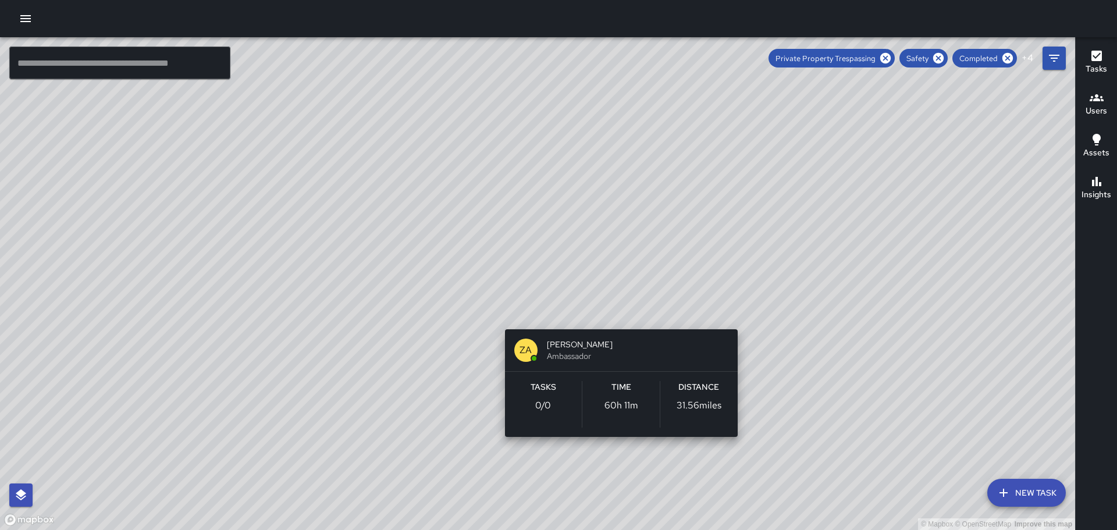
scroll to position [0, 0]
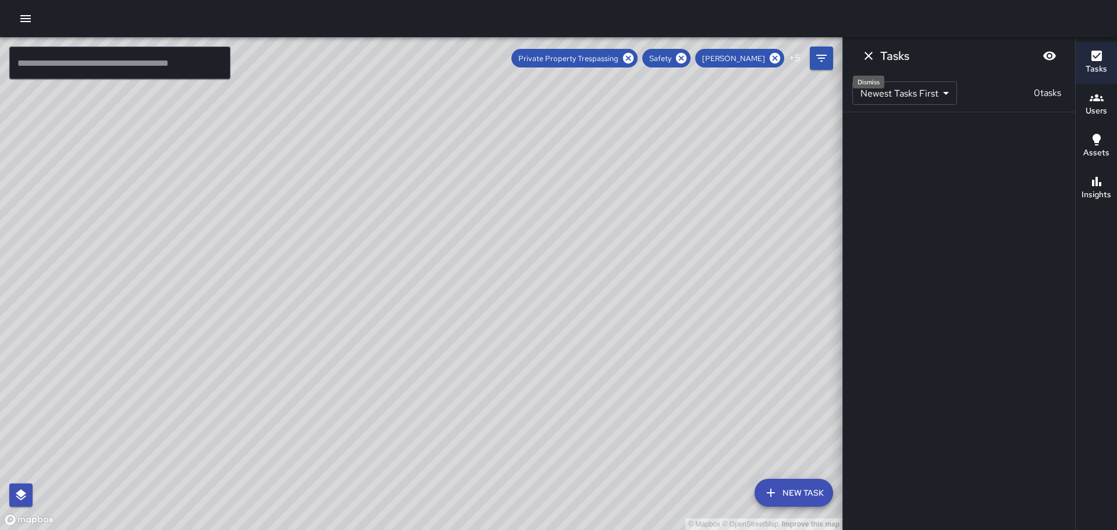
click at [873, 55] on icon "Dismiss" at bounding box center [868, 56] width 14 height 14
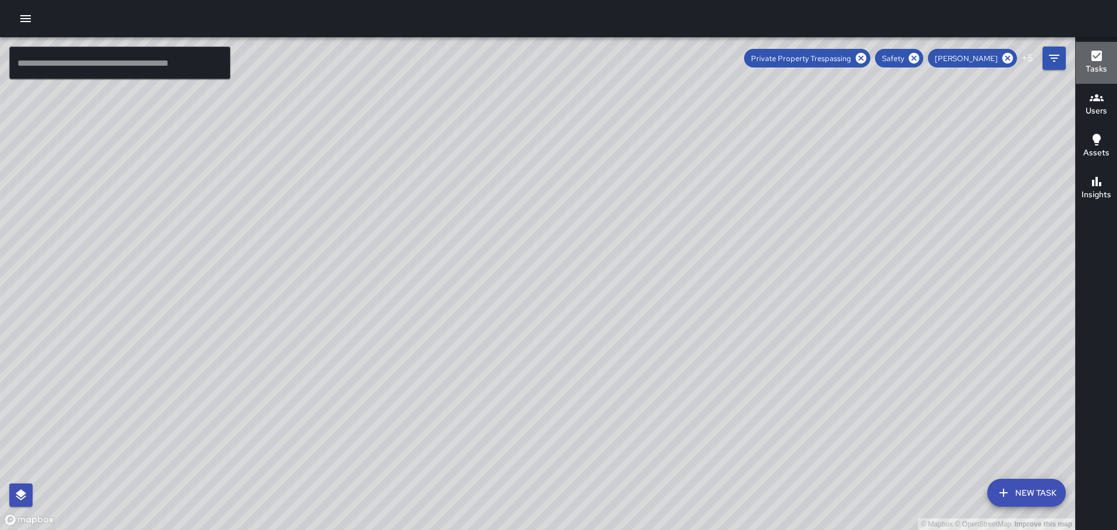
click at [1100, 60] on icon "button" at bounding box center [1096, 56] width 10 height 10
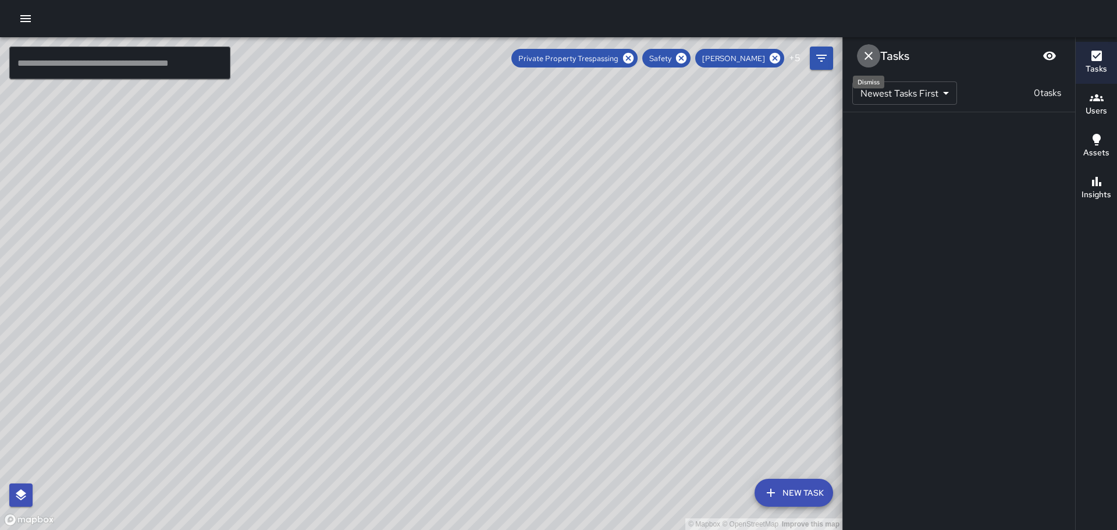
click at [866, 55] on icon "Dismiss" at bounding box center [868, 56] width 14 height 14
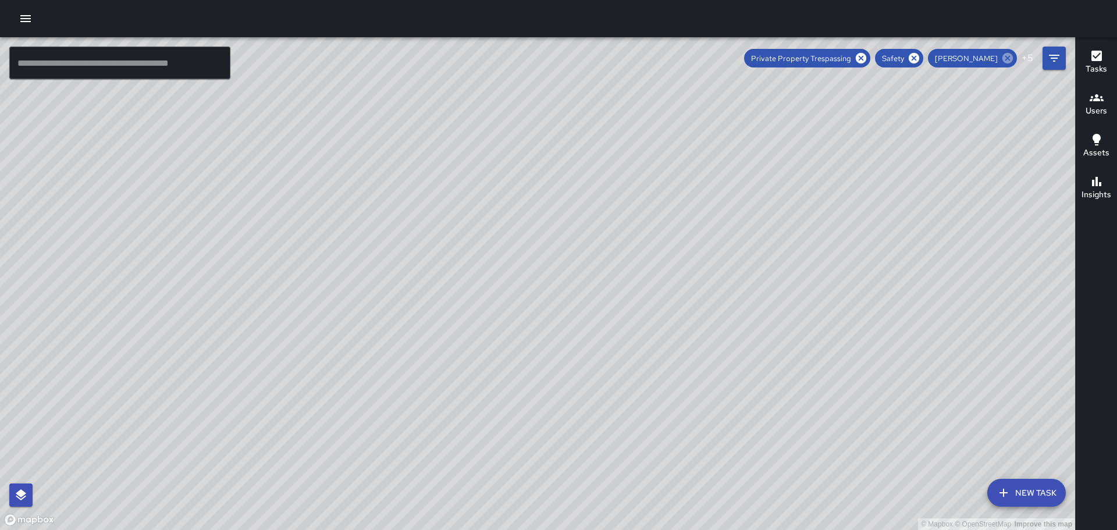
click at [1010, 58] on icon at bounding box center [1007, 58] width 10 height 10
click at [1096, 56] on icon "button" at bounding box center [1096, 56] width 10 height 10
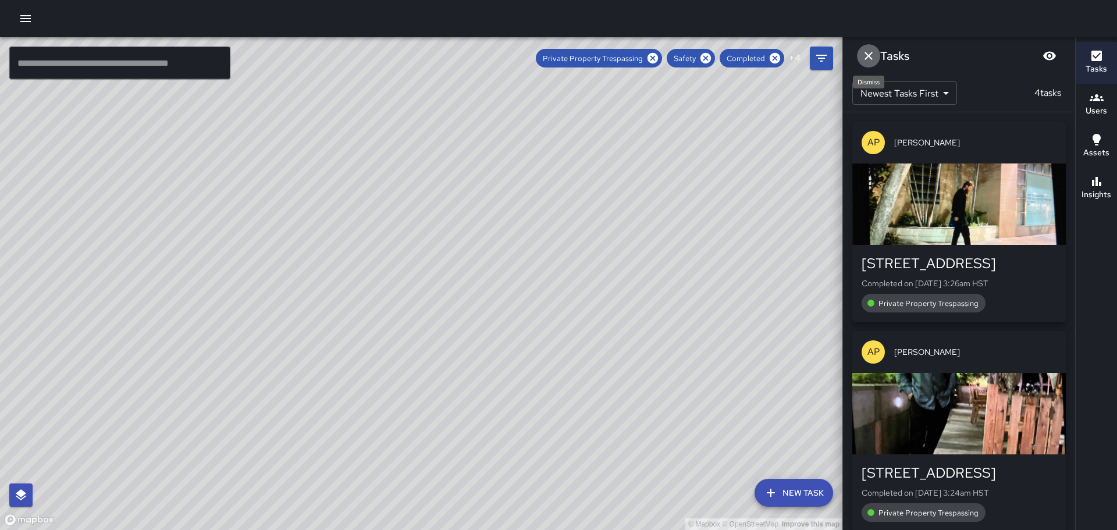
click at [864, 49] on icon "Dismiss" at bounding box center [868, 56] width 14 height 14
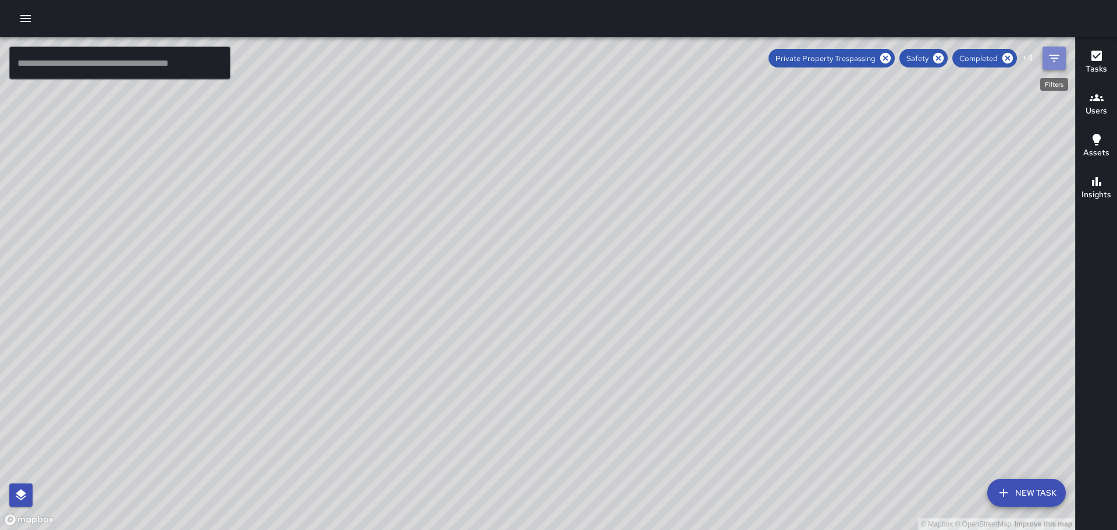
click at [1057, 59] on icon "Filters" at bounding box center [1054, 58] width 10 height 7
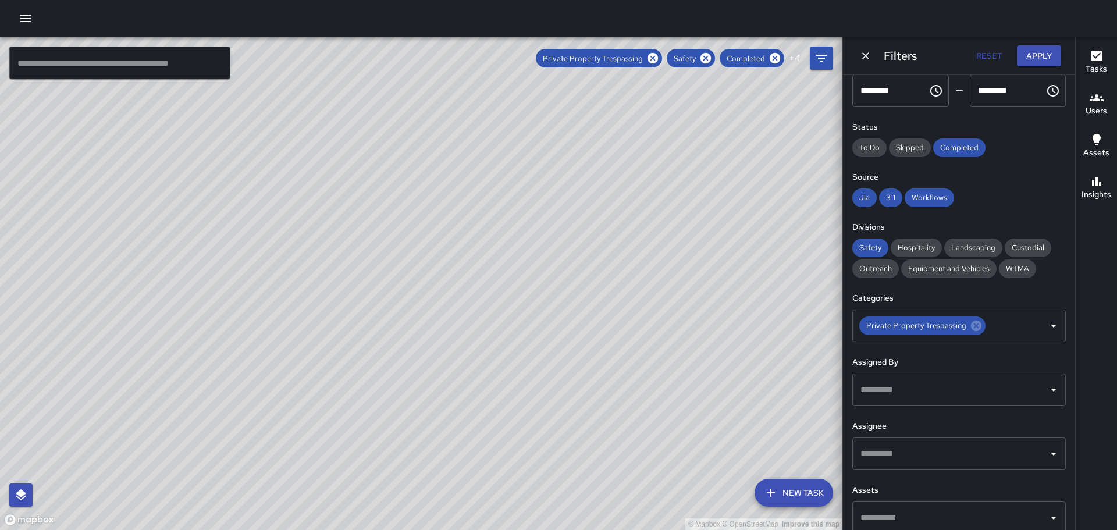
scroll to position [99, 0]
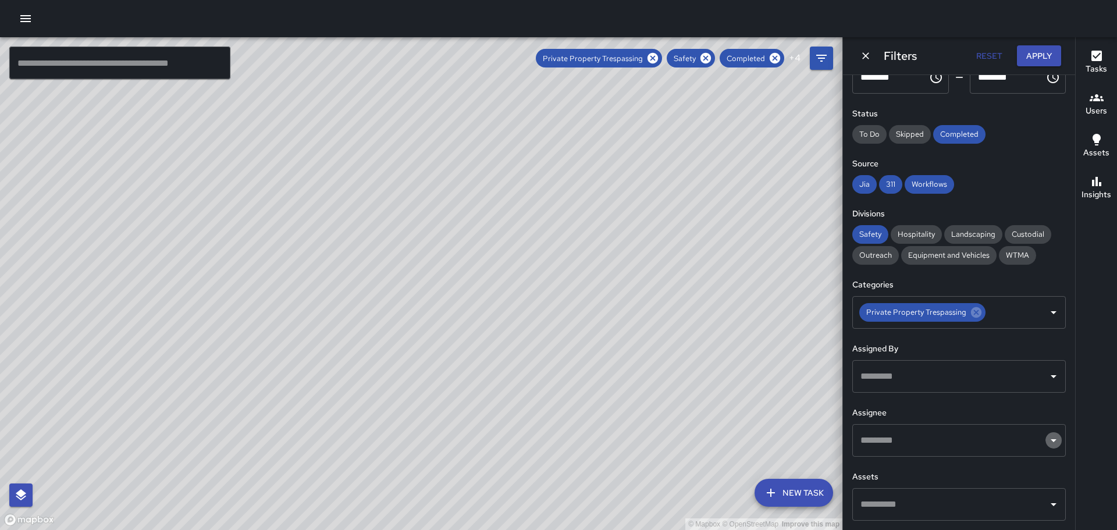
click at [1046, 439] on icon "Open" at bounding box center [1053, 440] width 14 height 14
click at [633, 56] on icon at bounding box center [628, 58] width 10 height 10
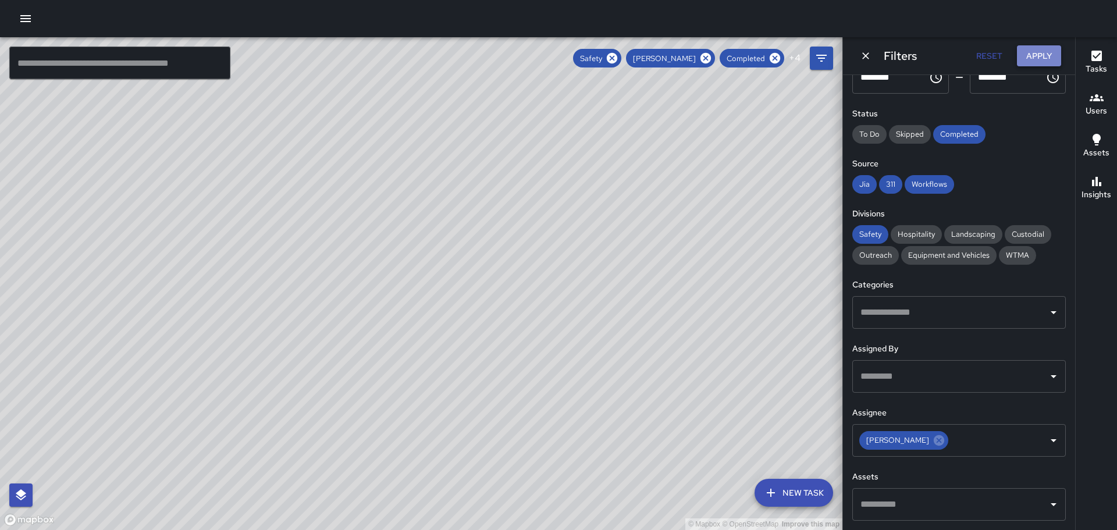
click at [1033, 57] on button "Apply" at bounding box center [1039, 56] width 44 height 22
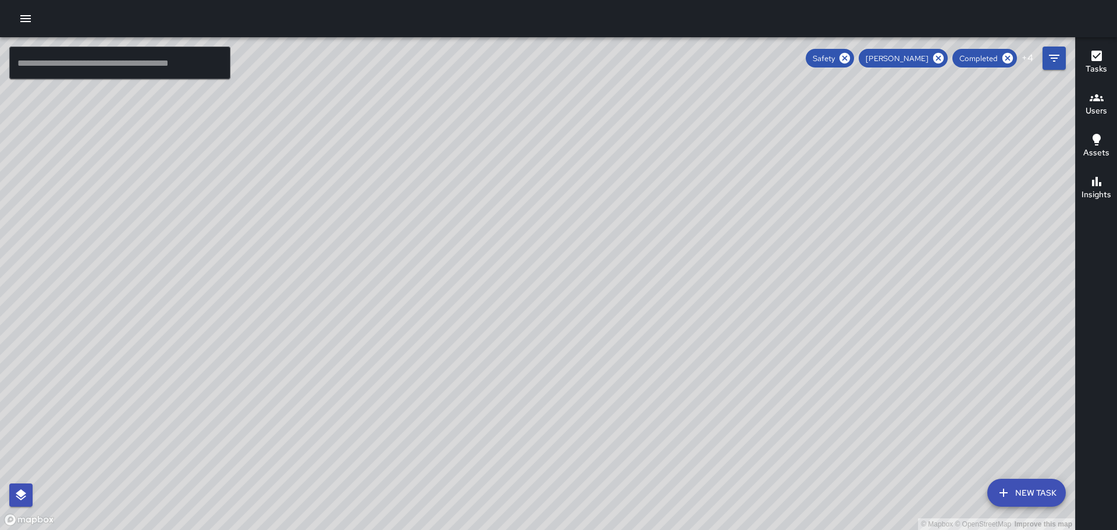
drag, startPoint x: 788, startPoint y: 419, endPoint x: 765, endPoint y: 342, distance: 80.2
click at [765, 342] on div "© Mapbox © OpenStreetMap Improve this map" at bounding box center [537, 283] width 1075 height 493
click at [1054, 58] on icon "Filters" at bounding box center [1054, 58] width 10 height 7
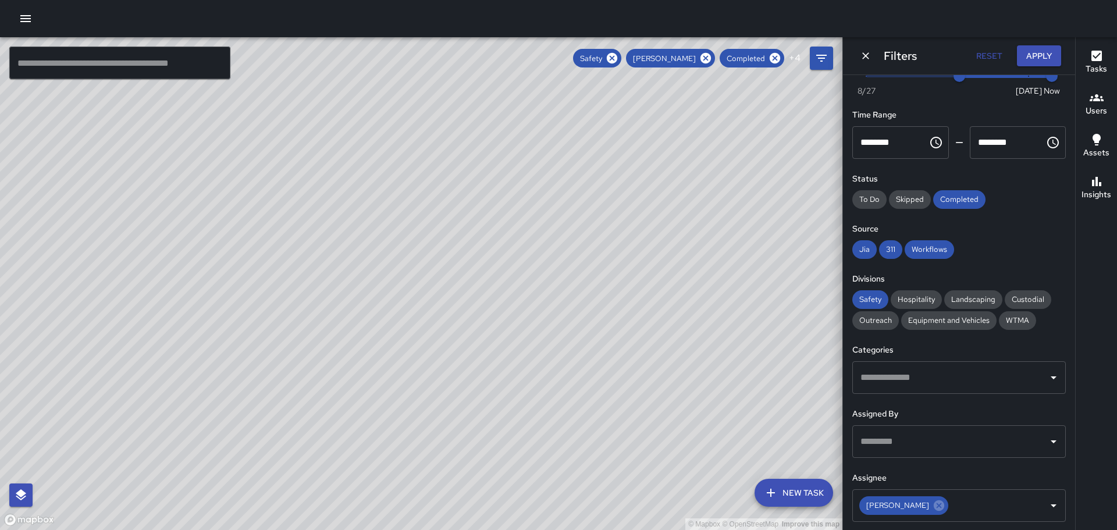
scroll to position [0, 0]
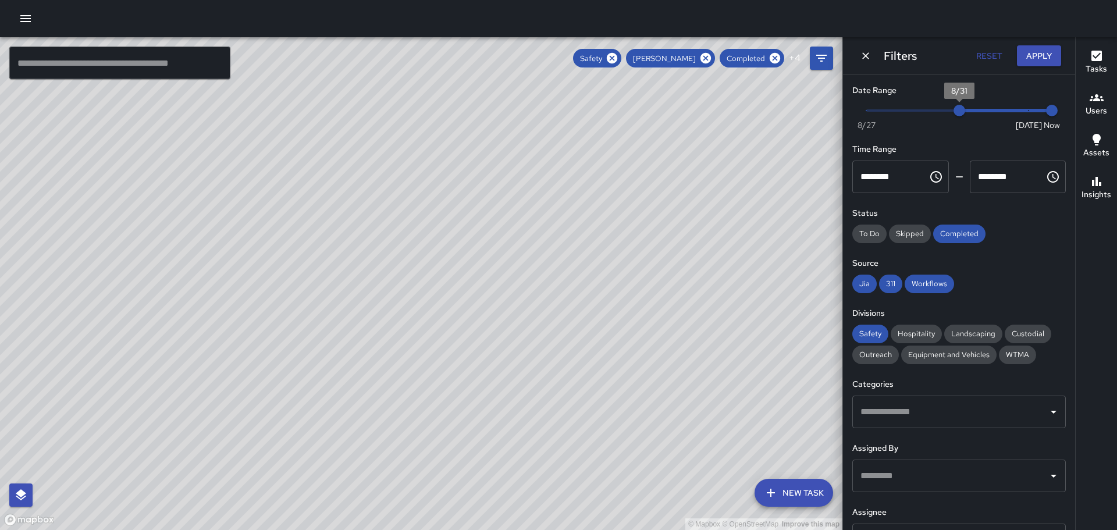
type input "*"
drag, startPoint x: 984, startPoint y: 105, endPoint x: 1057, endPoint y: 105, distance: 73.3
click at [1057, 105] on div "Date Range Now [DATE] [DATE] 9:42 pm Time Range ******** ​ ******** ​ Status To…" at bounding box center [959, 302] width 232 height 455
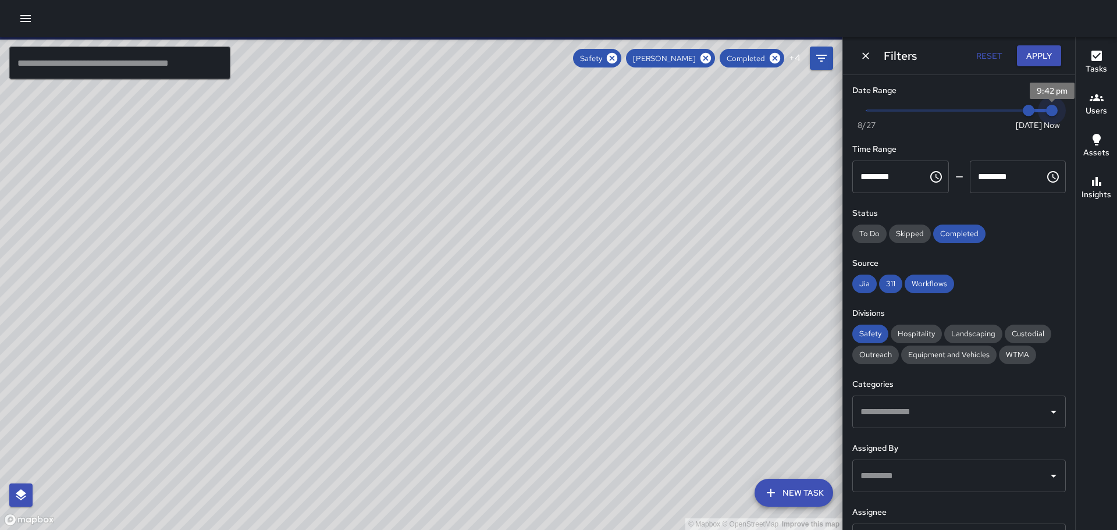
click at [1046, 113] on span "9:42 pm" at bounding box center [1052, 111] width 12 height 12
click at [1046, 109] on span "9:42 pm" at bounding box center [1052, 111] width 12 height 12
drag, startPoint x: 1018, startPoint y: 111, endPoint x: 1060, endPoint y: 108, distance: 42.0
click at [1060, 108] on div "Date Range Now [DATE] [DATE] 9:42 pm Time Range ******** ​ ******** ​ Status To…" at bounding box center [959, 302] width 232 height 455
click at [1031, 54] on button "Apply" at bounding box center [1039, 56] width 44 height 22
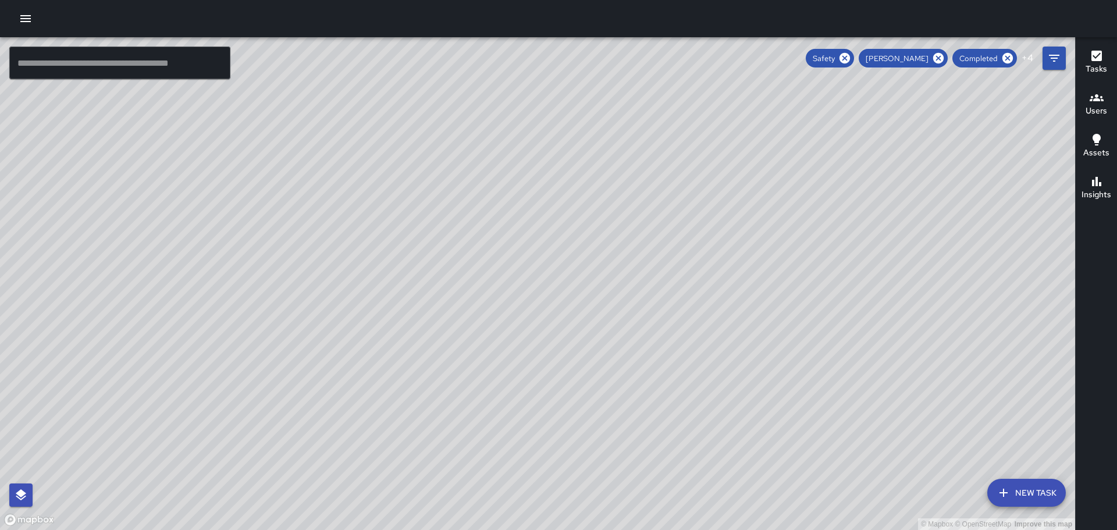
drag, startPoint x: 485, startPoint y: 424, endPoint x: 628, endPoint y: 283, distance: 201.5
click at [624, 287] on div "© Mapbox © OpenStreetMap Improve this map" at bounding box center [537, 283] width 1075 height 493
drag, startPoint x: 717, startPoint y: 235, endPoint x: 753, endPoint y: 371, distance: 140.2
click at [753, 371] on div "© Mapbox © OpenStreetMap Improve this map" at bounding box center [537, 283] width 1075 height 493
drag, startPoint x: 781, startPoint y: 213, endPoint x: 747, endPoint y: 249, distance: 49.0
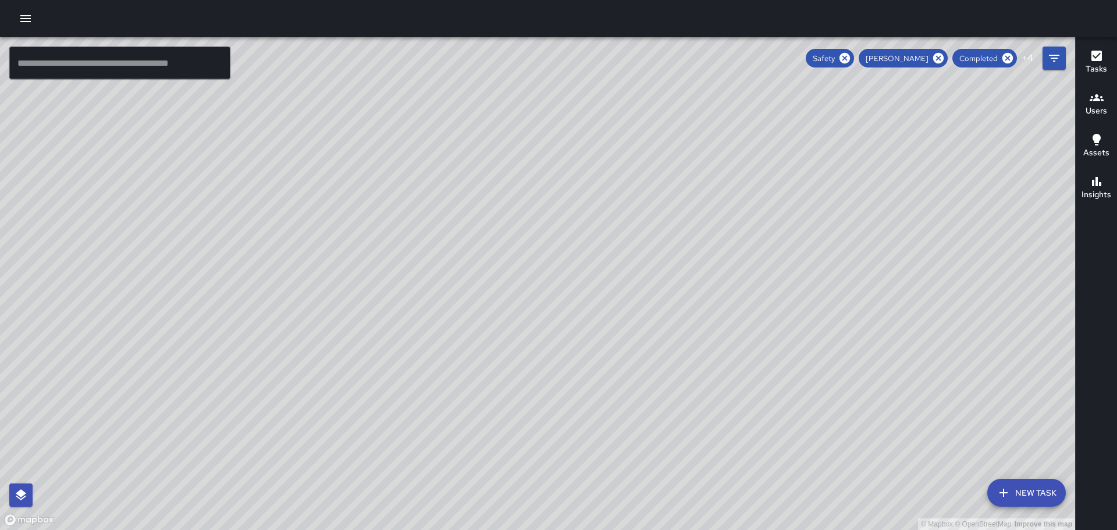
click at [747, 249] on div "© Mapbox © OpenStreetMap Improve this map" at bounding box center [537, 283] width 1075 height 493
drag, startPoint x: 640, startPoint y: 393, endPoint x: 626, endPoint y: 220, distance: 173.3
click at [625, 221] on div "© Mapbox © OpenStreetMap Improve this map" at bounding box center [537, 283] width 1075 height 493
drag, startPoint x: 508, startPoint y: 347, endPoint x: 788, endPoint y: 234, distance: 301.5
click at [781, 236] on div "© Mapbox © OpenStreetMap Improve this map" at bounding box center [537, 283] width 1075 height 493
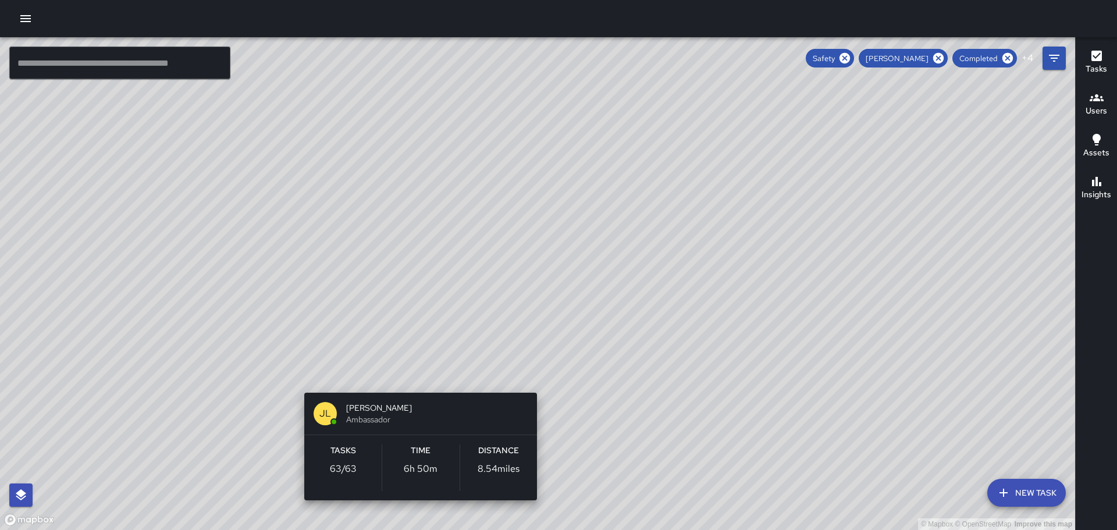
click at [414, 372] on div "© Mapbox © OpenStreetMap Improve this map JL [PERSON_NAME] Ambassador Tasks 63 …" at bounding box center [537, 283] width 1075 height 493
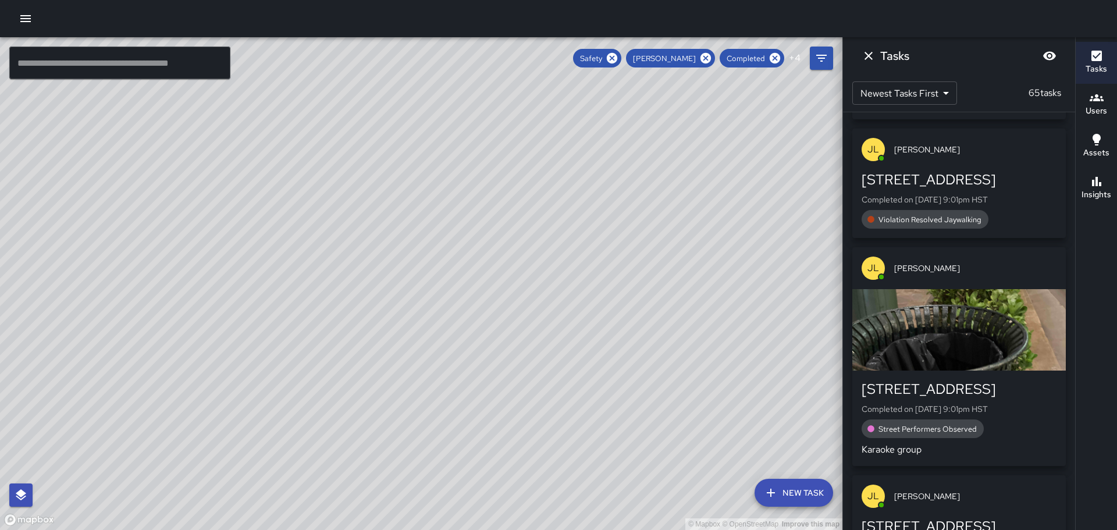
scroll to position [872, 0]
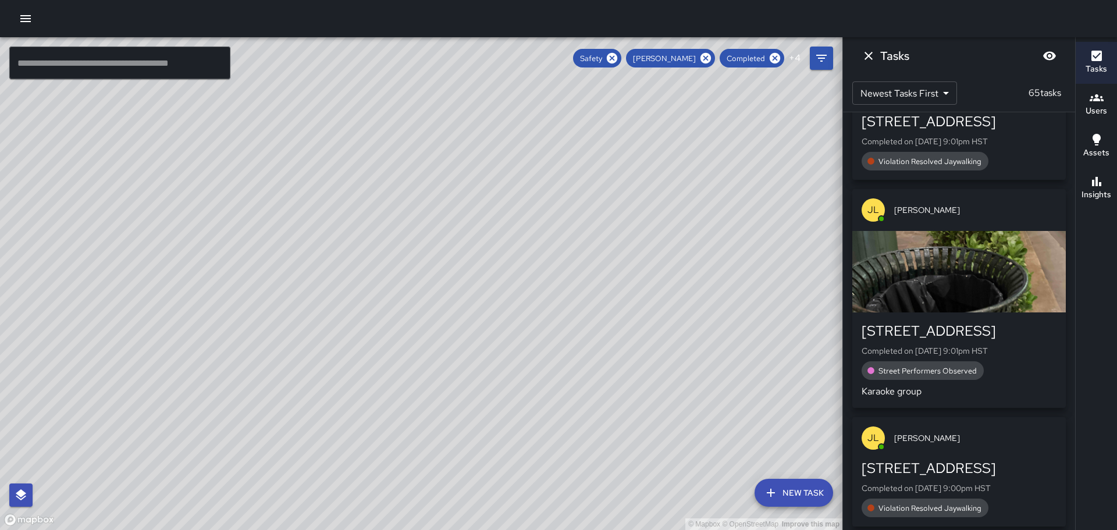
drag, startPoint x: 269, startPoint y: 138, endPoint x: 423, endPoint y: 383, distance: 289.3
click at [424, 386] on div "© Mapbox © OpenStreetMap Improve this map" at bounding box center [421, 283] width 842 height 493
drag, startPoint x: 400, startPoint y: 266, endPoint x: 306, endPoint y: 86, distance: 202.7
click at [306, 86] on div "© Mapbox © OpenStreetMap Improve this map" at bounding box center [421, 283] width 842 height 493
drag, startPoint x: 640, startPoint y: 221, endPoint x: 569, endPoint y: 171, distance: 86.8
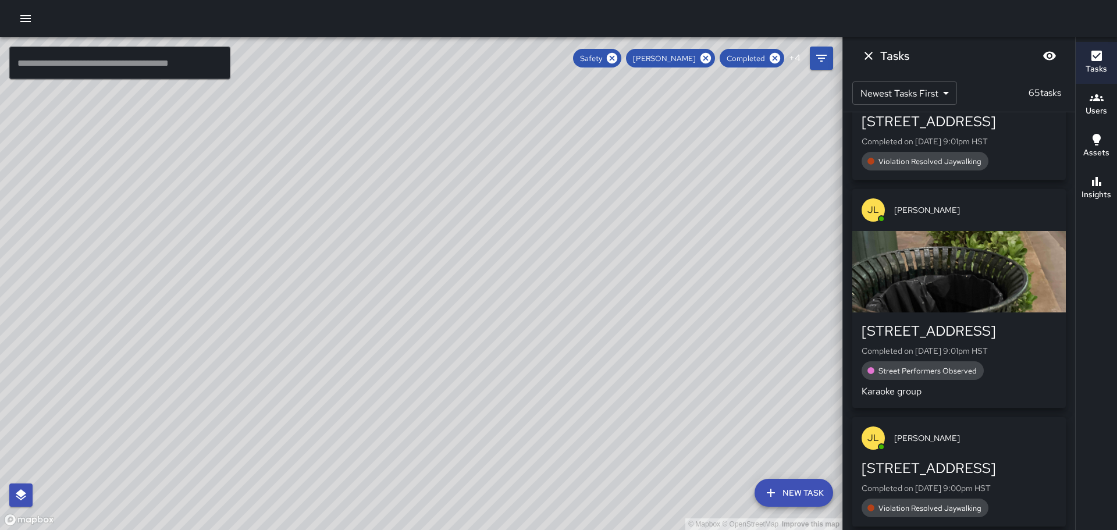
click at [569, 171] on div "© Mapbox © OpenStreetMap Improve this map" at bounding box center [421, 283] width 842 height 493
drag, startPoint x: 550, startPoint y: 178, endPoint x: 466, endPoint y: 137, distance: 93.4
click at [466, 137] on div "© Mapbox © OpenStreetMap Improve this map" at bounding box center [421, 283] width 842 height 493
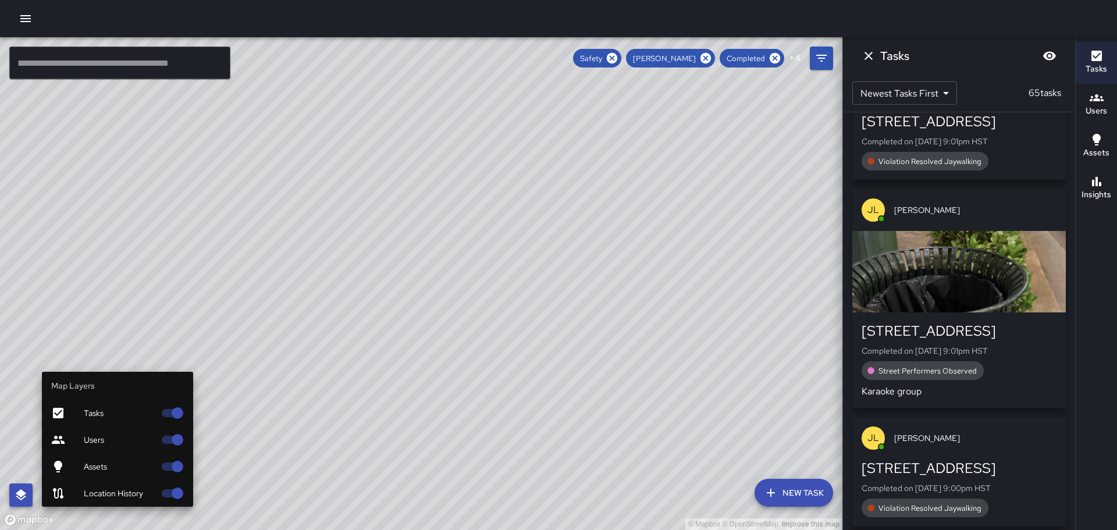
click at [22, 496] on icon "button" at bounding box center [21, 494] width 10 height 11
click at [97, 465] on span "Assets" at bounding box center [119, 467] width 71 height 12
click at [26, 491] on icon "button" at bounding box center [21, 495] width 14 height 14
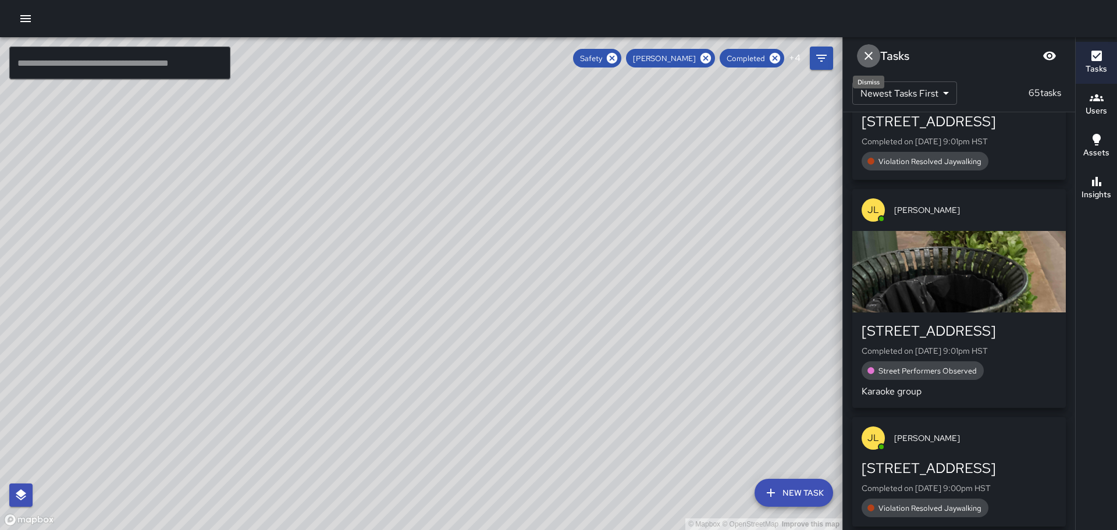
click at [870, 53] on icon "Dismiss" at bounding box center [868, 56] width 14 height 14
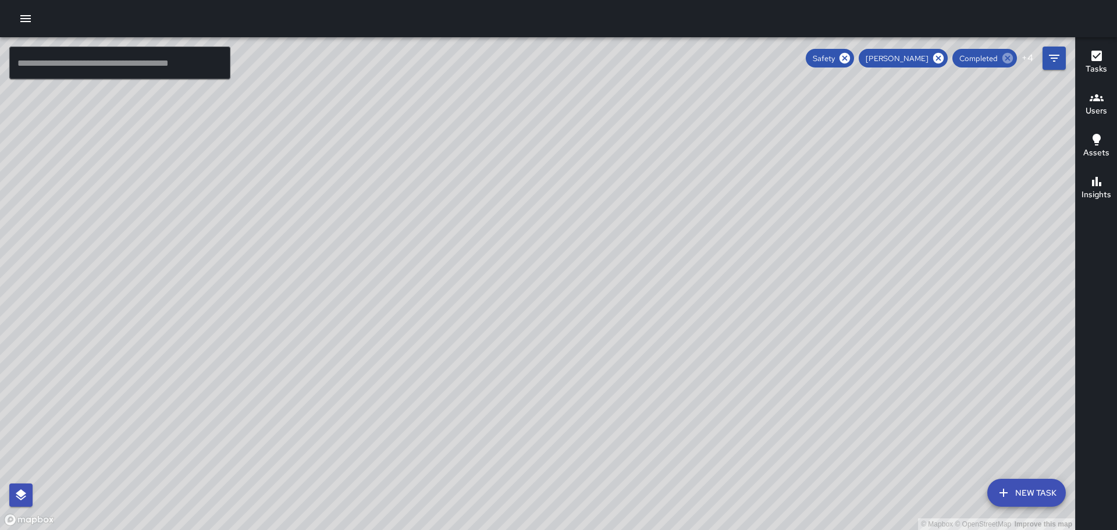
click at [942, 56] on icon at bounding box center [938, 58] width 10 height 10
click at [873, 55] on icon at bounding box center [872, 58] width 10 height 10
click at [904, 55] on icon at bounding box center [901, 58] width 10 height 10
click at [970, 59] on icon at bounding box center [969, 58] width 10 height 10
click at [952, 54] on icon at bounding box center [950, 58] width 10 height 10
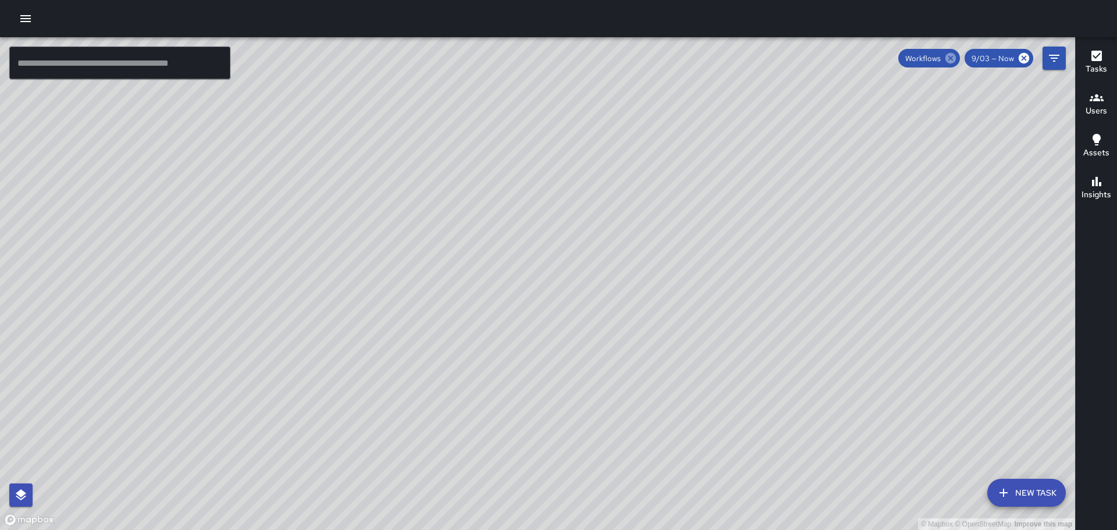
scroll to position [0, 0]
click at [949, 56] on icon at bounding box center [950, 58] width 10 height 10
click at [1017, 55] on icon at bounding box center [1023, 58] width 13 height 13
click at [1056, 56] on icon "Filters" at bounding box center [1054, 58] width 10 height 7
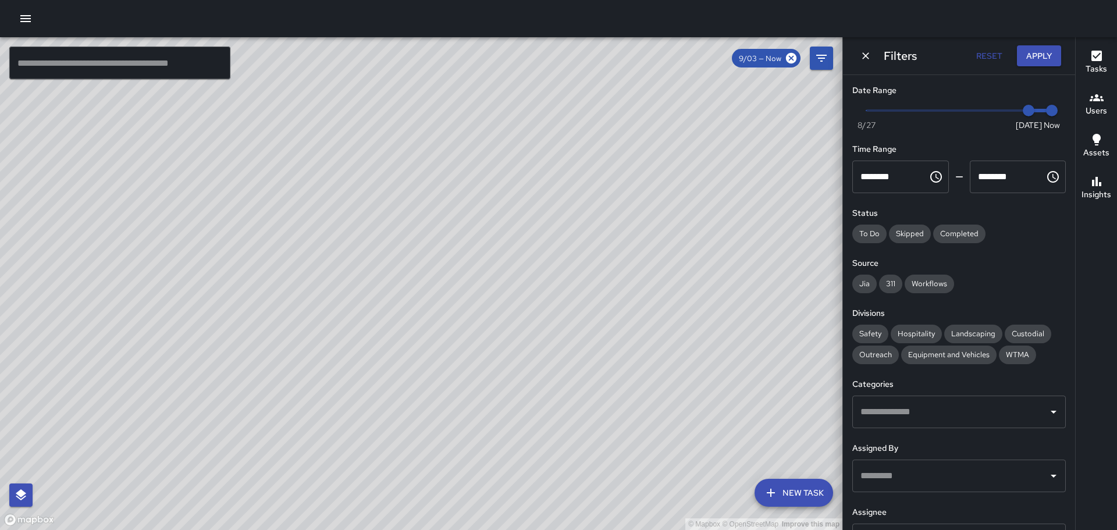
click at [1090, 100] on icon "button" at bounding box center [1096, 97] width 14 height 7
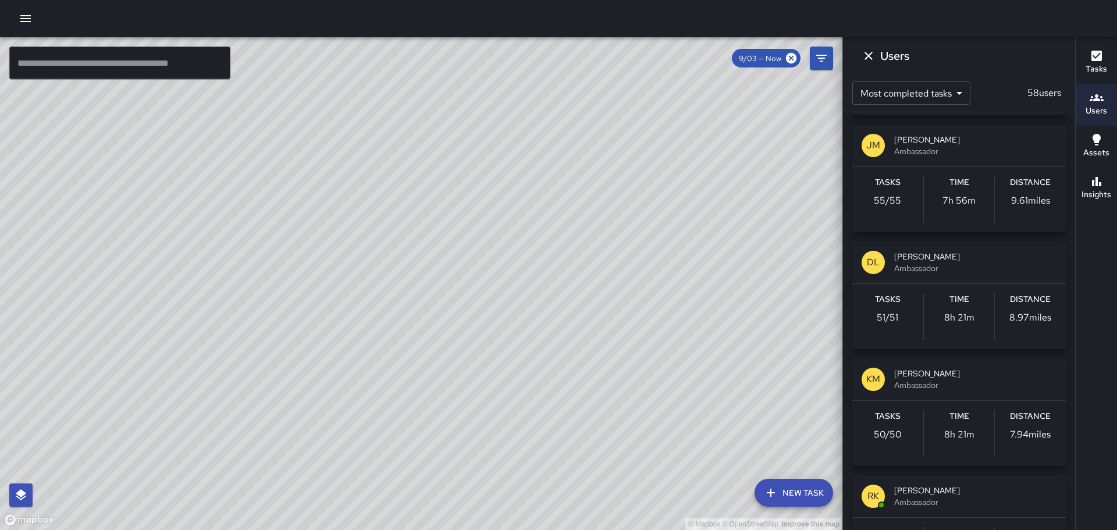
scroll to position [640, 0]
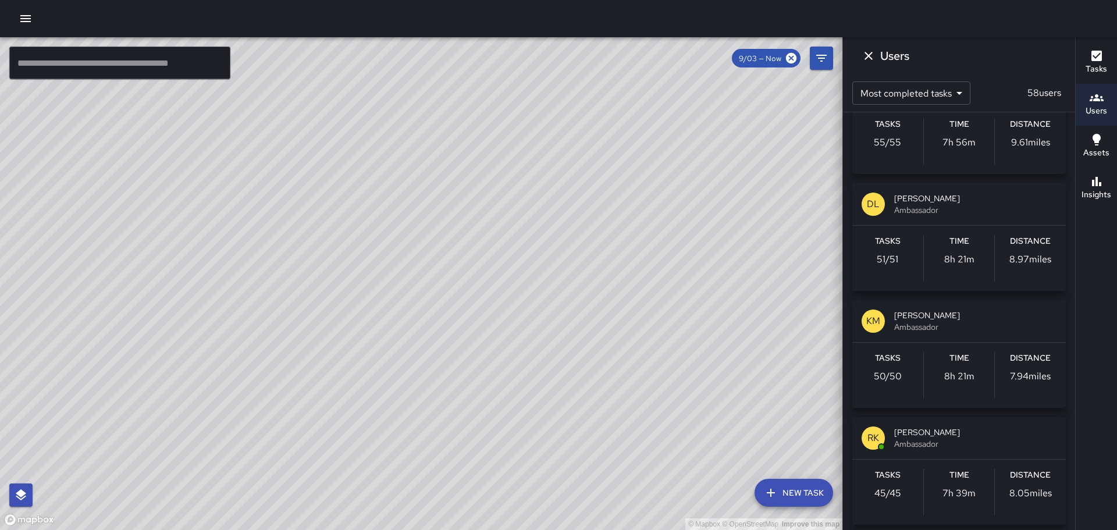
click at [924, 215] on span "Ambassador" at bounding box center [975, 210] width 162 height 12
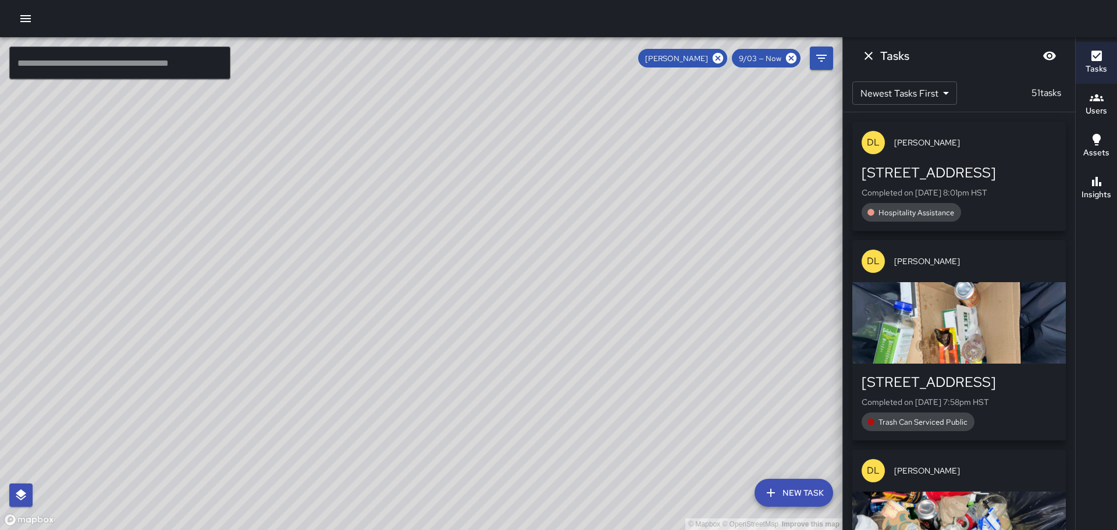
scroll to position [0, 0]
drag, startPoint x: 431, startPoint y: 230, endPoint x: 494, endPoint y: 426, distance: 205.5
click at [494, 426] on div "© Mapbox © OpenStreetMap Improve this map" at bounding box center [421, 283] width 842 height 493
drag, startPoint x: 405, startPoint y: 296, endPoint x: 372, endPoint y: 152, distance: 148.1
click at [372, 152] on div "© Mapbox © OpenStreetMap Improve this map" at bounding box center [421, 283] width 842 height 493
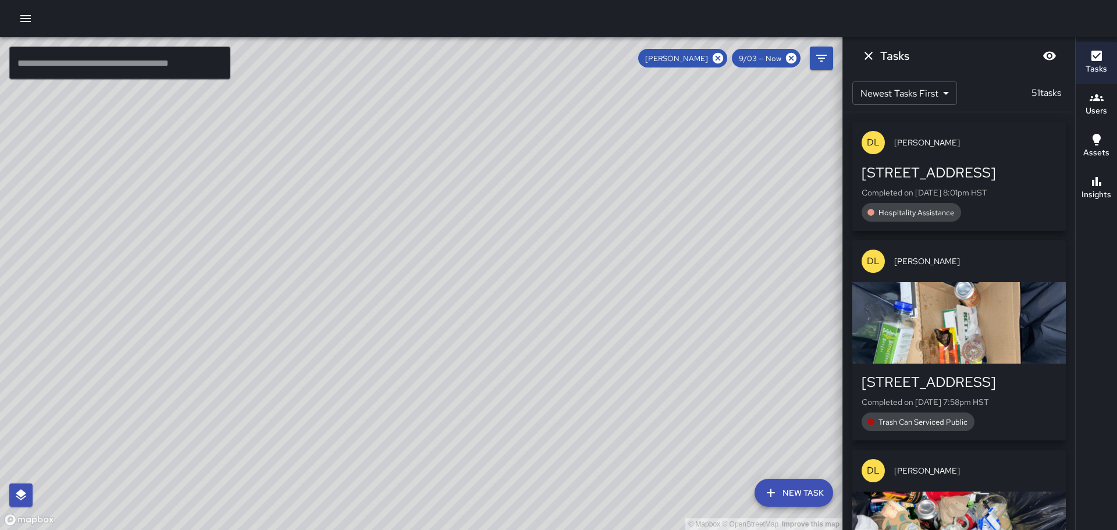
drag, startPoint x: 473, startPoint y: 305, endPoint x: 432, endPoint y: 227, distance: 88.5
click at [432, 227] on div "© Mapbox © OpenStreetMap Improve this map" at bounding box center [421, 283] width 842 height 493
drag, startPoint x: 522, startPoint y: 223, endPoint x: 501, endPoint y: 247, distance: 32.1
click at [501, 247] on div "© Mapbox © OpenStreetMap Improve this map" at bounding box center [421, 283] width 842 height 493
drag, startPoint x: 347, startPoint y: 200, endPoint x: 402, endPoint y: 360, distance: 169.2
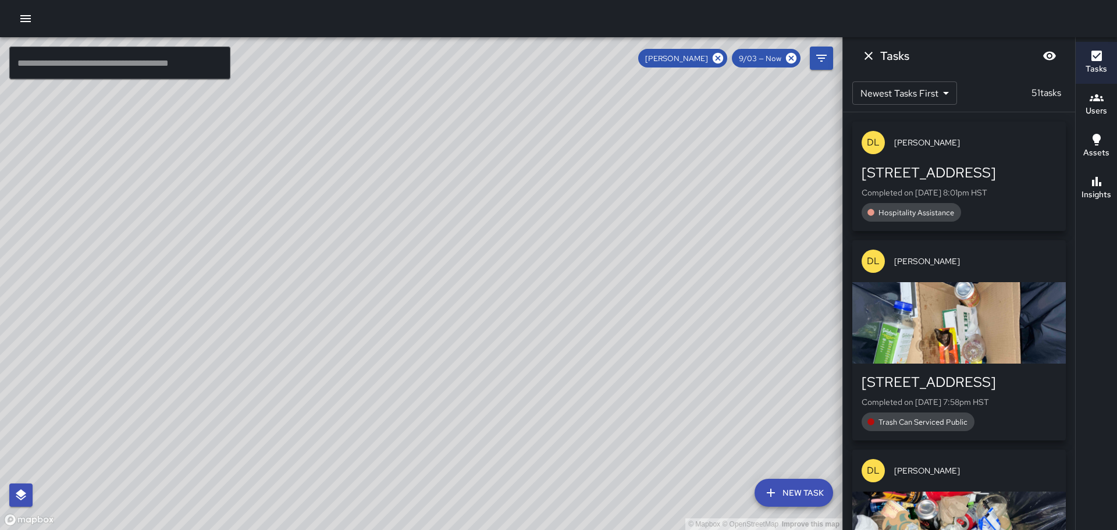
click at [402, 360] on div "© Mapbox © OpenStreetMap Improve this map" at bounding box center [421, 283] width 842 height 493
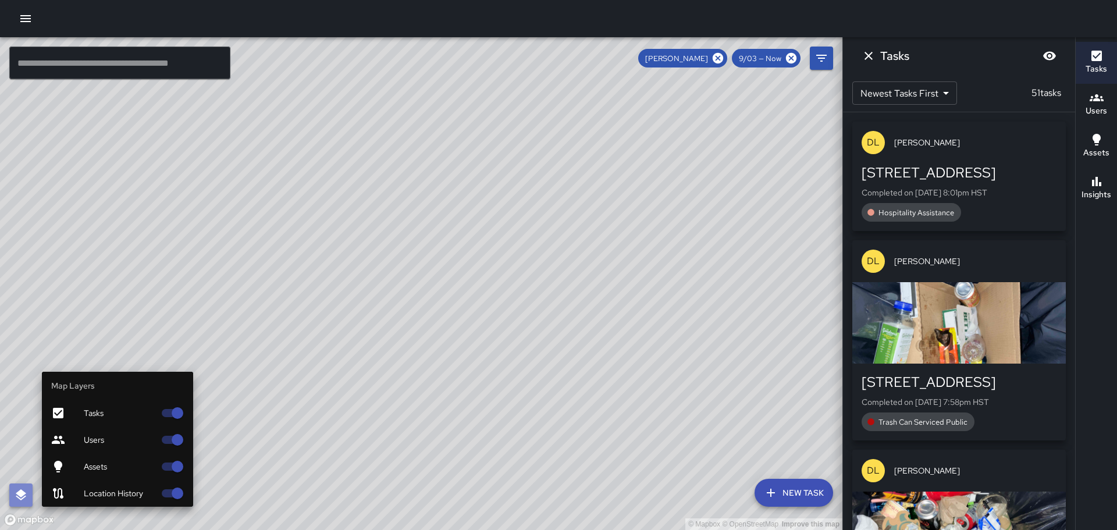
click at [22, 485] on button "button" at bounding box center [20, 494] width 23 height 23
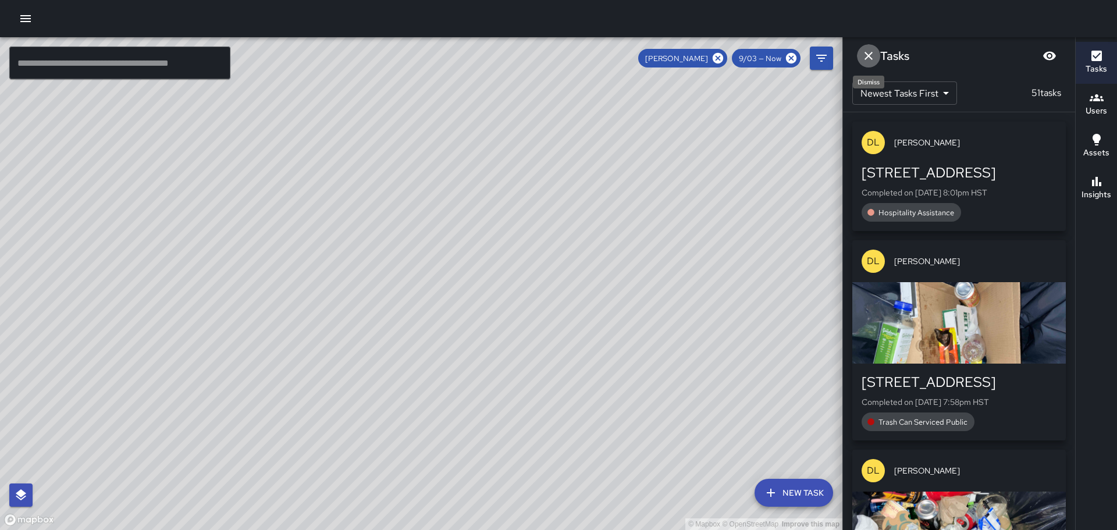
click at [870, 52] on icon "Dismiss" at bounding box center [868, 56] width 14 height 14
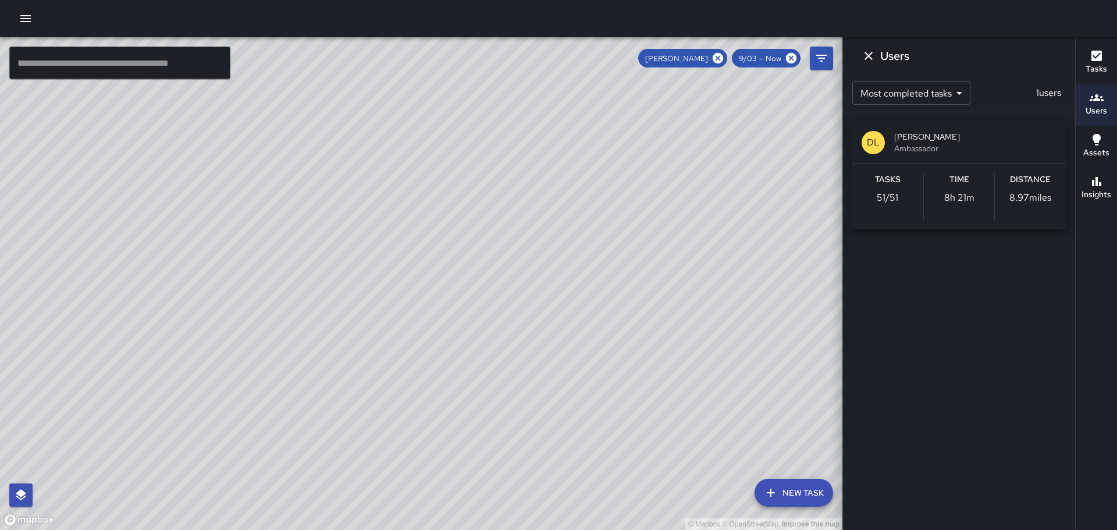
click at [1098, 146] on icon "button" at bounding box center [1096, 140] width 14 height 14
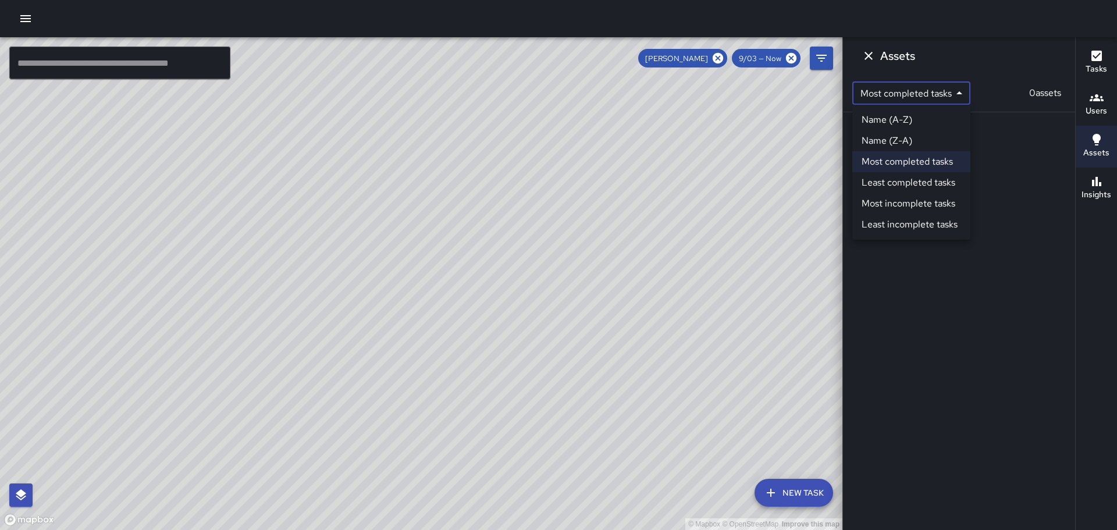
click at [954, 93] on body "© Mapbox © OpenStreetMap Improve this map ​ New Task [PERSON_NAME] 9/03 — Now M…" at bounding box center [558, 265] width 1117 height 530
click at [924, 116] on li "Name (A-Z)" at bounding box center [911, 119] width 118 height 21
type input "*"
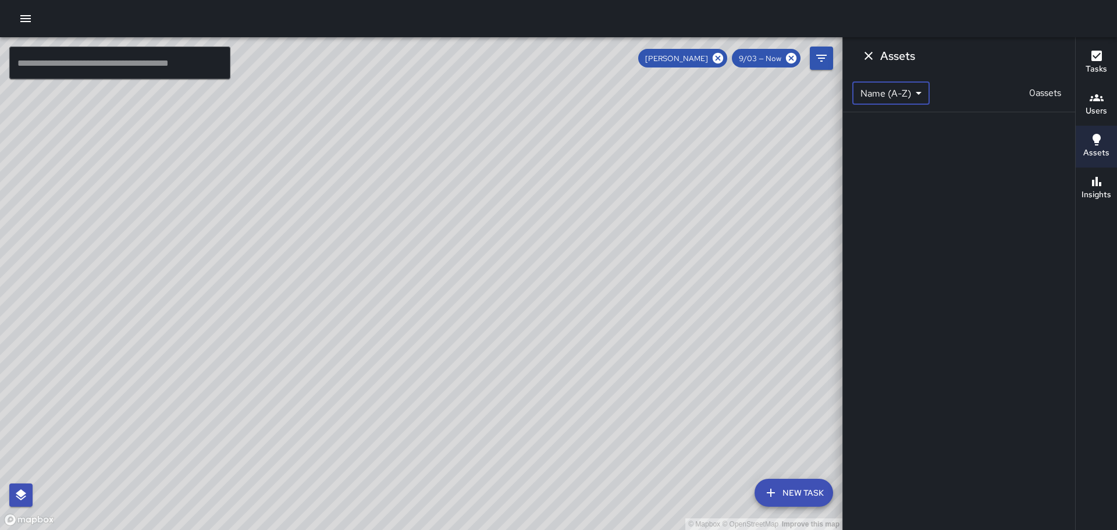
click at [1089, 180] on icon "button" at bounding box center [1096, 181] width 14 height 14
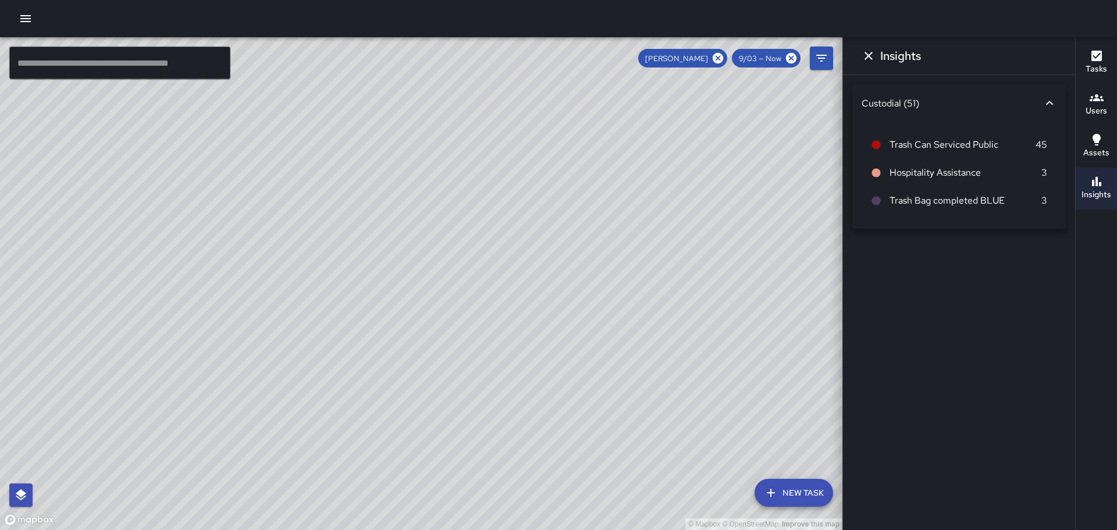
click at [874, 202] on icon at bounding box center [876, 201] width 9 height 9
click at [900, 201] on span "Trash Bag completed BLUE" at bounding box center [965, 201] width 152 height 14
drag, startPoint x: 699, startPoint y: 288, endPoint x: 596, endPoint y: 117, distance: 199.6
click at [596, 117] on div "© Mapbox © OpenStreetMap Improve this map" at bounding box center [421, 283] width 842 height 493
click at [718, 54] on icon at bounding box center [718, 58] width 10 height 10
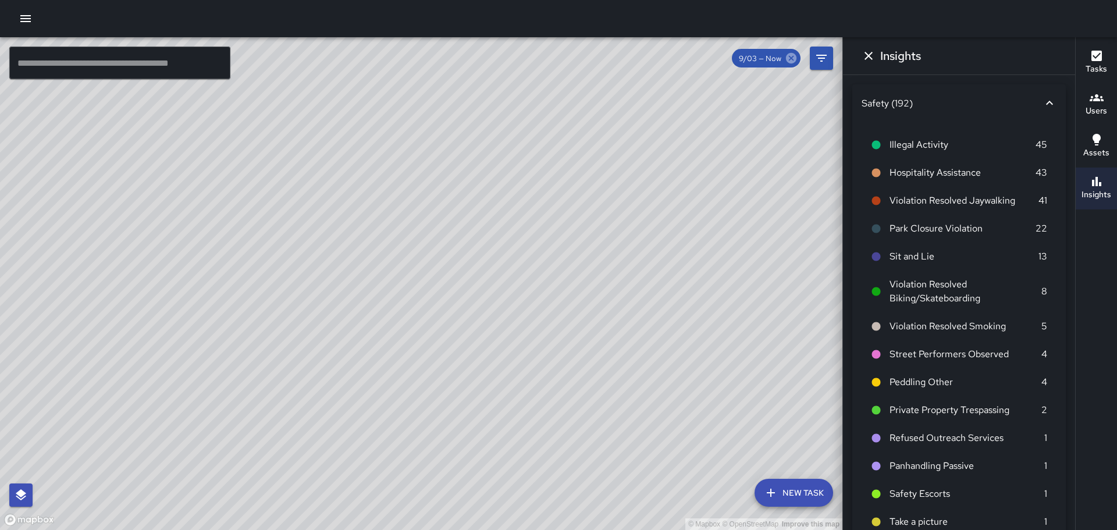
click at [790, 56] on icon at bounding box center [791, 58] width 10 height 10
drag, startPoint x: 536, startPoint y: 195, endPoint x: 524, endPoint y: 59, distance: 137.2
click at [524, 59] on div "© Mapbox © OpenStreetMap Improve this map" at bounding box center [421, 283] width 842 height 493
drag, startPoint x: 557, startPoint y: 195, endPoint x: 325, endPoint y: 109, distance: 247.9
click at [325, 109] on div "© Mapbox © OpenStreetMap Improve this map" at bounding box center [421, 283] width 842 height 493
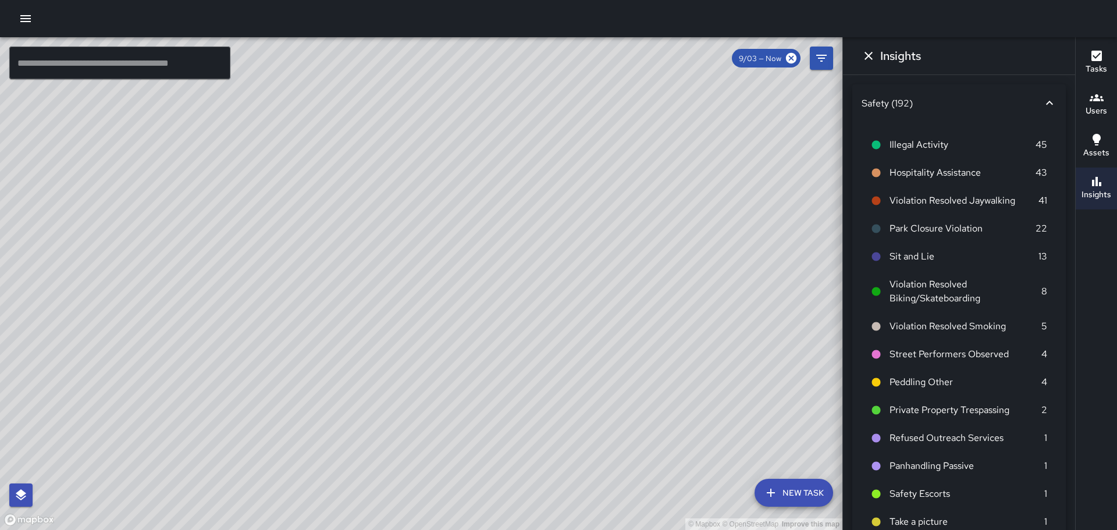
drag, startPoint x: 383, startPoint y: 219, endPoint x: 379, endPoint y: 76, distance: 142.6
click at [379, 76] on div "© Mapbox © OpenStreetMap Improve this map" at bounding box center [421, 283] width 842 height 493
drag, startPoint x: 453, startPoint y: 227, endPoint x: 336, endPoint y: 124, distance: 156.2
click at [336, 124] on div "© Mapbox © OpenStreetMap Improve this map" at bounding box center [421, 283] width 842 height 493
drag, startPoint x: 400, startPoint y: 215, endPoint x: 392, endPoint y: 151, distance: 63.8
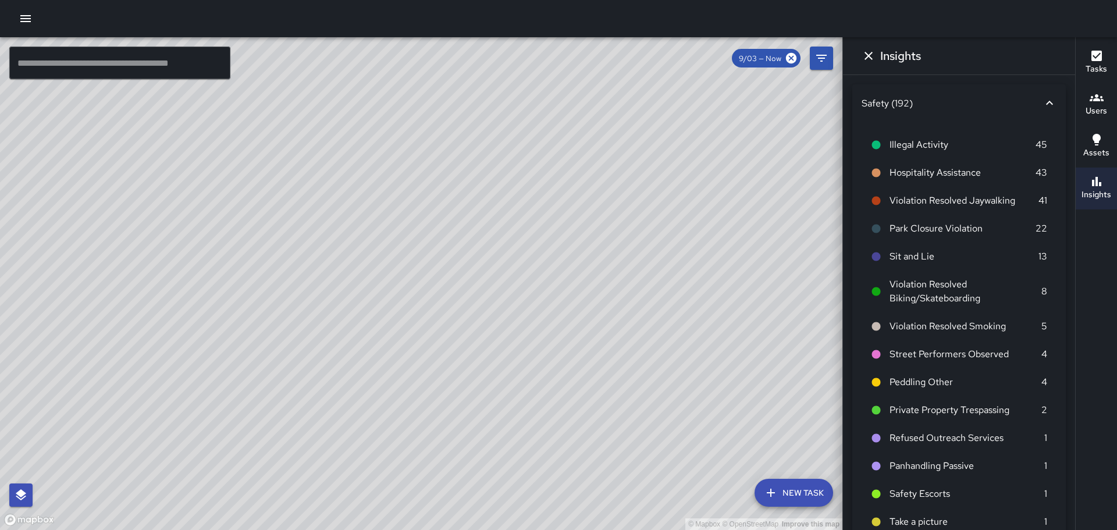
click at [392, 151] on div "© Mapbox © OpenStreetMap Improve this map" at bounding box center [421, 283] width 842 height 493
drag, startPoint x: 386, startPoint y: 167, endPoint x: 395, endPoint y: 228, distance: 61.7
click at [395, 228] on div "© Mapbox © OpenStreetMap Improve this map" at bounding box center [421, 283] width 842 height 493
click at [1095, 105] on h6 "Users" at bounding box center [1096, 111] width 22 height 13
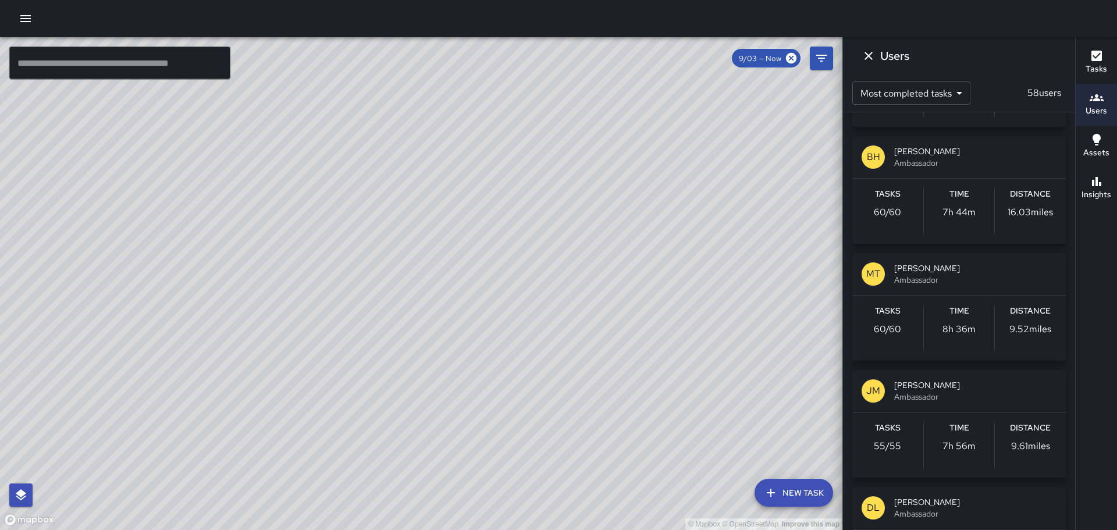
scroll to position [349, 0]
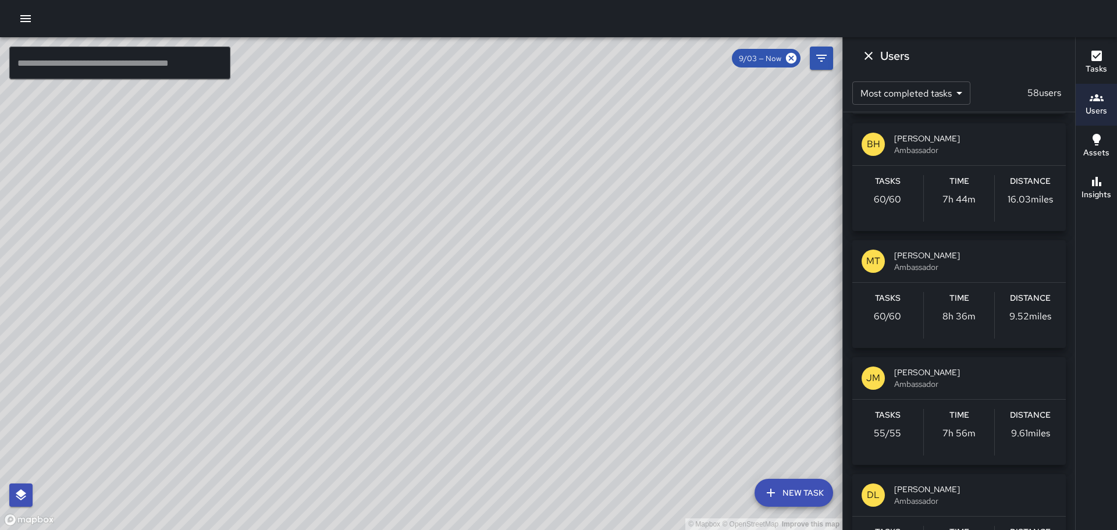
drag, startPoint x: 554, startPoint y: 208, endPoint x: 613, endPoint y: 347, distance: 150.9
click at [613, 350] on div "© Mapbox © OpenStreetMap Improve this map" at bounding box center [421, 283] width 842 height 493
drag, startPoint x: 467, startPoint y: 177, endPoint x: 463, endPoint y: 384, distance: 207.7
click at [463, 384] on div "© Mapbox © OpenStreetMap Improve this map" at bounding box center [421, 283] width 842 height 493
drag, startPoint x: 308, startPoint y: 235, endPoint x: 489, endPoint y: 453, distance: 283.3
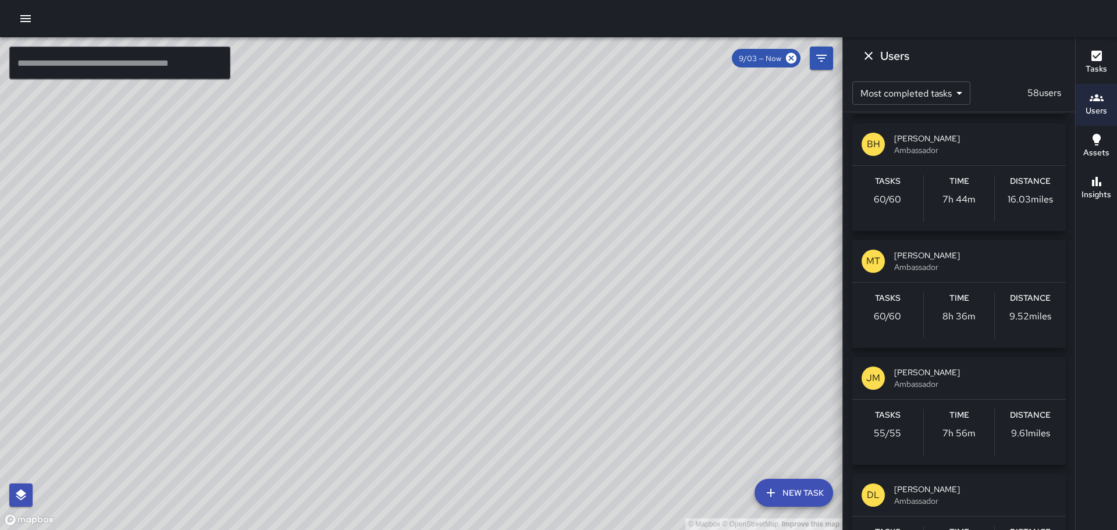
click at [489, 453] on div "© Mapbox © OpenStreetMap Improve this map" at bounding box center [421, 283] width 842 height 493
drag, startPoint x: 349, startPoint y: 290, endPoint x: 436, endPoint y: 405, distance: 144.1
click at [442, 409] on div "© Mapbox © OpenStreetMap Improve this map" at bounding box center [421, 283] width 842 height 493
drag, startPoint x: 316, startPoint y: 221, endPoint x: 443, endPoint y: 403, distance: 222.2
click at [444, 402] on div "© Mapbox © OpenStreetMap Improve this map" at bounding box center [421, 283] width 842 height 493
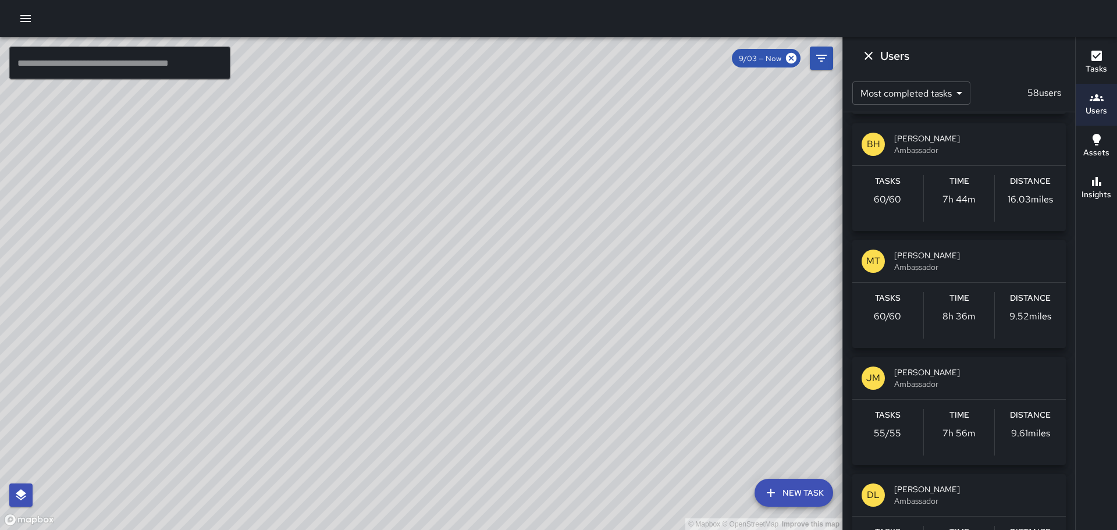
drag, startPoint x: 283, startPoint y: 280, endPoint x: 396, endPoint y: 346, distance: 130.6
click at [420, 375] on div "© Mapbox © OpenStreetMap Improve this map" at bounding box center [421, 283] width 842 height 493
drag, startPoint x: 355, startPoint y: 317, endPoint x: 407, endPoint y: 388, distance: 87.8
click at [407, 388] on div "© Mapbox © OpenStreetMap Improve this map" at bounding box center [421, 283] width 842 height 493
drag, startPoint x: 273, startPoint y: 315, endPoint x: 433, endPoint y: 249, distance: 173.2
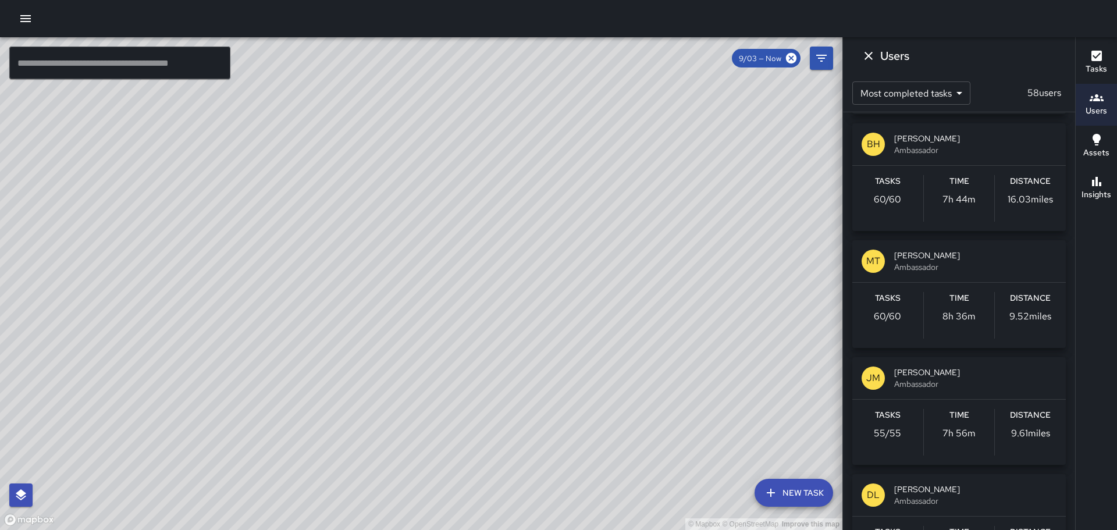
click at [416, 240] on div "© Mapbox © OpenStreetMap Improve this map" at bounding box center [421, 283] width 842 height 493
drag, startPoint x: 213, startPoint y: 263, endPoint x: 284, endPoint y: 362, distance: 122.2
click at [284, 362] on div "© Mapbox © OpenStreetMap Improve this map" at bounding box center [421, 283] width 842 height 493
drag, startPoint x: 365, startPoint y: 271, endPoint x: 180, endPoint y: 237, distance: 188.7
click at [180, 237] on div "© Mapbox © OpenStreetMap Improve this map RK [PERSON_NAME] [STREET_ADDRESS] Com…" at bounding box center [421, 283] width 842 height 493
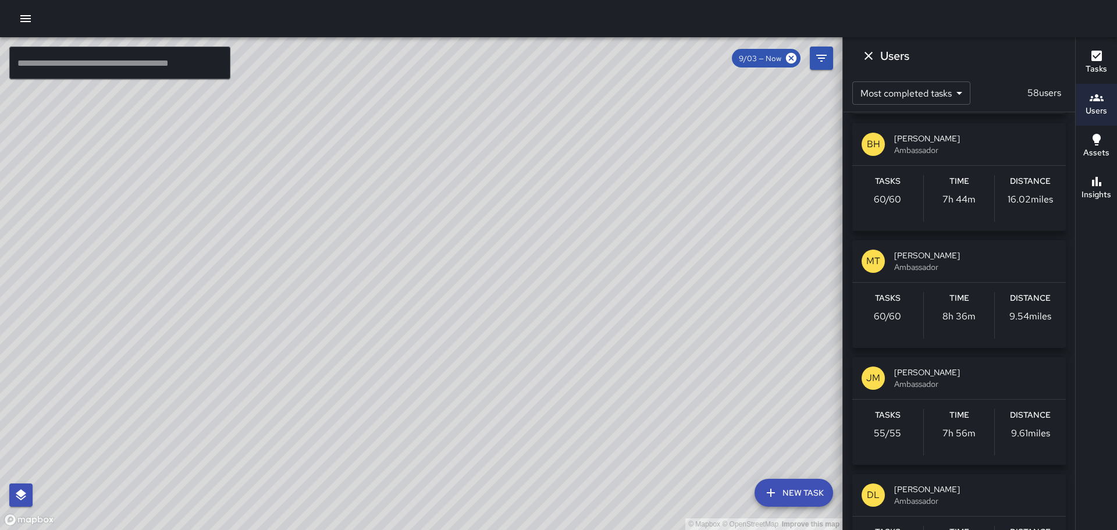
drag, startPoint x: 373, startPoint y: 292, endPoint x: 347, endPoint y: 174, distance: 120.5
click at [348, 171] on div "© Mapbox © OpenStreetMap Improve this map" at bounding box center [421, 283] width 842 height 493
drag, startPoint x: 445, startPoint y: 259, endPoint x: 366, endPoint y: 207, distance: 94.4
click at [366, 204] on div "© Mapbox © OpenStreetMap Improve this map" at bounding box center [421, 283] width 842 height 493
drag, startPoint x: 482, startPoint y: 270, endPoint x: 563, endPoint y: 154, distance: 141.7
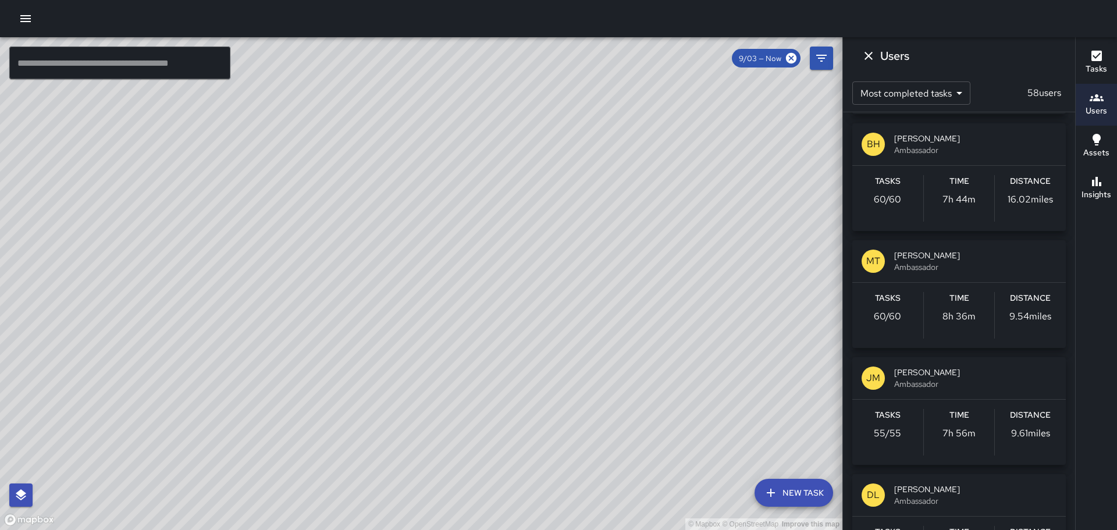
click at [565, 151] on div "© Mapbox © OpenStreetMap Improve this map" at bounding box center [421, 283] width 842 height 493
drag, startPoint x: 457, startPoint y: 324, endPoint x: 585, endPoint y: 348, distance: 130.3
click at [586, 347] on div "© Mapbox © OpenStreetMap Improve this map" at bounding box center [421, 283] width 842 height 493
drag, startPoint x: 584, startPoint y: 366, endPoint x: 558, endPoint y: 302, distance: 69.1
click at [558, 287] on div "© Mapbox © OpenStreetMap Improve this map" at bounding box center [421, 283] width 842 height 493
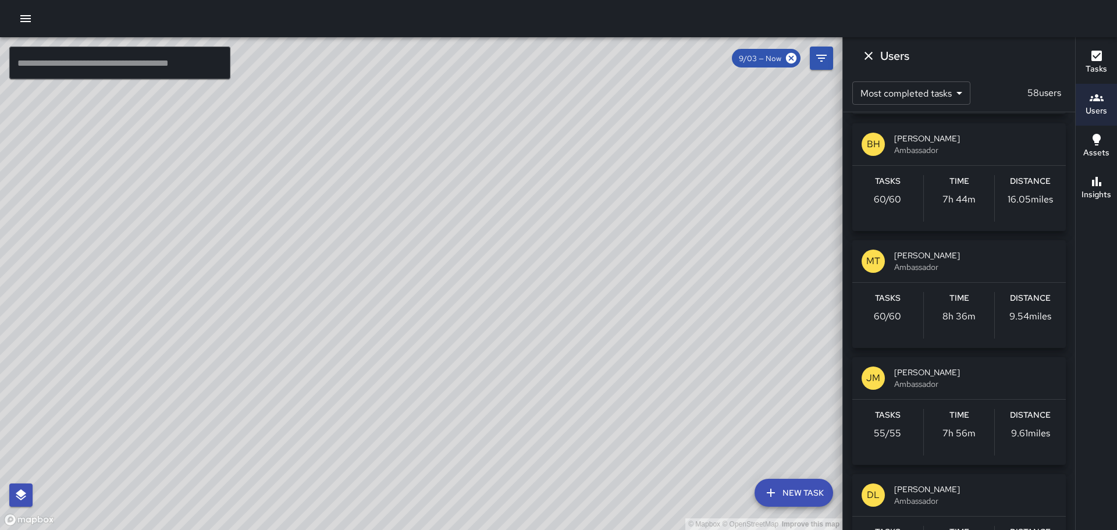
drag, startPoint x: 334, startPoint y: 143, endPoint x: 355, endPoint y: 249, distance: 107.9
click at [355, 249] on div "© Mapbox © OpenStreetMap Improve this map" at bounding box center [421, 283] width 842 height 493
drag, startPoint x: 360, startPoint y: 191, endPoint x: 355, endPoint y: 258, distance: 66.5
click at [360, 262] on div "© Mapbox © OpenStreetMap Improve this map" at bounding box center [421, 283] width 842 height 493
drag, startPoint x: 319, startPoint y: 184, endPoint x: 272, endPoint y: 167, distance: 49.7
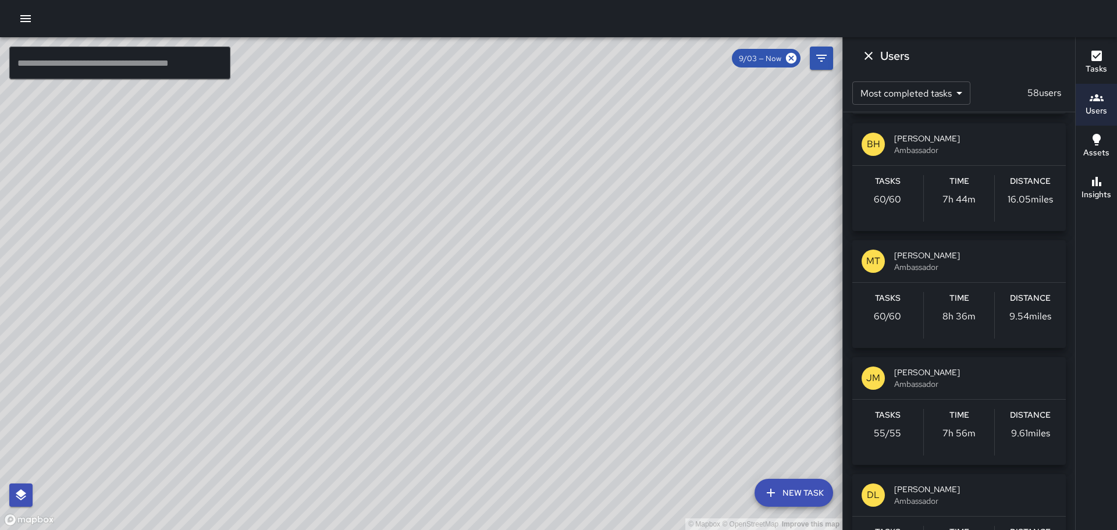
click at [273, 167] on div "© Mapbox © OpenStreetMap Improve this map" at bounding box center [421, 283] width 842 height 493
click at [26, 22] on icon "button" at bounding box center [25, 18] width 10 height 7
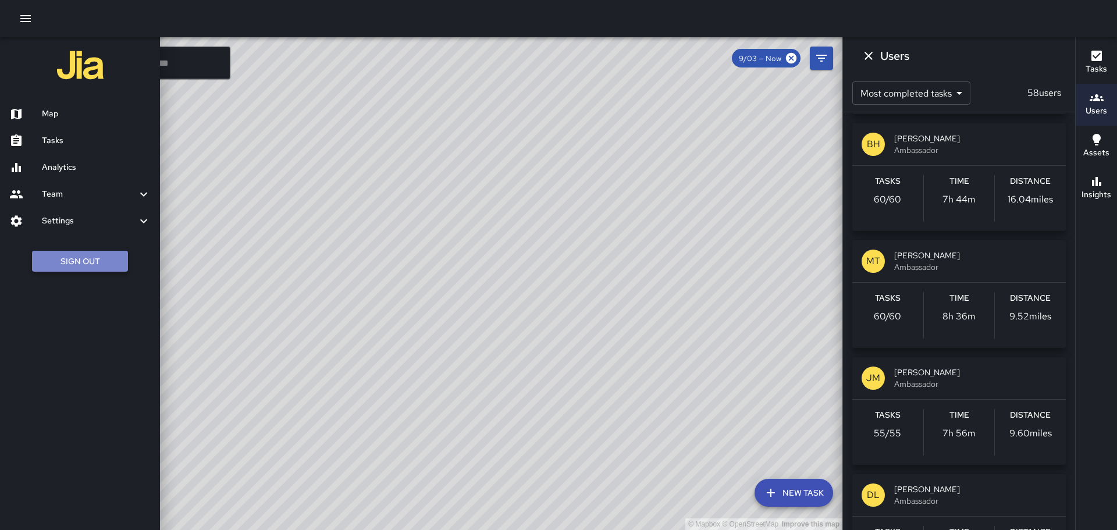
click at [97, 263] on button "Sign Out" at bounding box center [80, 262] width 96 height 22
